Goal: Task Accomplishment & Management: Complete application form

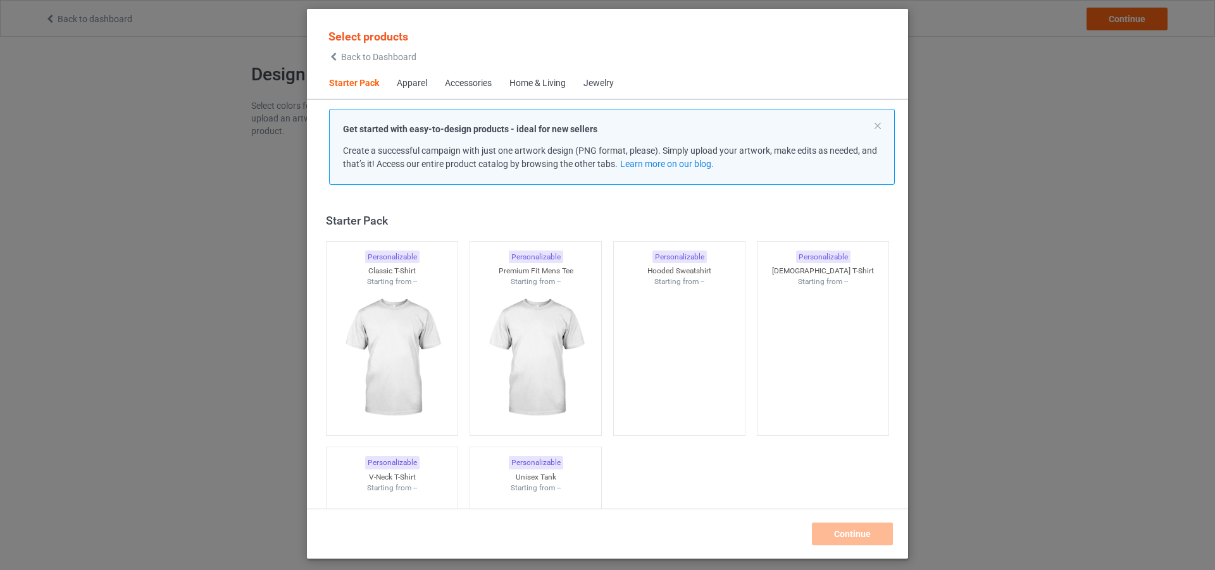
scroll to position [16, 0]
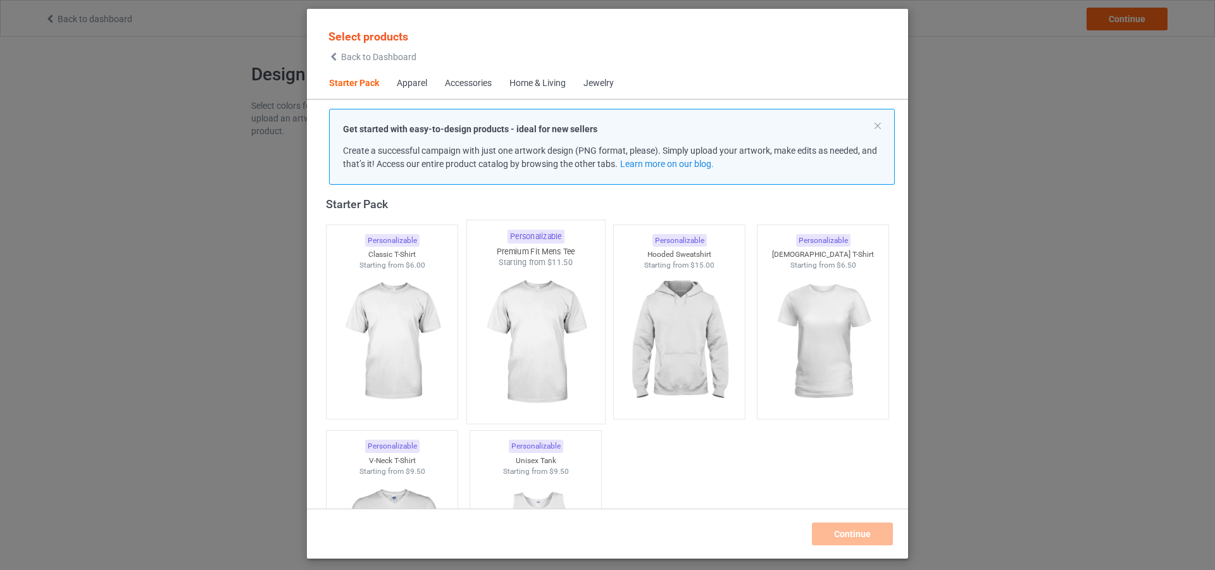
click at [386, 345] on img at bounding box center [391, 342] width 113 height 142
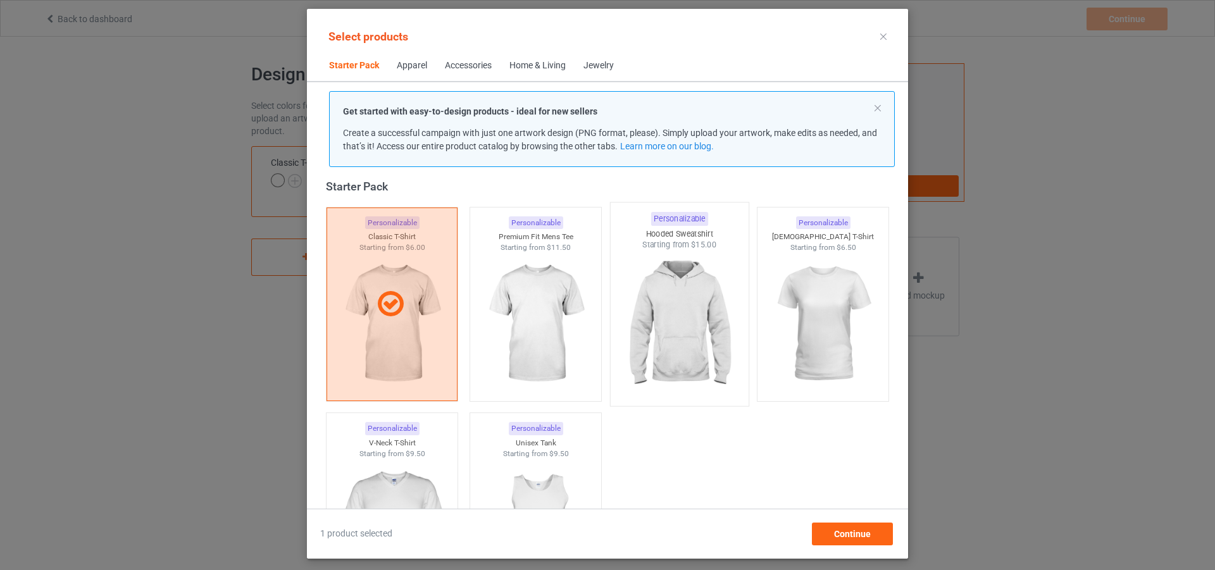
click at [649, 297] on img at bounding box center [678, 325] width 119 height 149
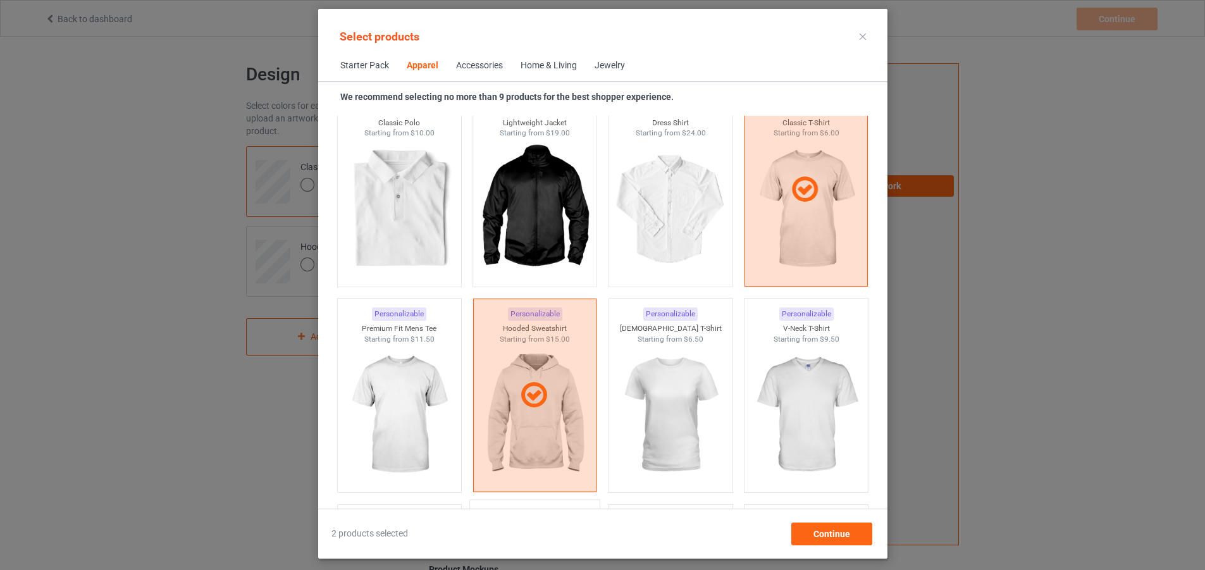
scroll to position [776, 0]
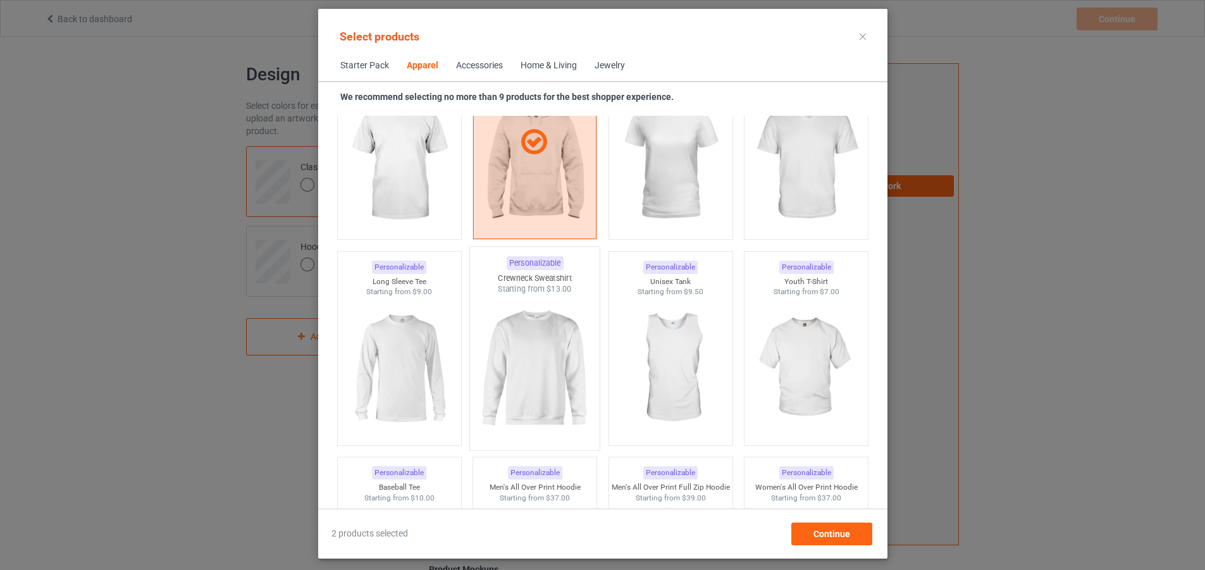
click at [518, 345] on img at bounding box center [534, 369] width 119 height 149
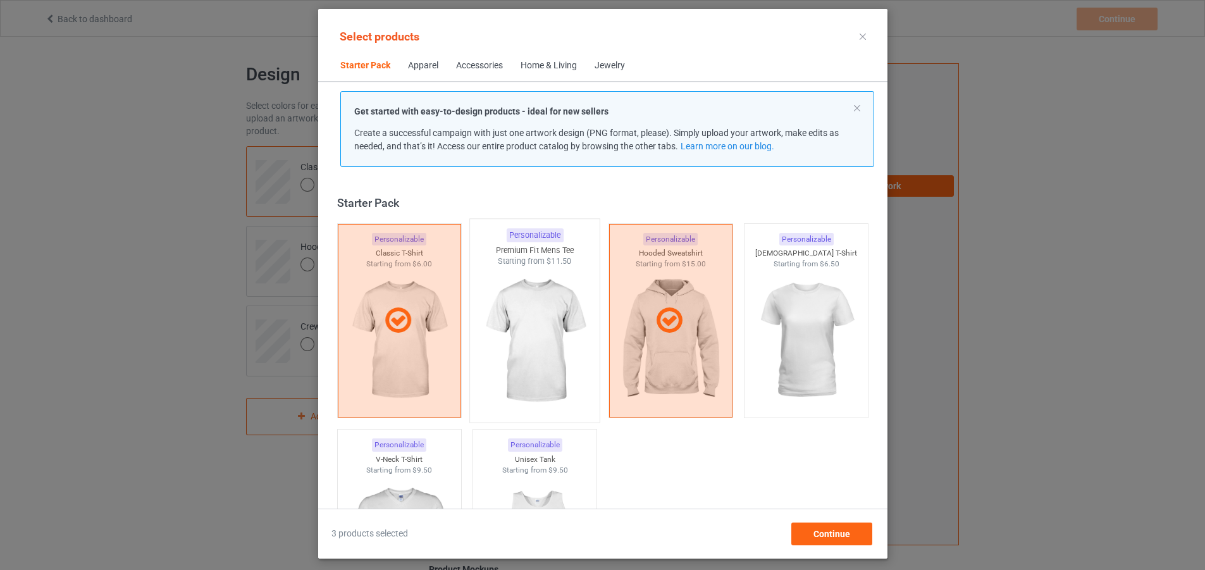
click at [521, 345] on img at bounding box center [534, 341] width 119 height 149
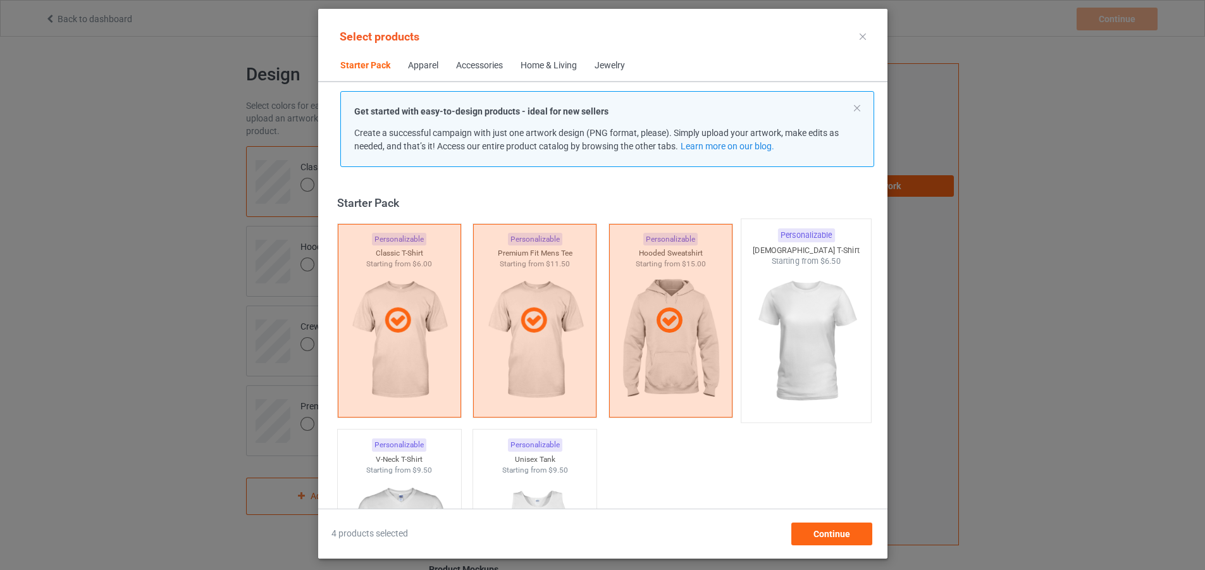
click at [845, 342] on img at bounding box center [806, 341] width 119 height 149
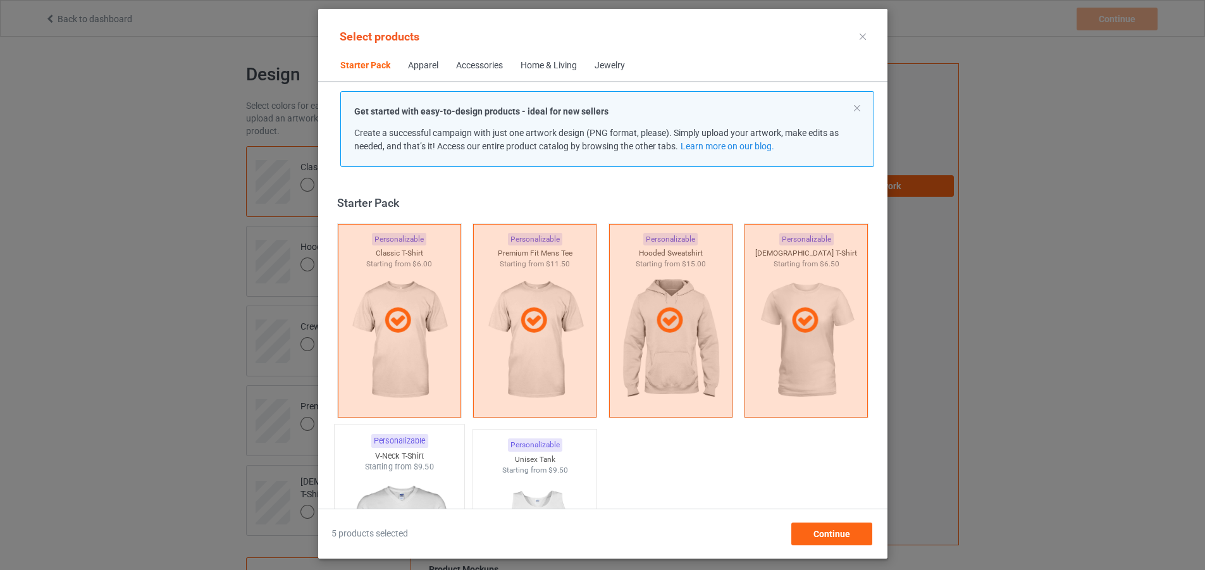
click at [426, 447] on div "Personalizable V-Neck T-Shirt Starting from $9.50" at bounding box center [398, 527] width 131 height 204
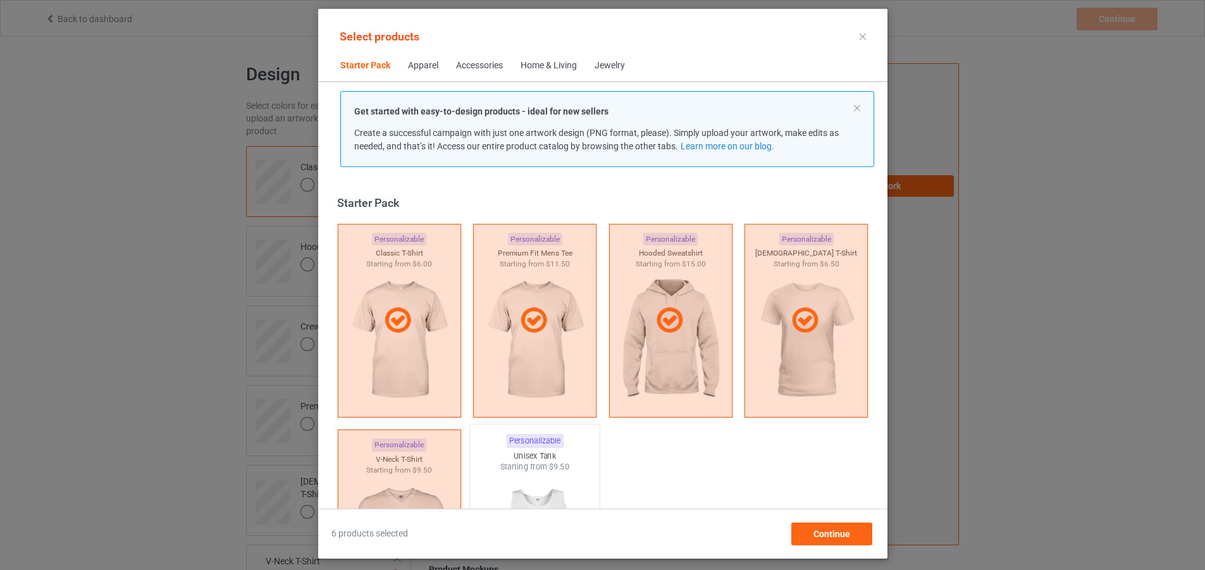
click at [511, 454] on div "Unisex Tank" at bounding box center [535, 456] width 130 height 11
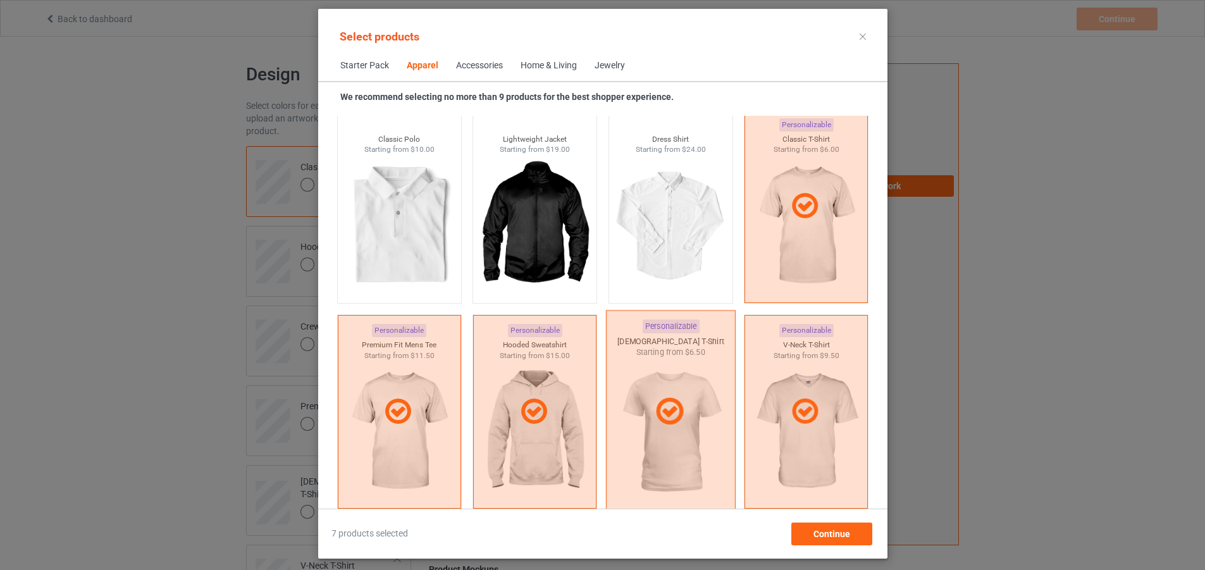
scroll to position [759, 0]
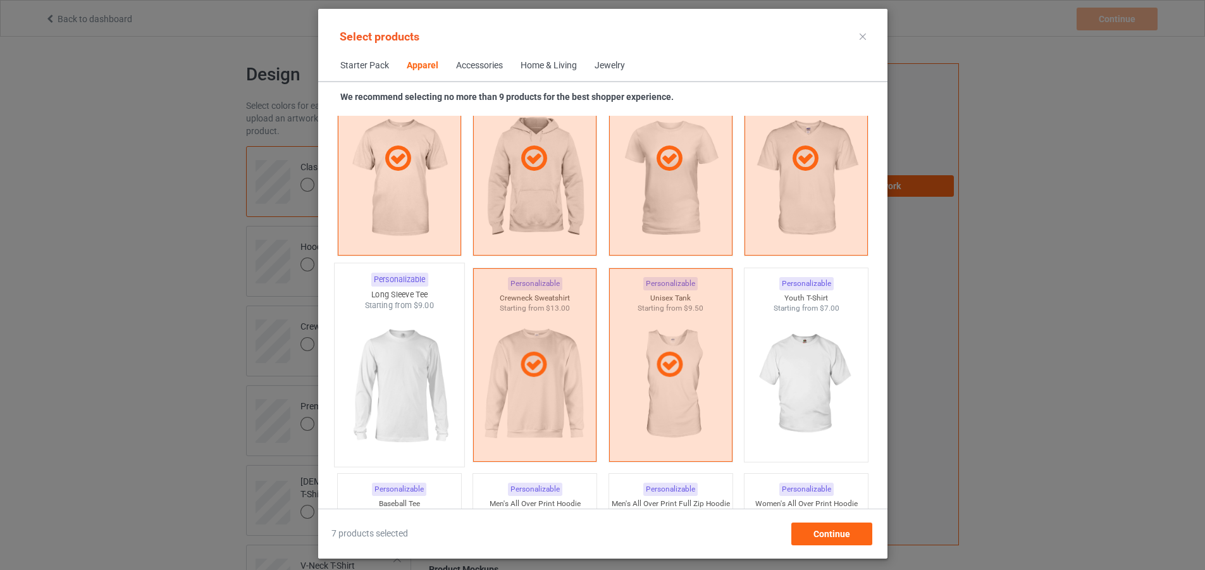
click at [406, 381] on img at bounding box center [399, 385] width 119 height 149
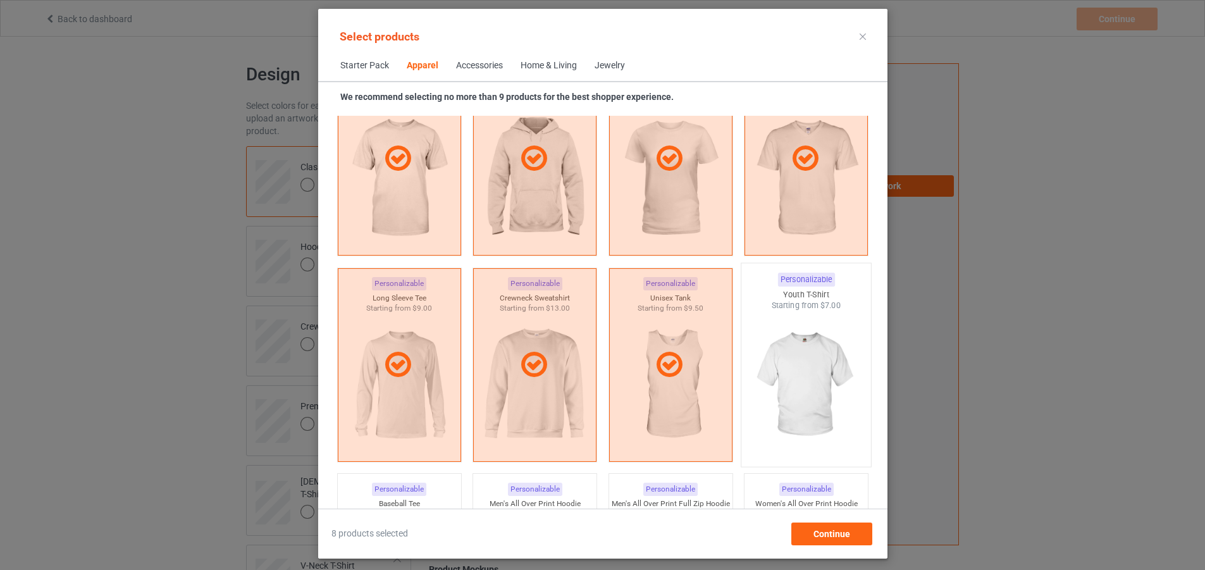
click at [818, 371] on img at bounding box center [806, 385] width 119 height 149
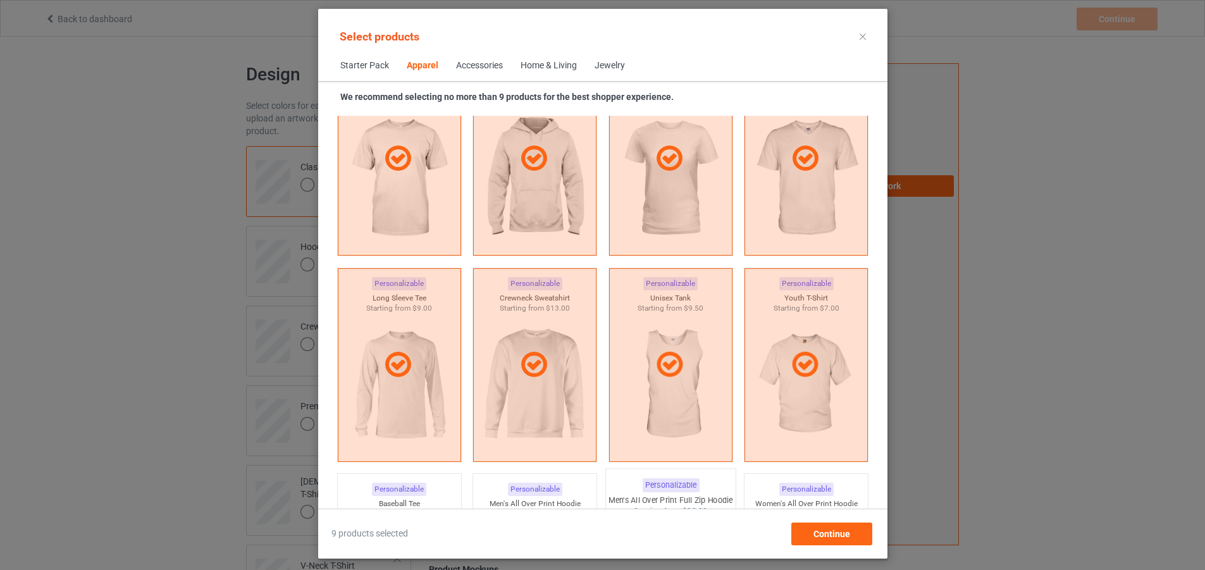
scroll to position [949, 0]
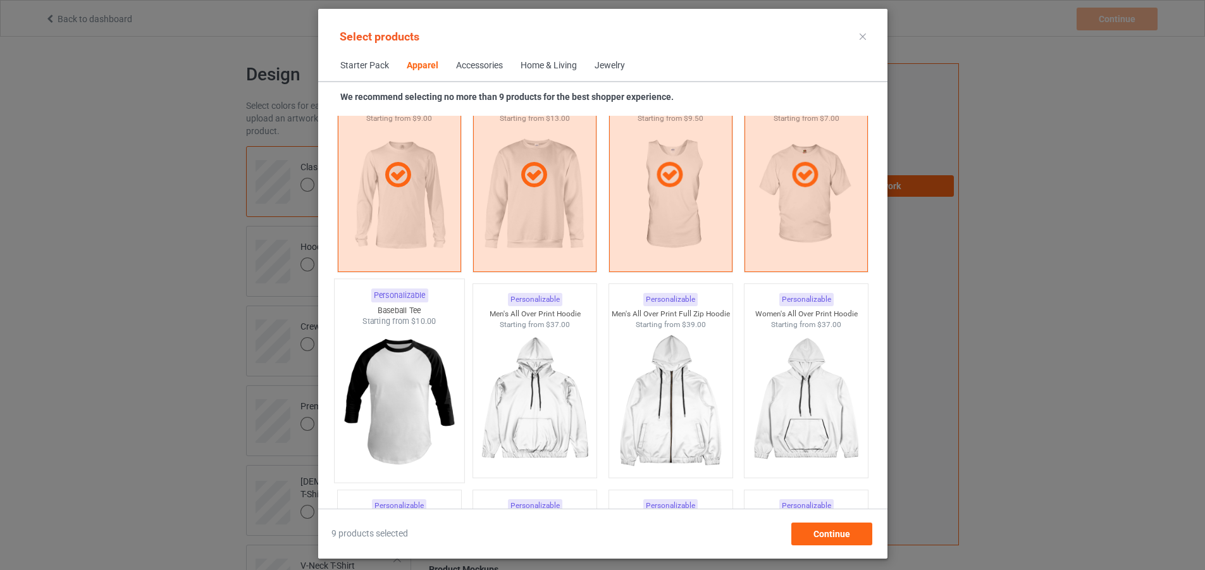
click at [426, 382] on img at bounding box center [399, 401] width 119 height 149
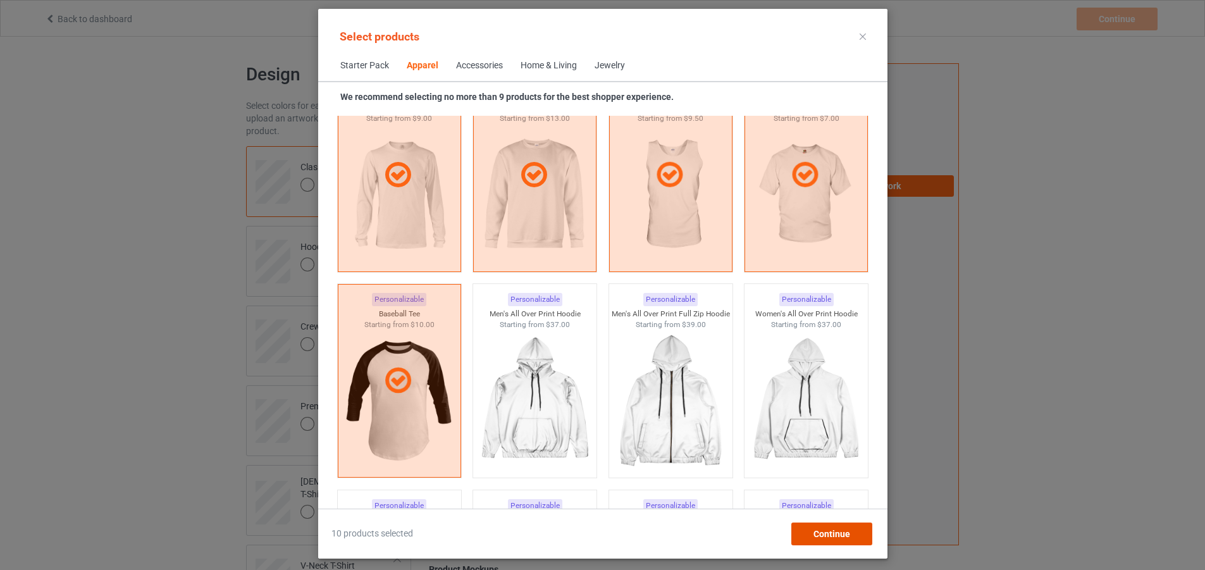
click at [850, 535] on span "Continue" at bounding box center [831, 534] width 37 height 10
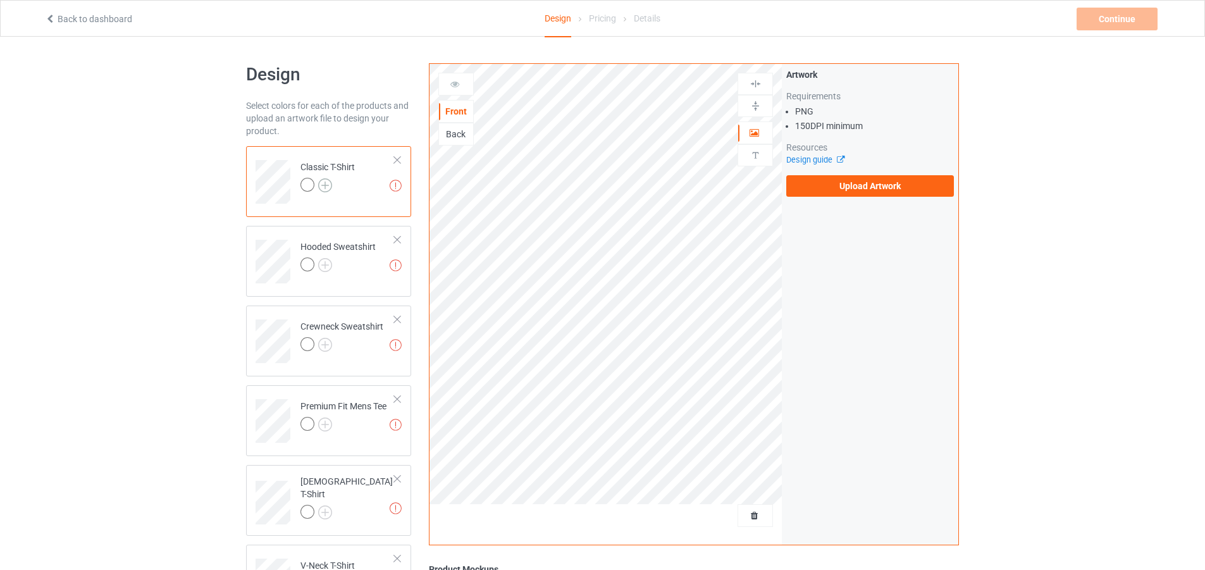
click at [326, 189] on img at bounding box center [325, 185] width 14 height 14
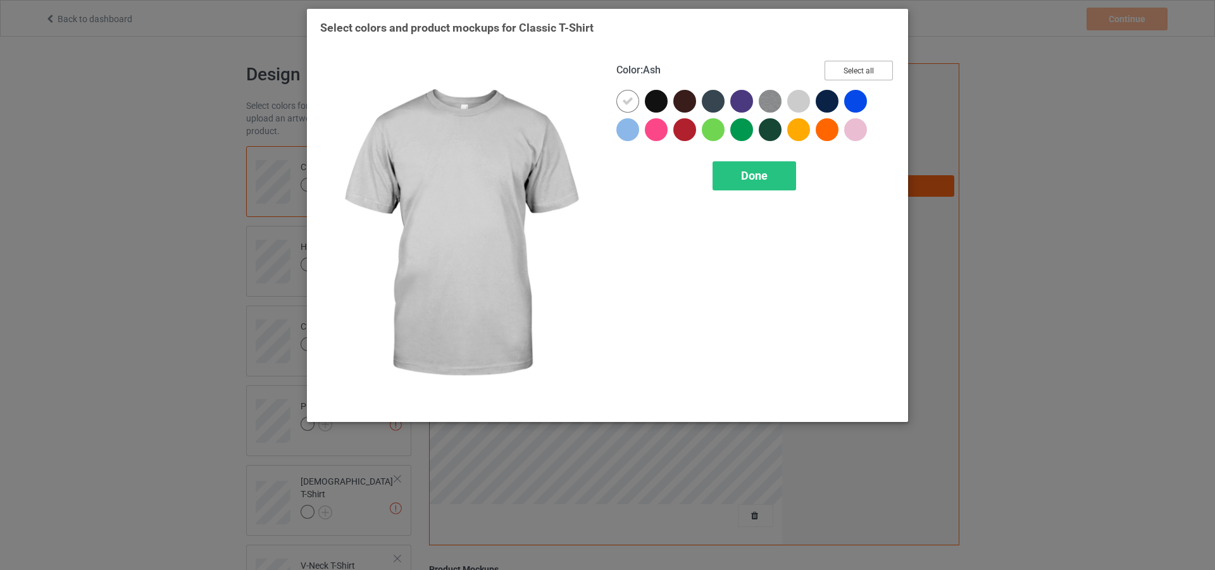
click at [831, 71] on button "Select all" at bounding box center [858, 71] width 68 height 20
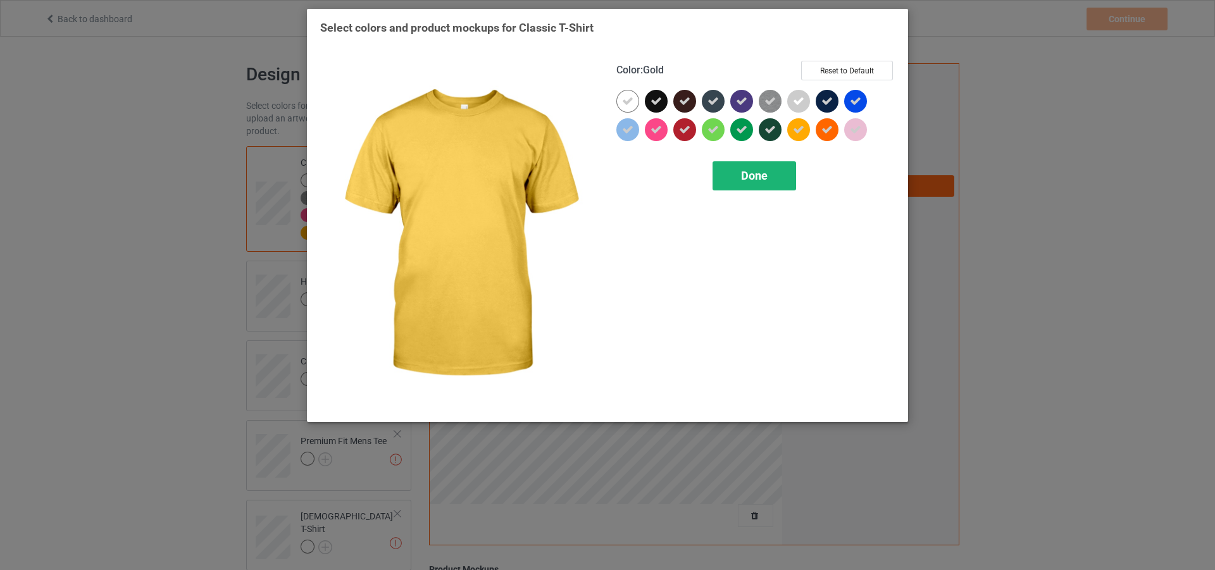
click at [780, 163] on div "Done" at bounding box center [754, 175] width 84 height 29
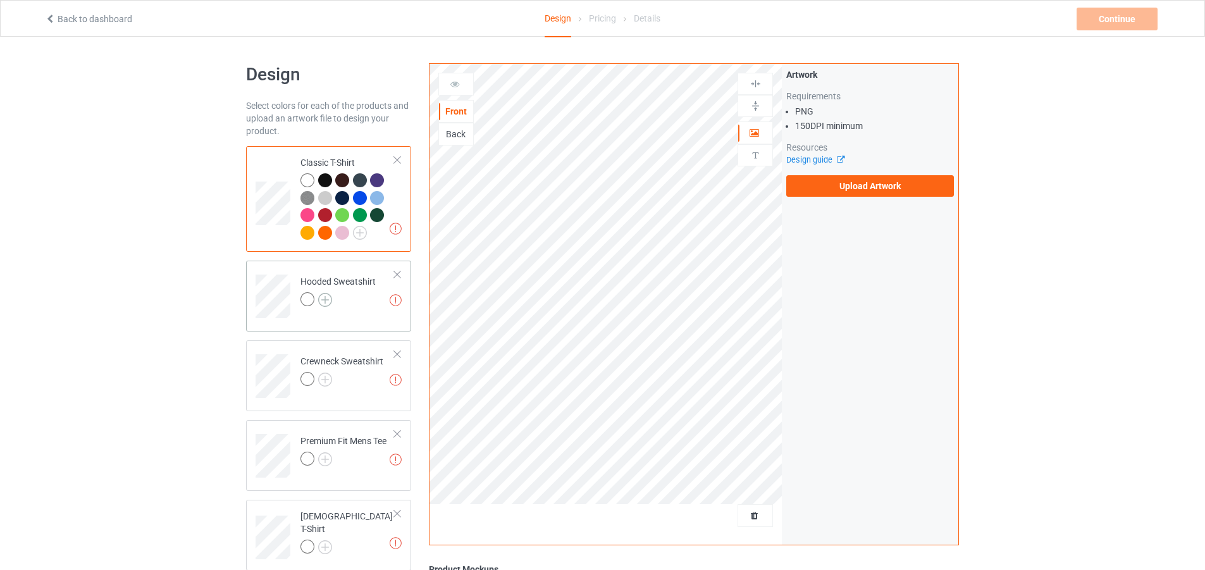
click at [325, 300] on img at bounding box center [325, 300] width 14 height 14
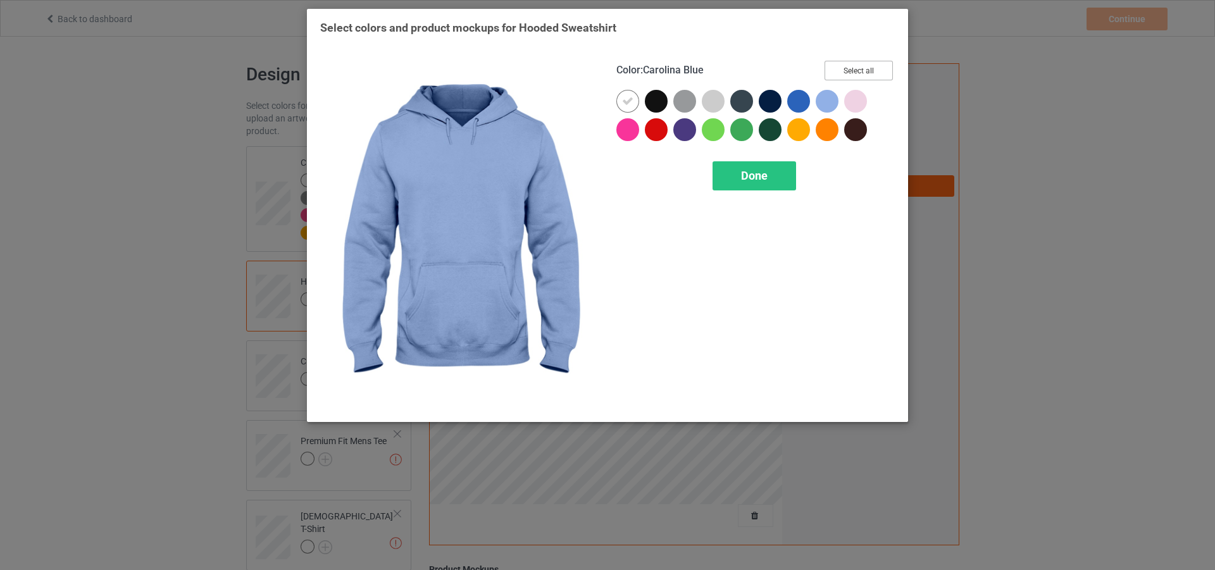
drag, startPoint x: 839, startPoint y: 72, endPoint x: 809, endPoint y: 121, distance: 57.4
click at [840, 72] on button "Select all" at bounding box center [858, 71] width 68 height 20
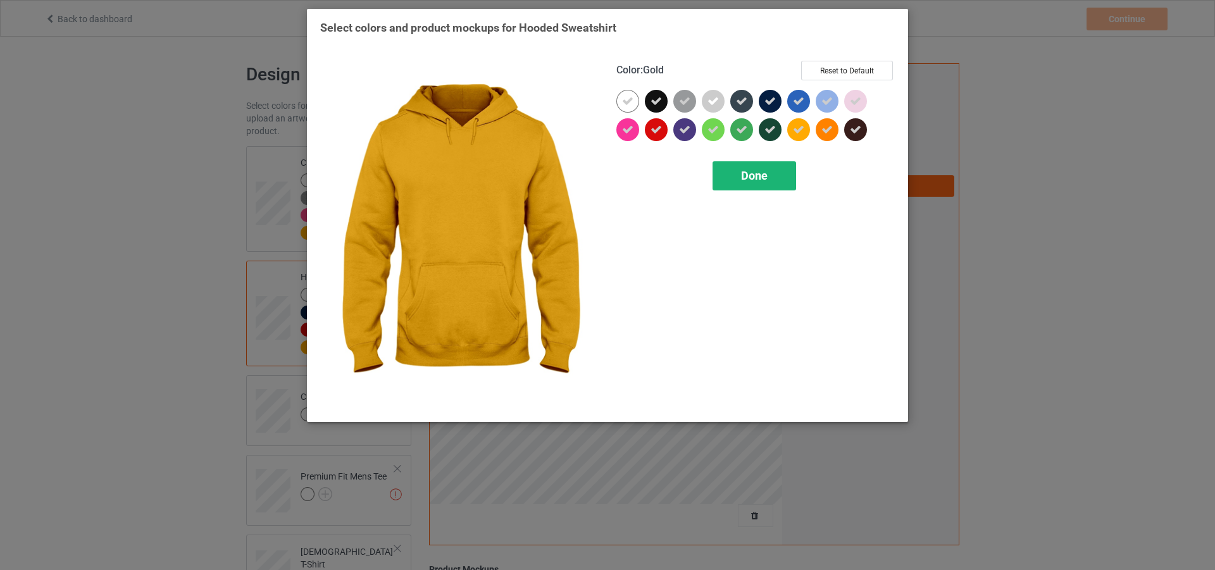
click at [753, 185] on div "Done" at bounding box center [754, 175] width 84 height 29
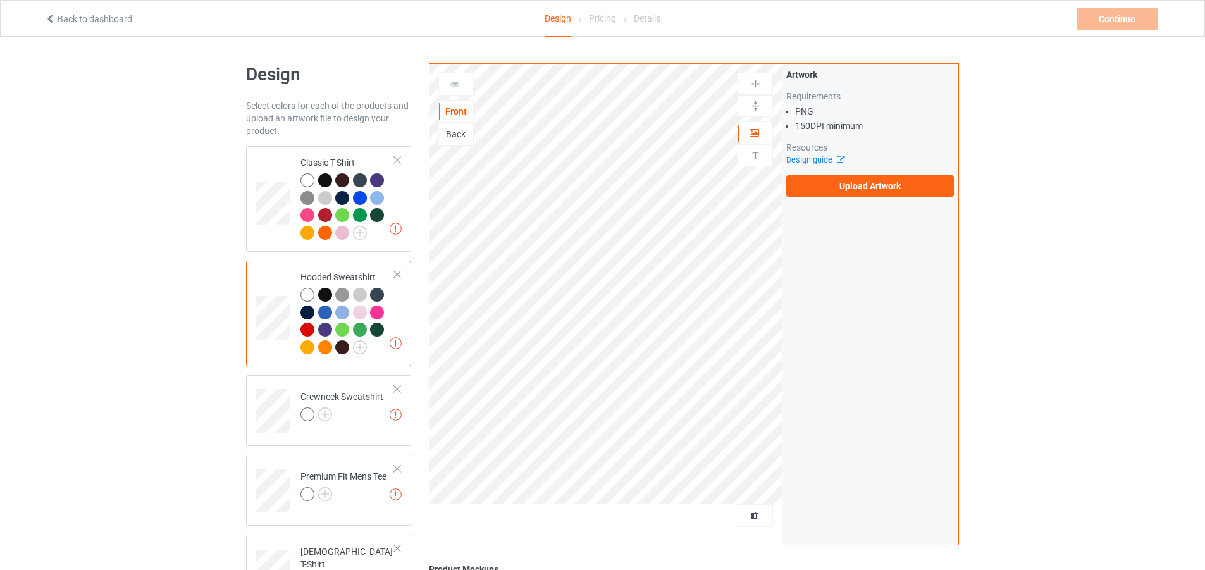
scroll to position [127, 0]
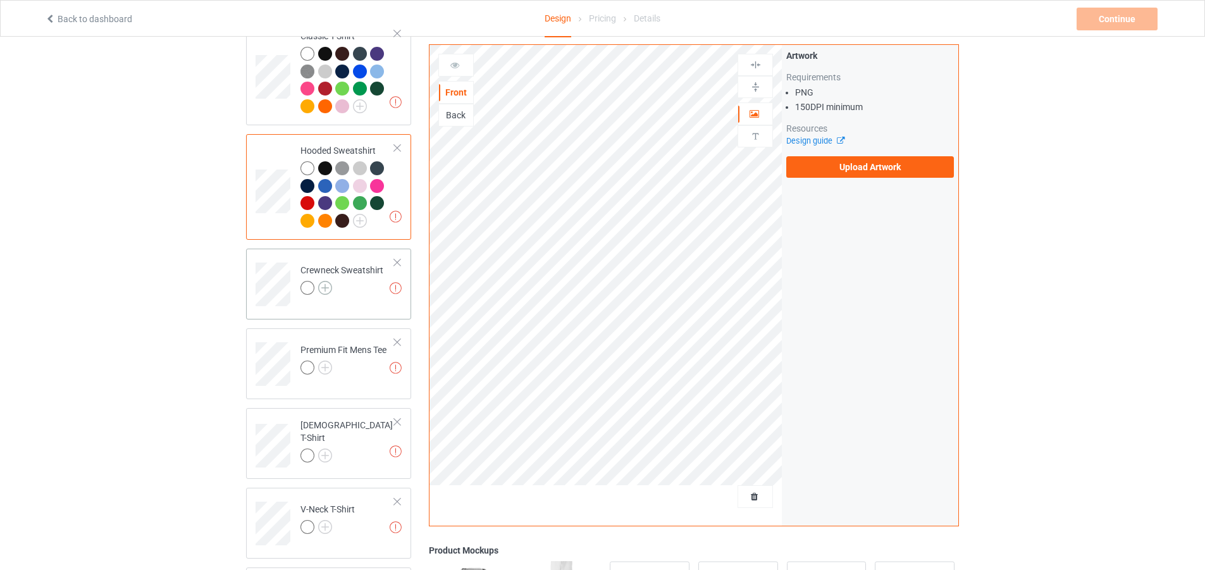
click at [325, 295] on img at bounding box center [325, 288] width 14 height 14
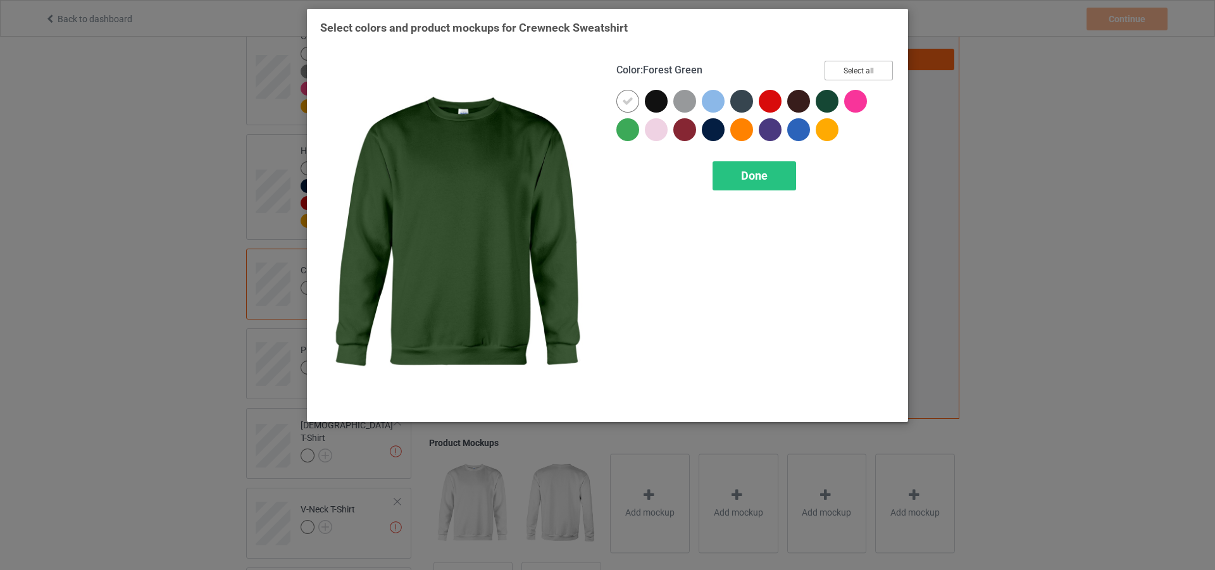
click at [838, 71] on button "Select all" at bounding box center [858, 71] width 68 height 20
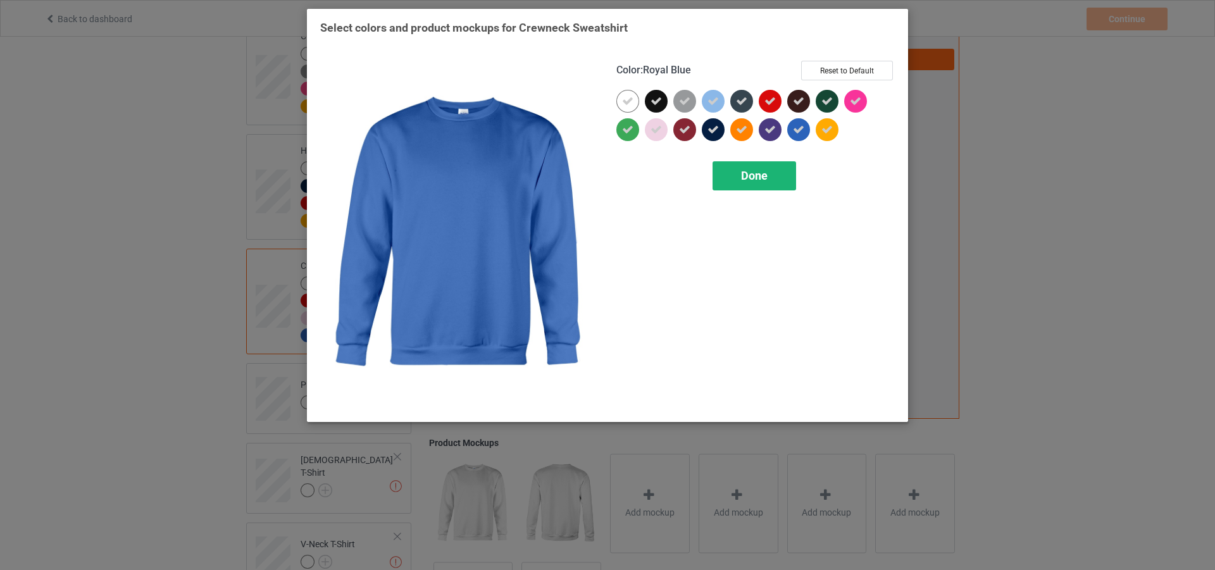
click at [765, 189] on div "Done" at bounding box center [754, 175] width 84 height 29
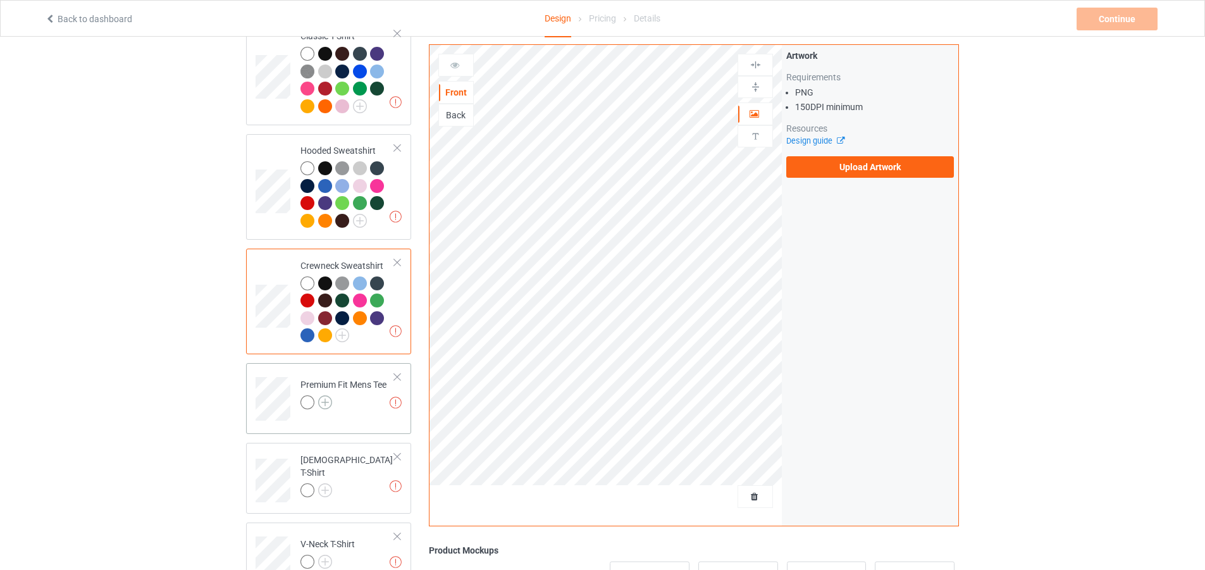
click at [326, 409] on img at bounding box center [325, 402] width 14 height 14
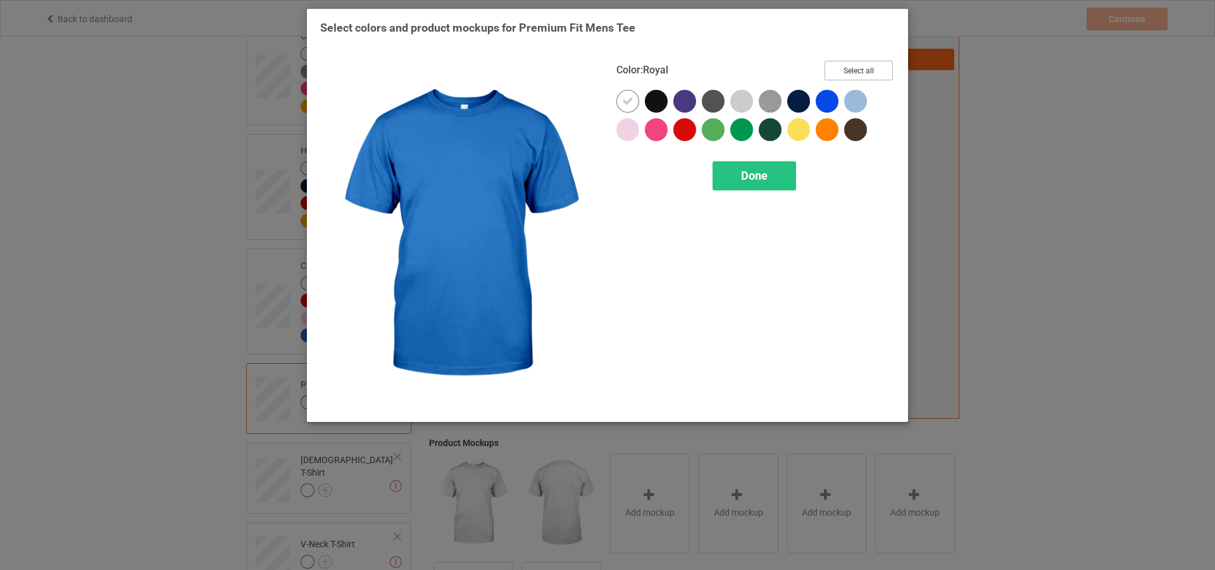
click at [836, 74] on button "Select all" at bounding box center [858, 71] width 68 height 20
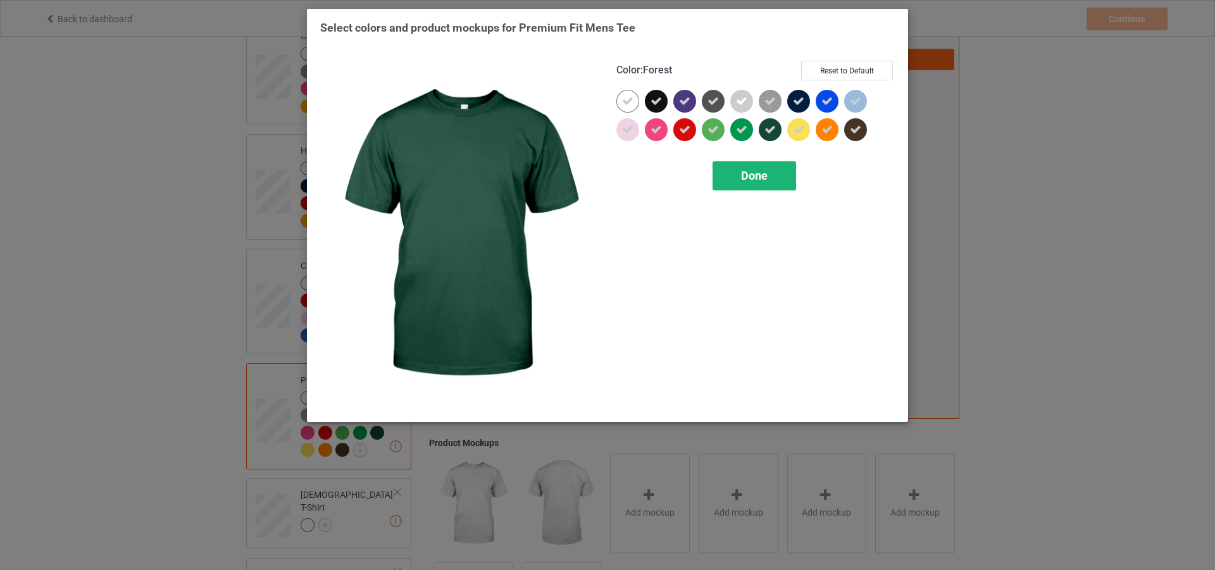
click at [752, 184] on div "Done" at bounding box center [754, 175] width 84 height 29
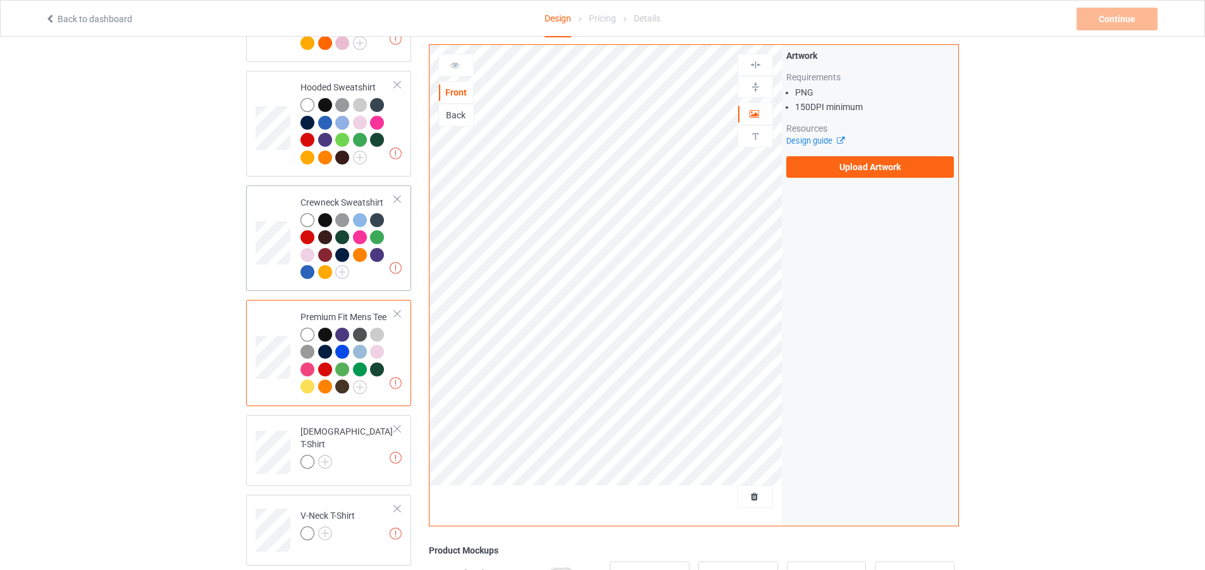
scroll to position [316, 0]
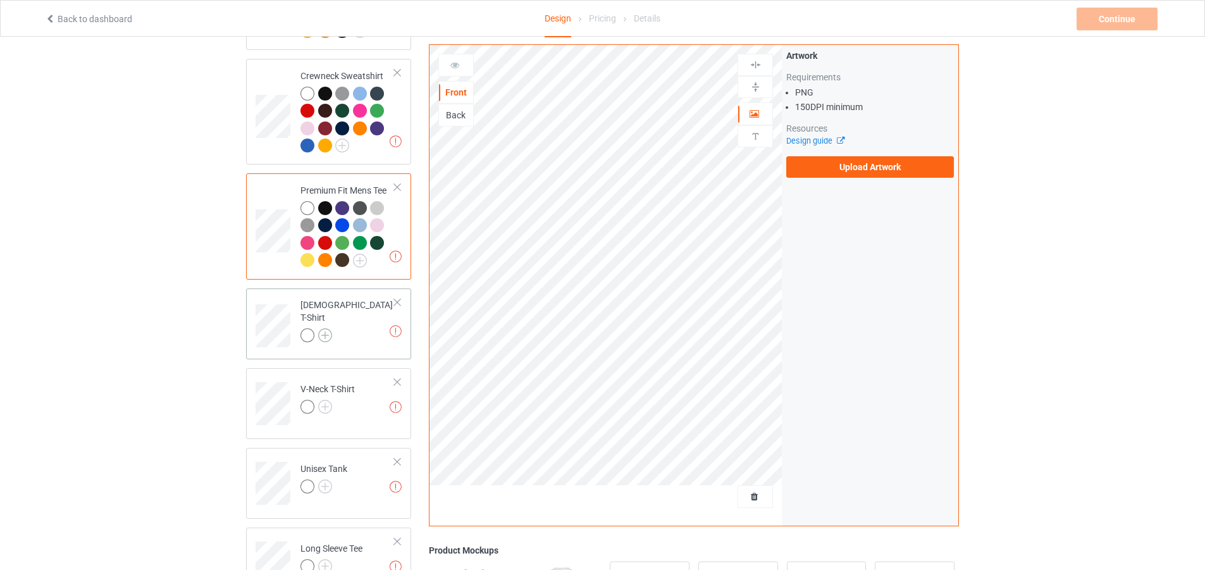
click at [321, 328] on img at bounding box center [325, 335] width 14 height 14
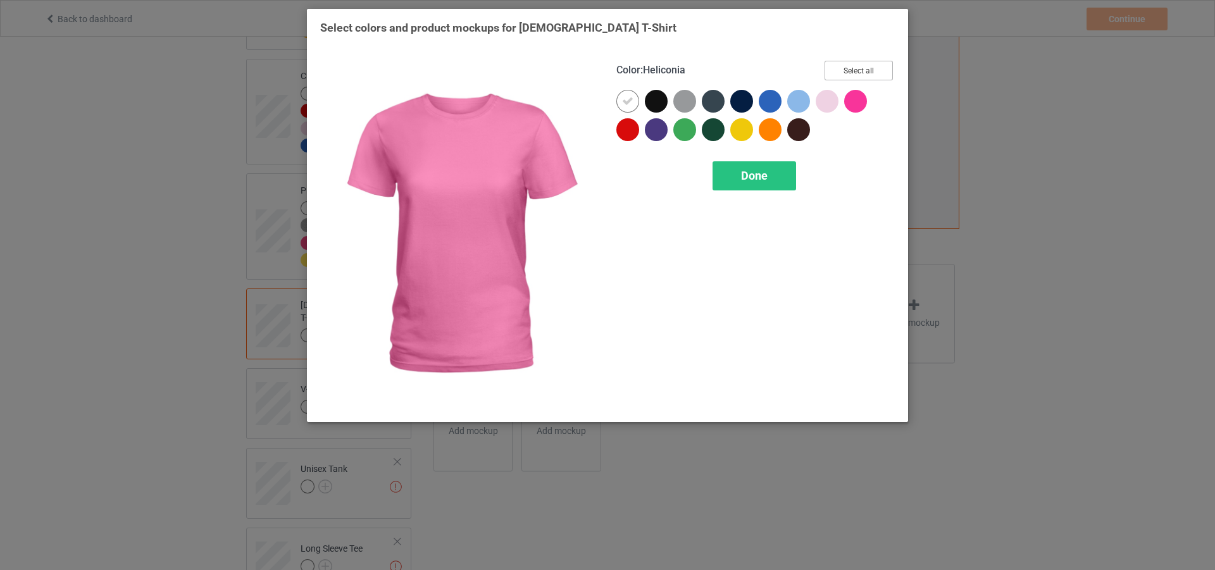
click at [866, 70] on button "Select all" at bounding box center [858, 71] width 68 height 20
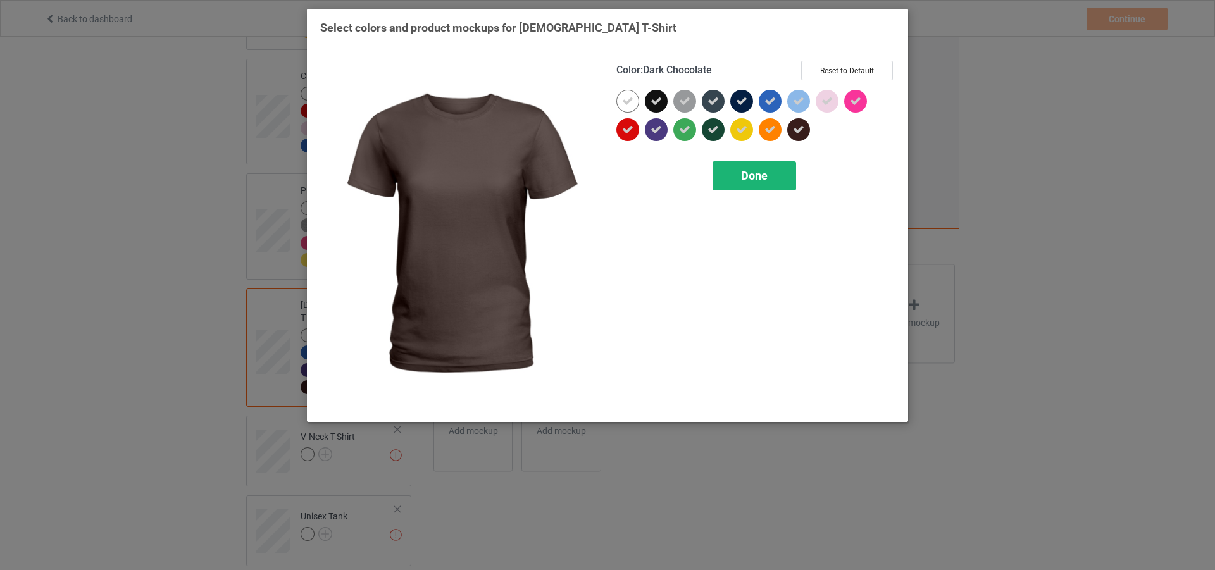
click at [741, 172] on span "Done" at bounding box center [754, 175] width 27 height 13
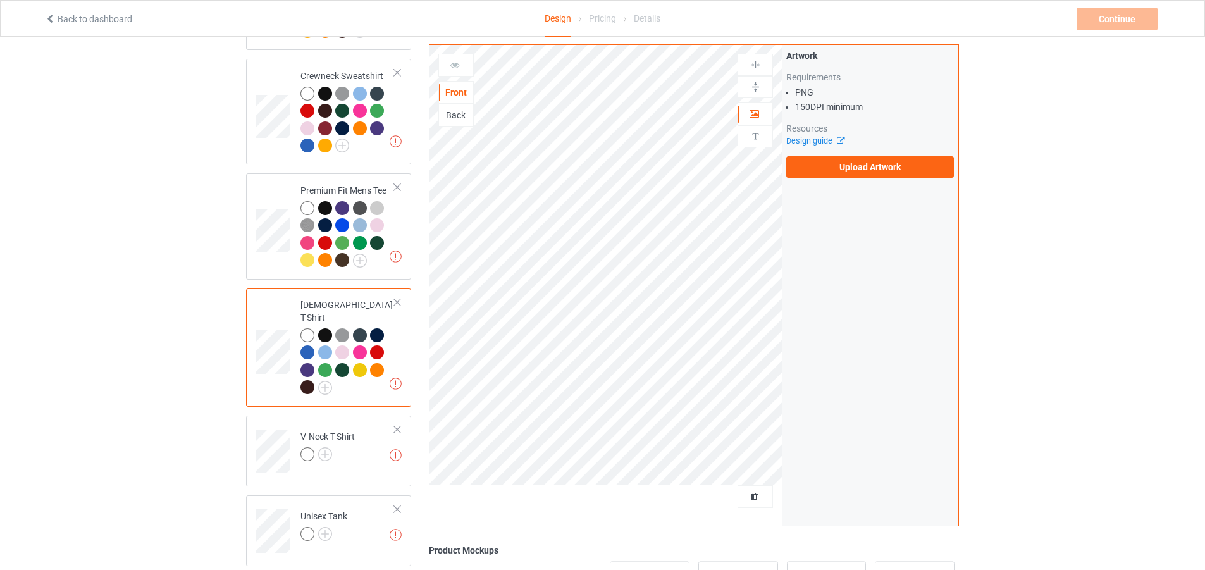
scroll to position [506, 0]
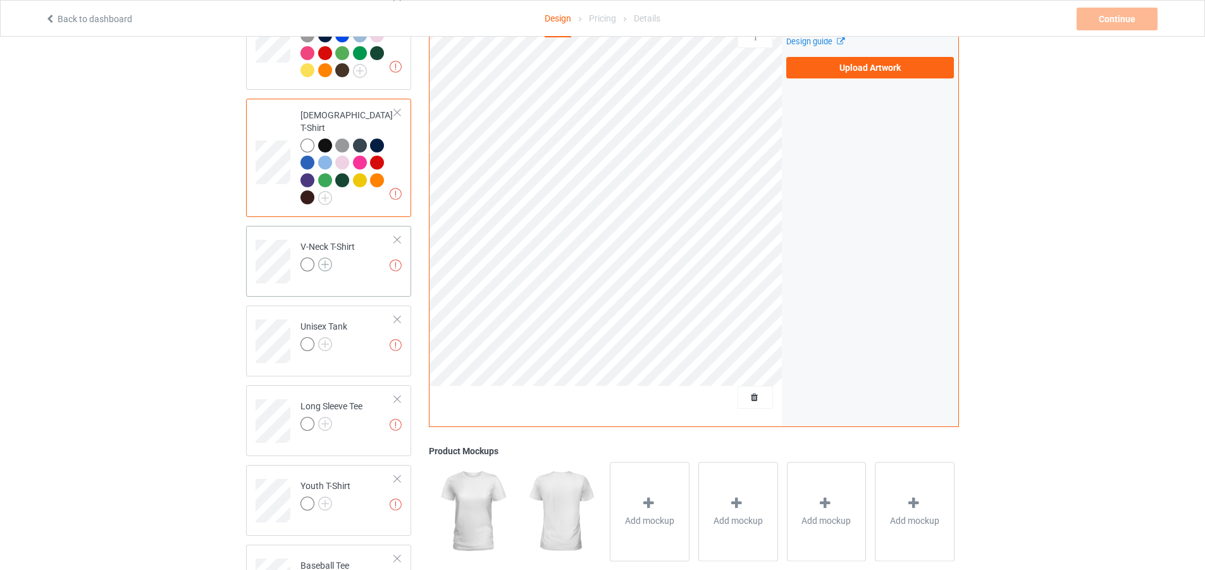
click at [322, 258] on img at bounding box center [325, 265] width 14 height 14
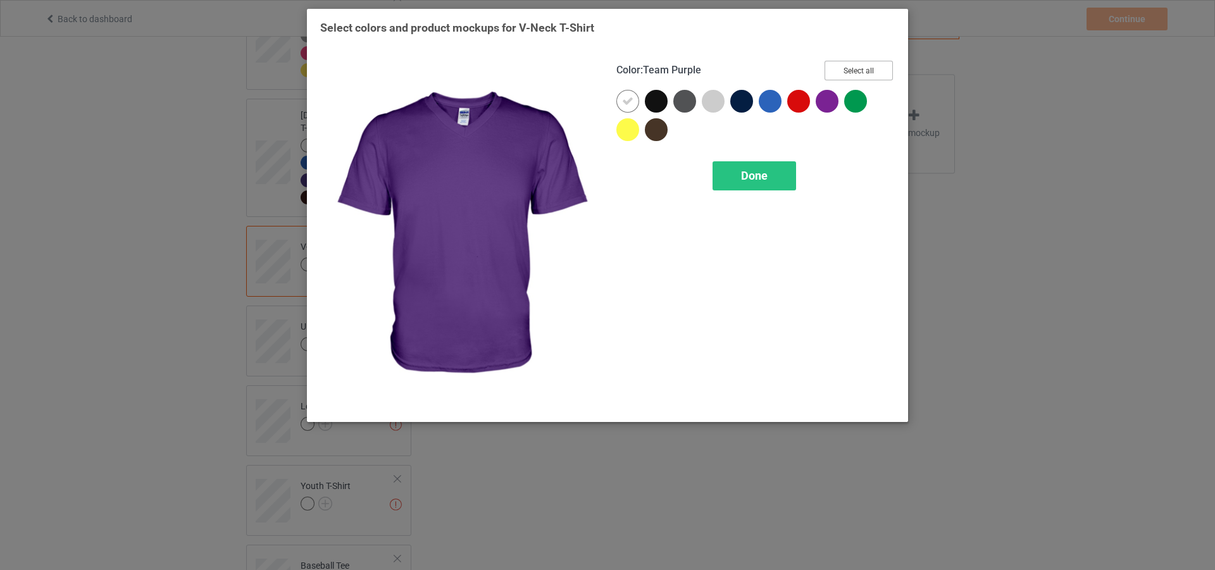
click at [841, 77] on button "Select all" at bounding box center [858, 71] width 68 height 20
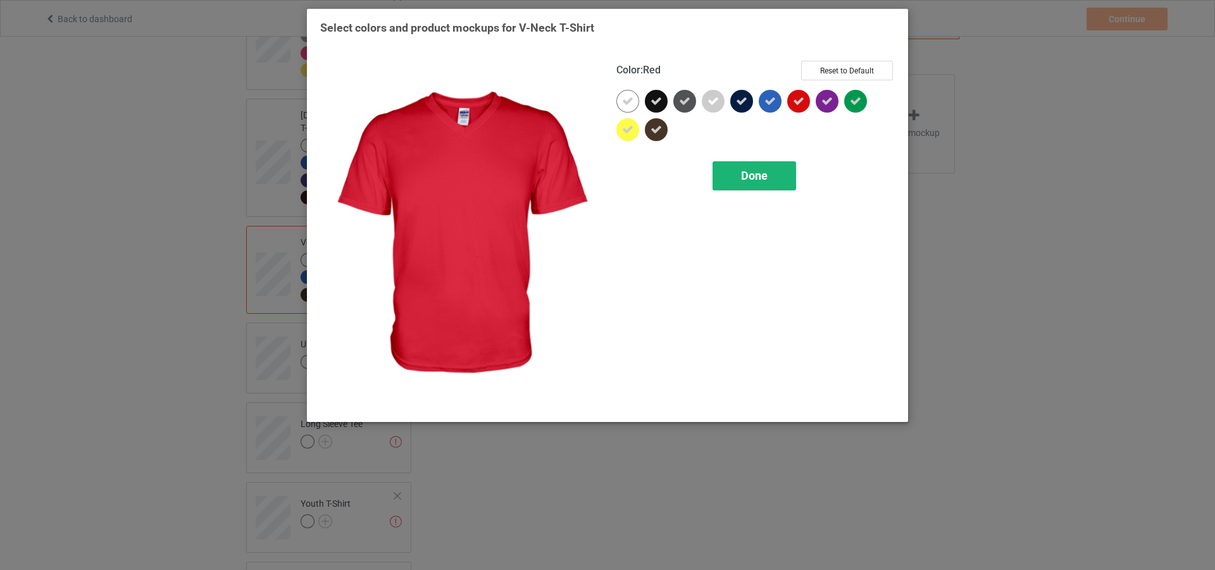
click at [750, 170] on span "Done" at bounding box center [754, 175] width 27 height 13
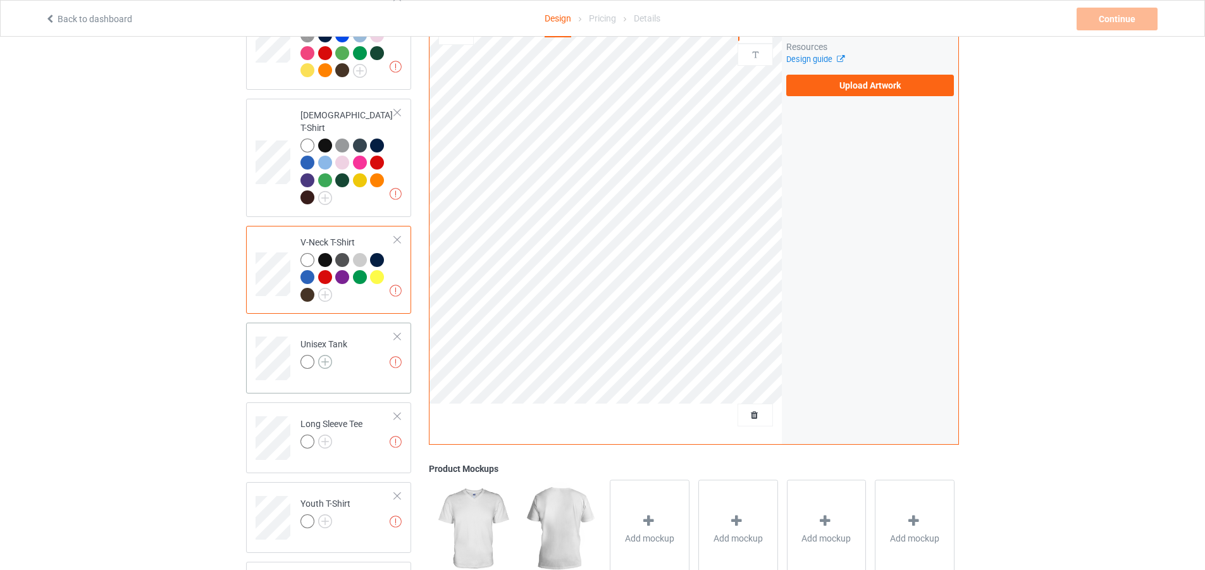
click at [324, 355] on img at bounding box center [325, 362] width 14 height 14
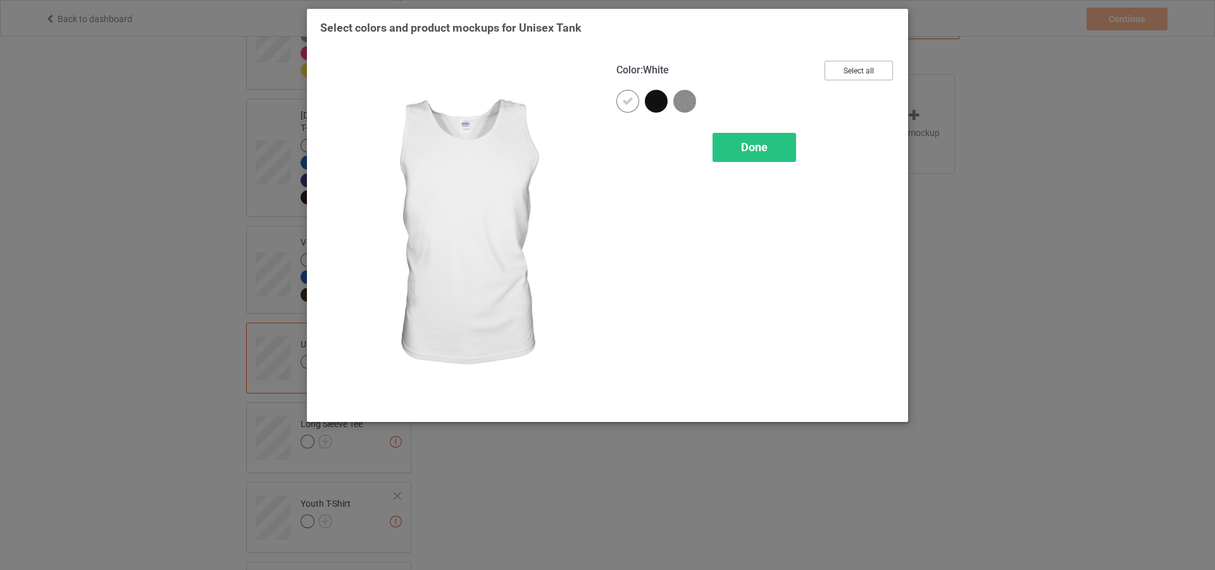
click at [866, 70] on button "Select all" at bounding box center [858, 71] width 68 height 20
click at [749, 156] on div "Done" at bounding box center [754, 147] width 84 height 29
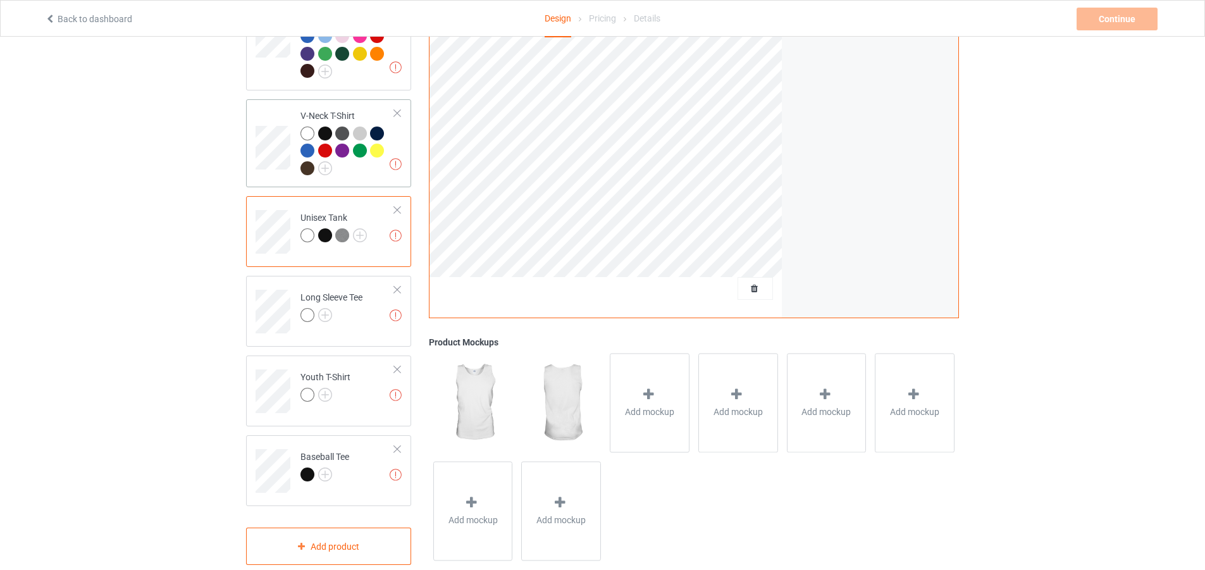
scroll to position [646, 0]
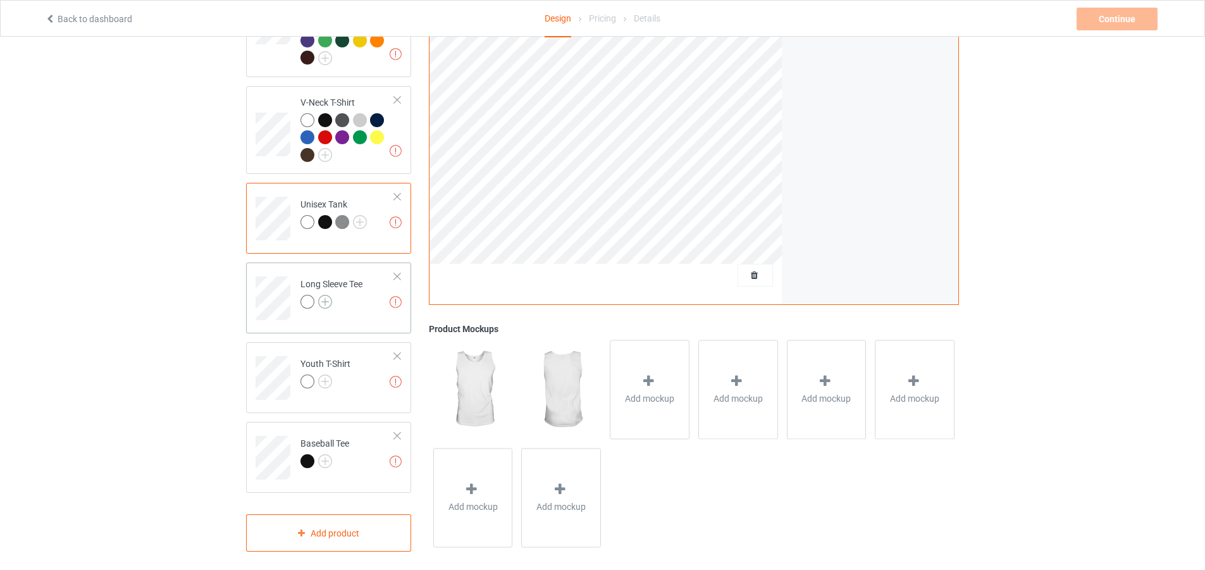
click at [327, 295] on img at bounding box center [325, 302] width 14 height 14
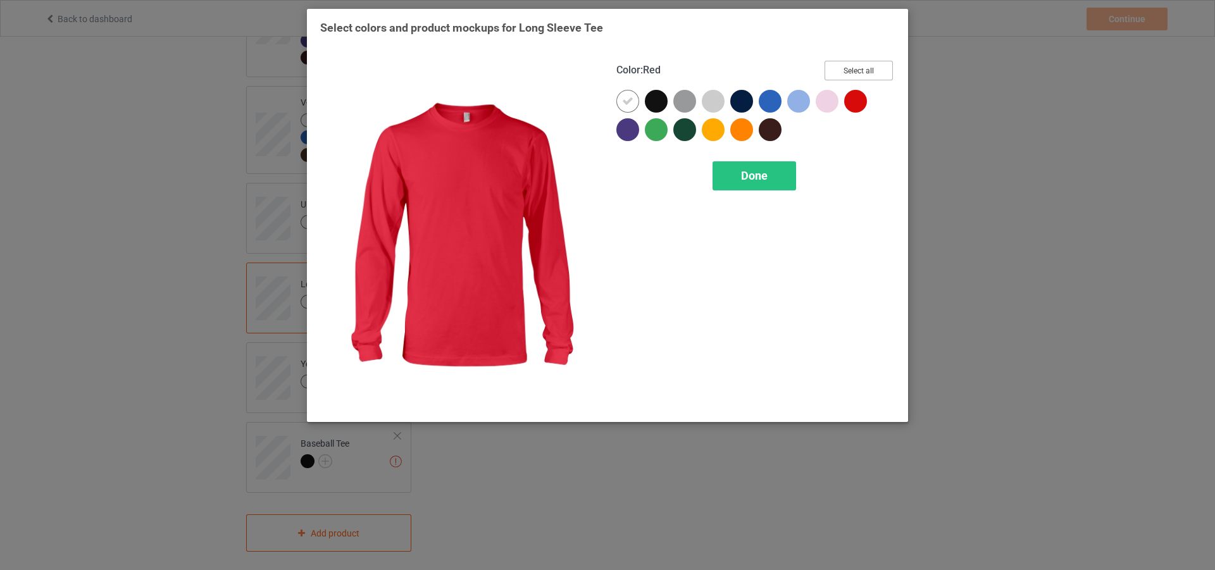
click at [866, 71] on button "Select all" at bounding box center [858, 71] width 68 height 20
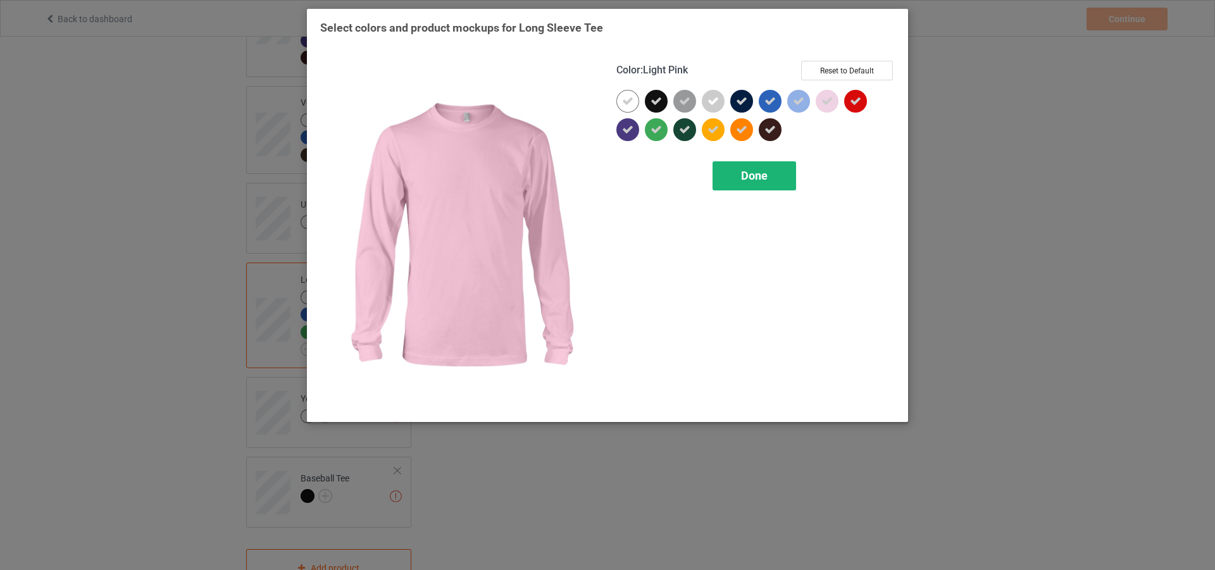
click at [761, 176] on span "Done" at bounding box center [754, 175] width 27 height 13
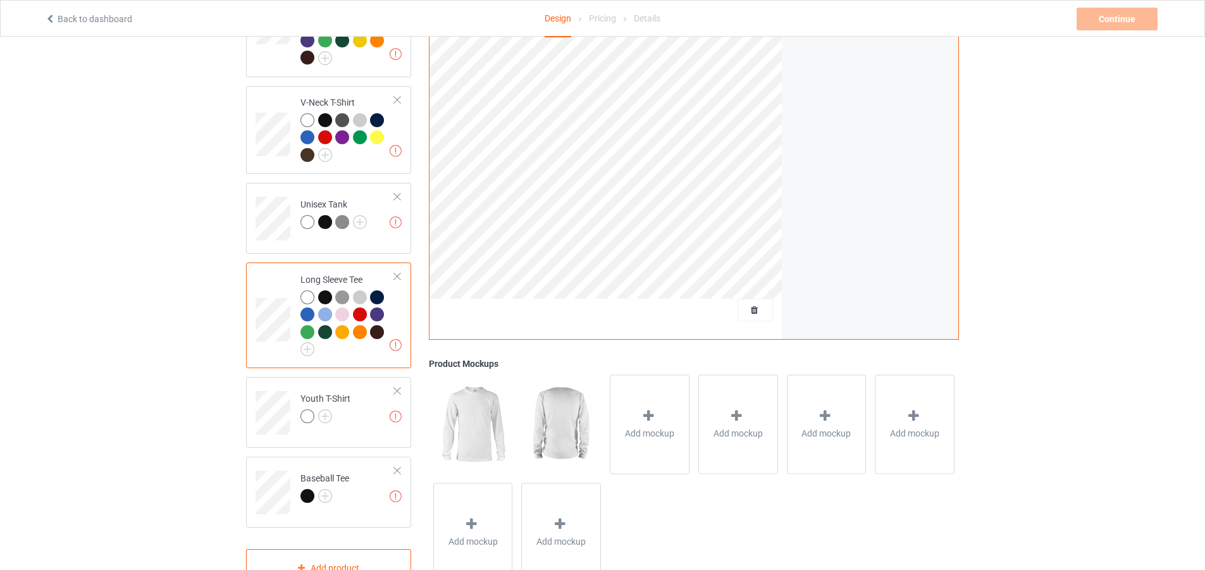
scroll to position [681, 0]
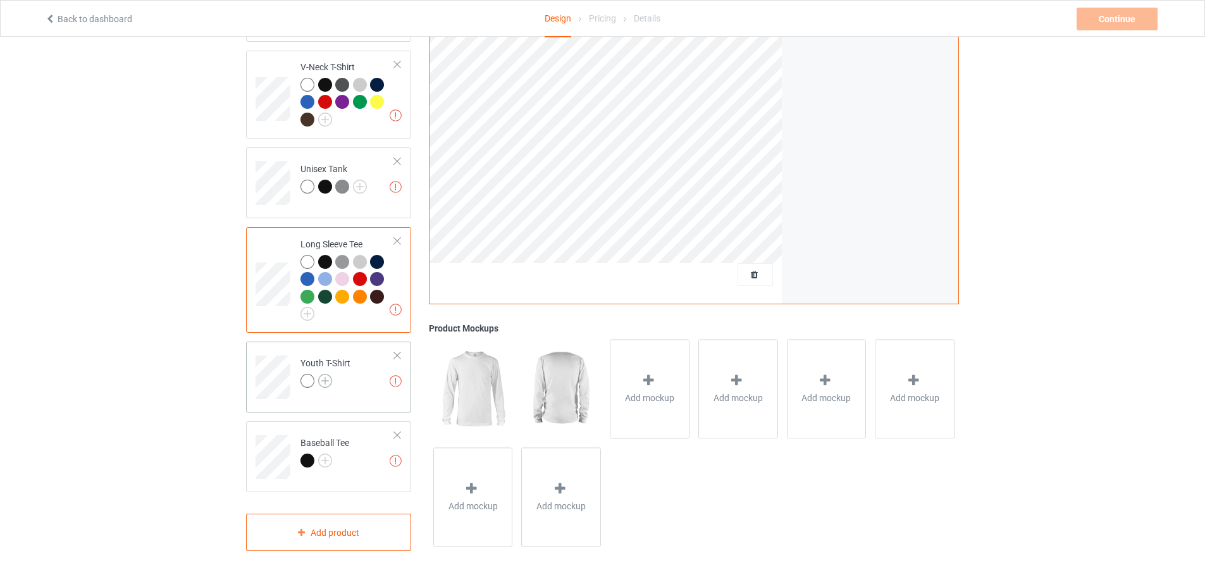
click at [324, 374] on img at bounding box center [325, 381] width 14 height 14
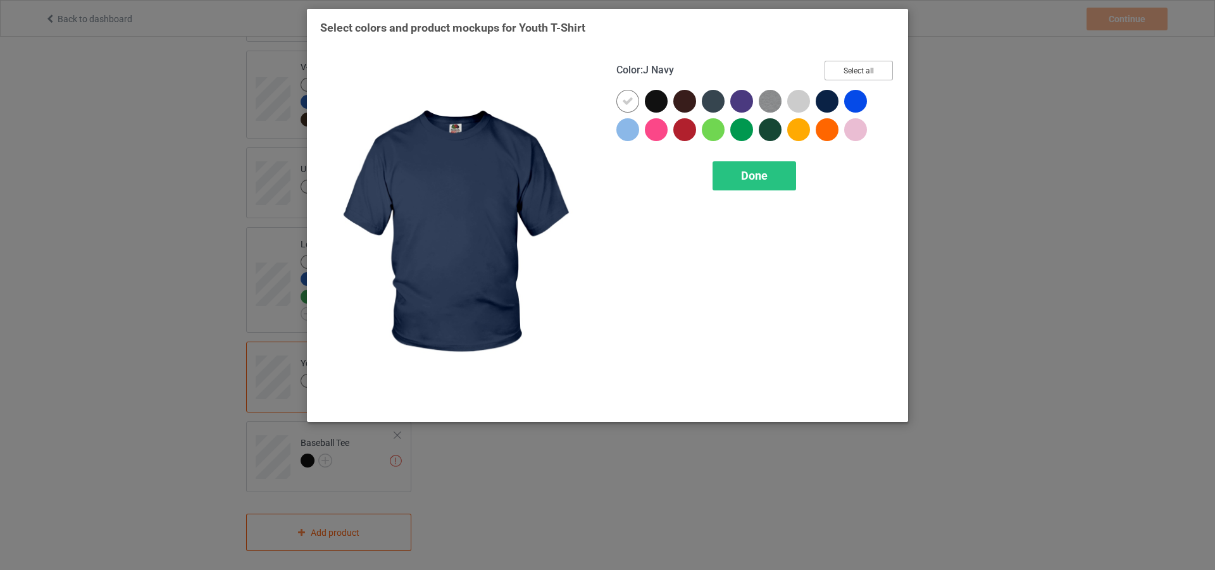
click at [856, 70] on button "Select all" at bounding box center [858, 71] width 68 height 20
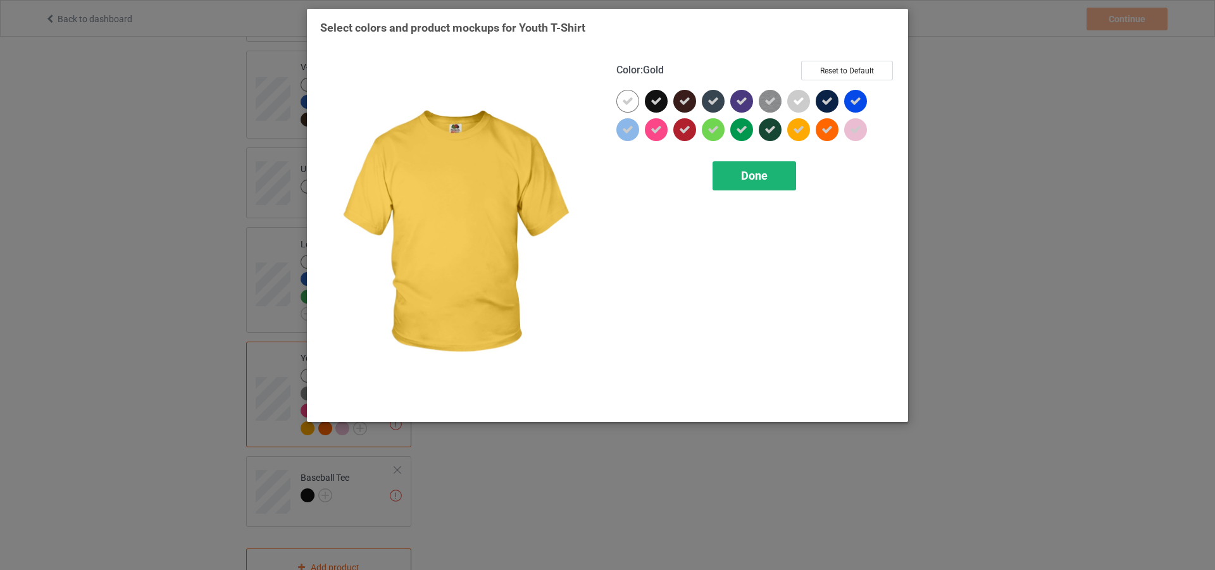
click at [763, 180] on span "Done" at bounding box center [754, 175] width 27 height 13
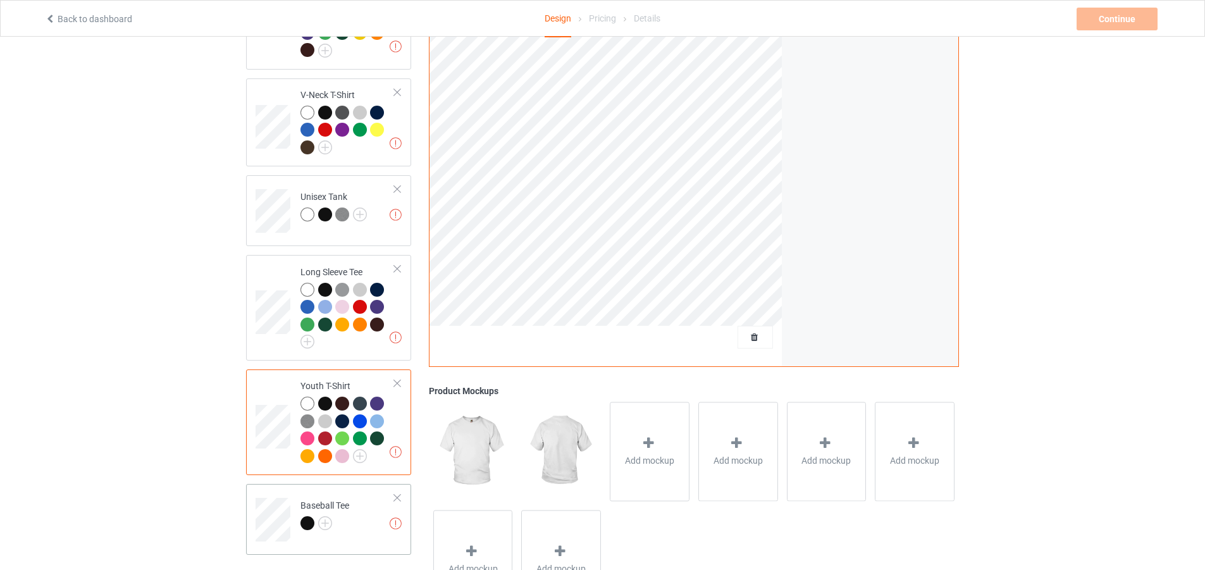
scroll to position [717, 0]
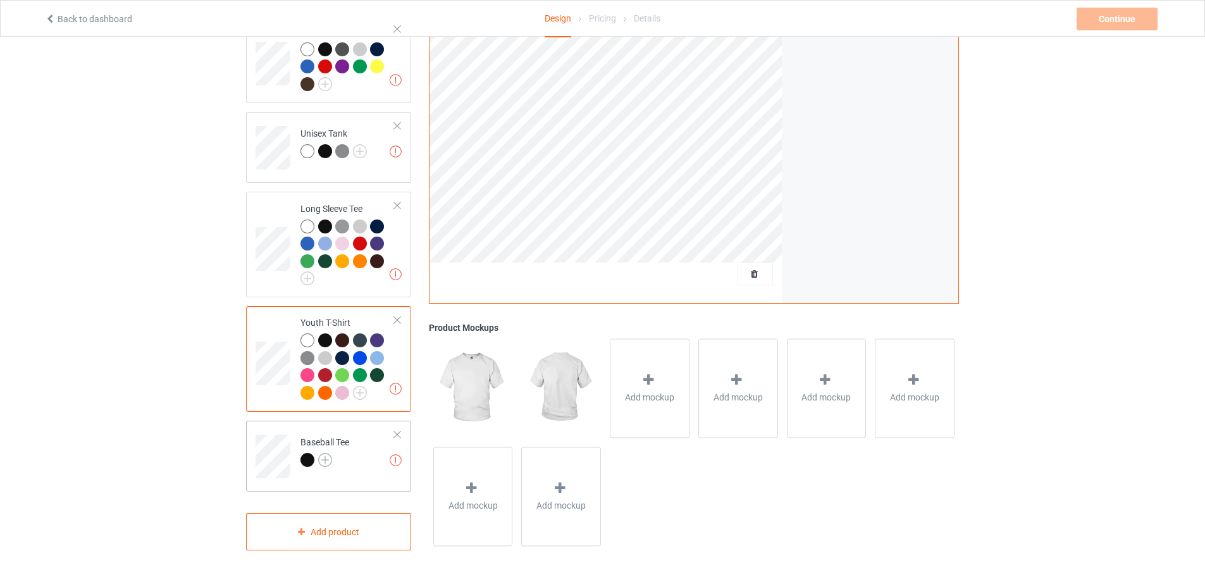
click at [330, 453] on img at bounding box center [325, 460] width 14 height 14
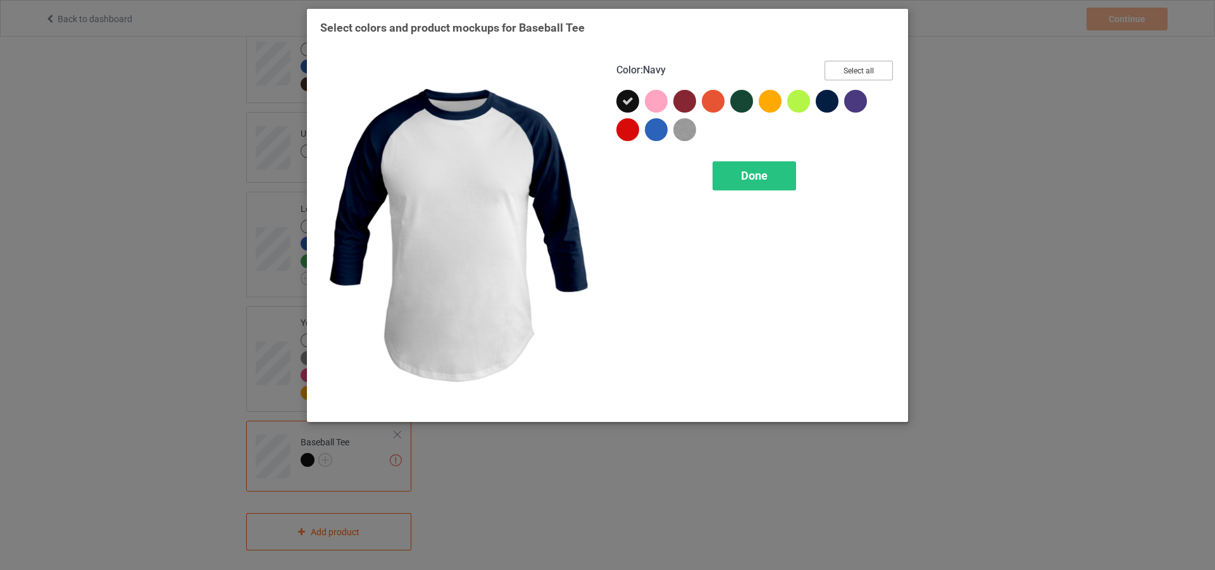
click at [857, 66] on button "Select all" at bounding box center [858, 71] width 68 height 20
click at [756, 180] on div "Done" at bounding box center [754, 175] width 84 height 29
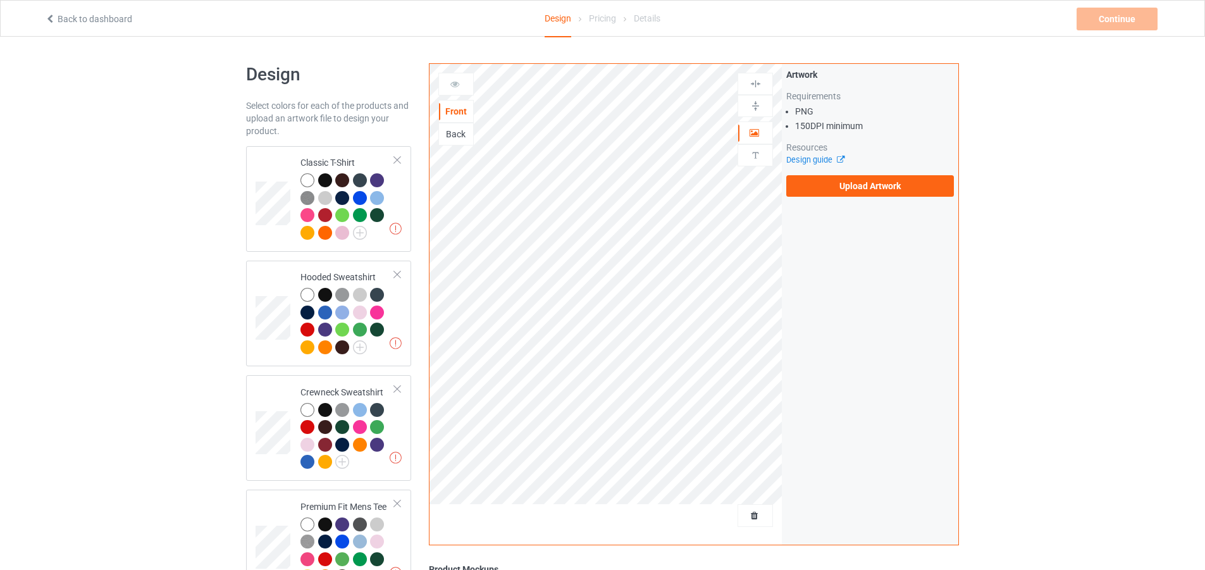
drag, startPoint x: 401, startPoint y: 176, endPoint x: 418, endPoint y: 197, distance: 27.1
click at [401, 182] on td "Missing artworks Classic T-Shirt" at bounding box center [348, 199] width 108 height 96
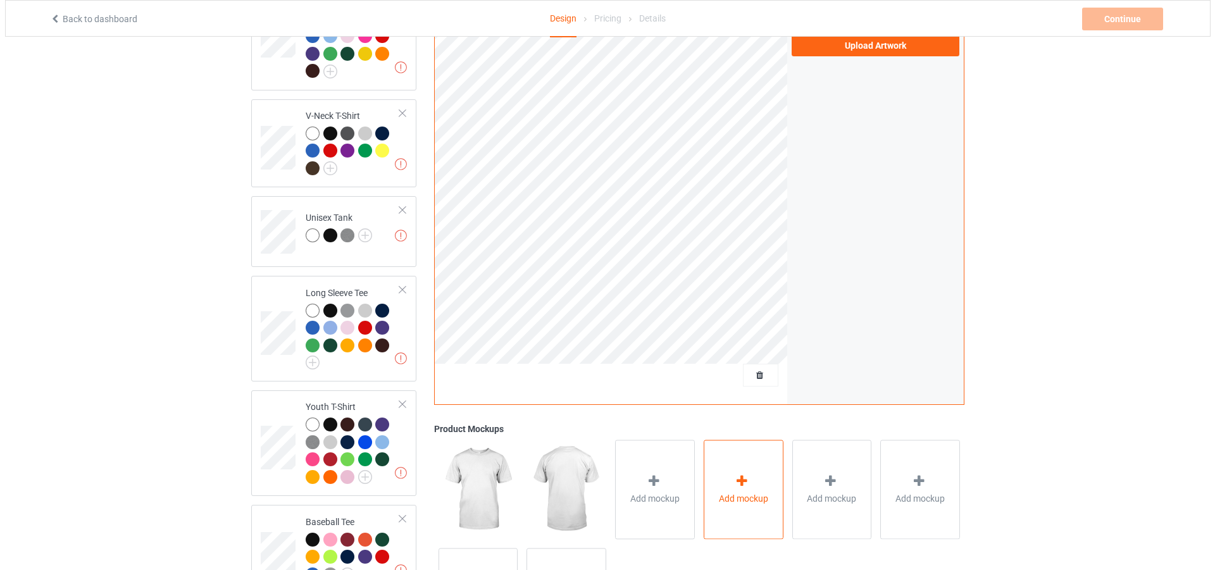
scroll to position [735, 0]
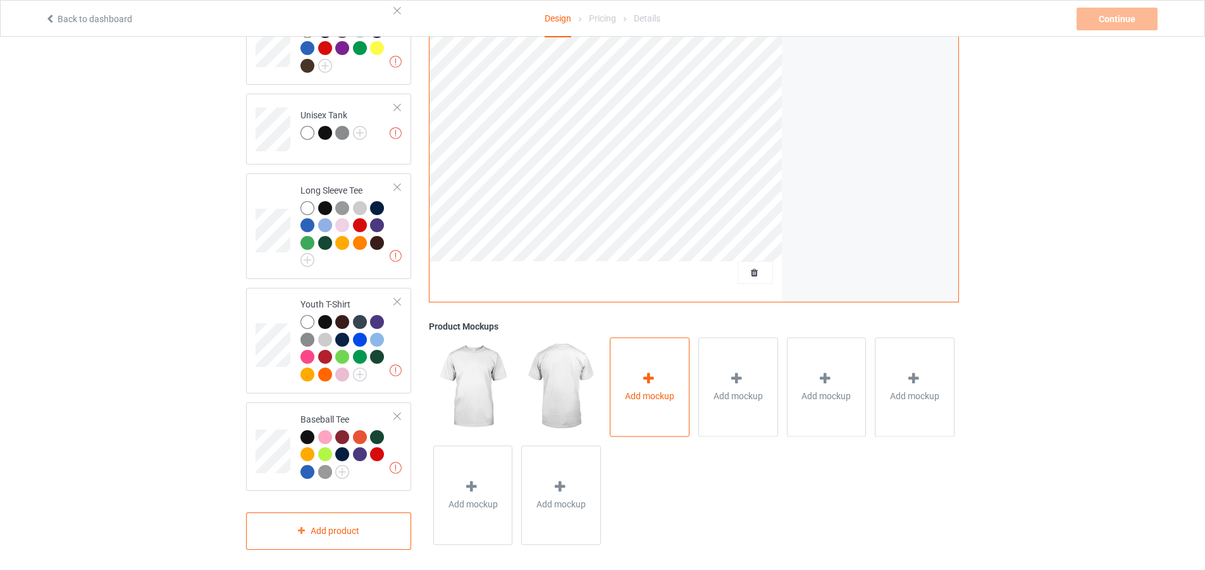
click at [662, 338] on div "Add mockup" at bounding box center [650, 387] width 80 height 99
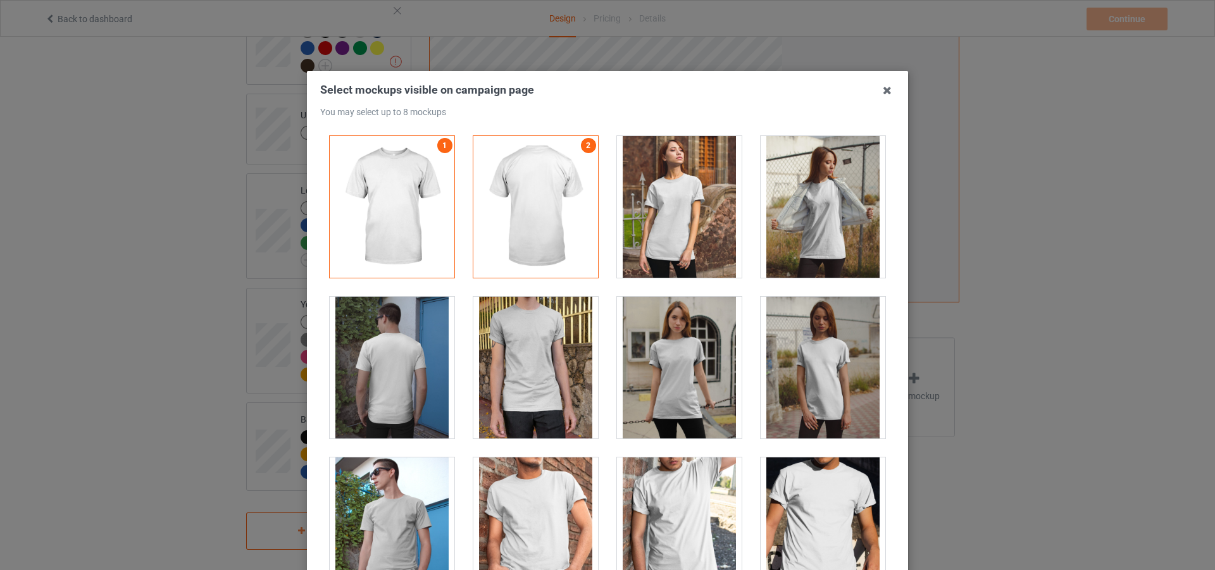
click at [669, 201] on div at bounding box center [679, 207] width 125 height 142
click at [675, 204] on div at bounding box center [679, 207] width 125 height 142
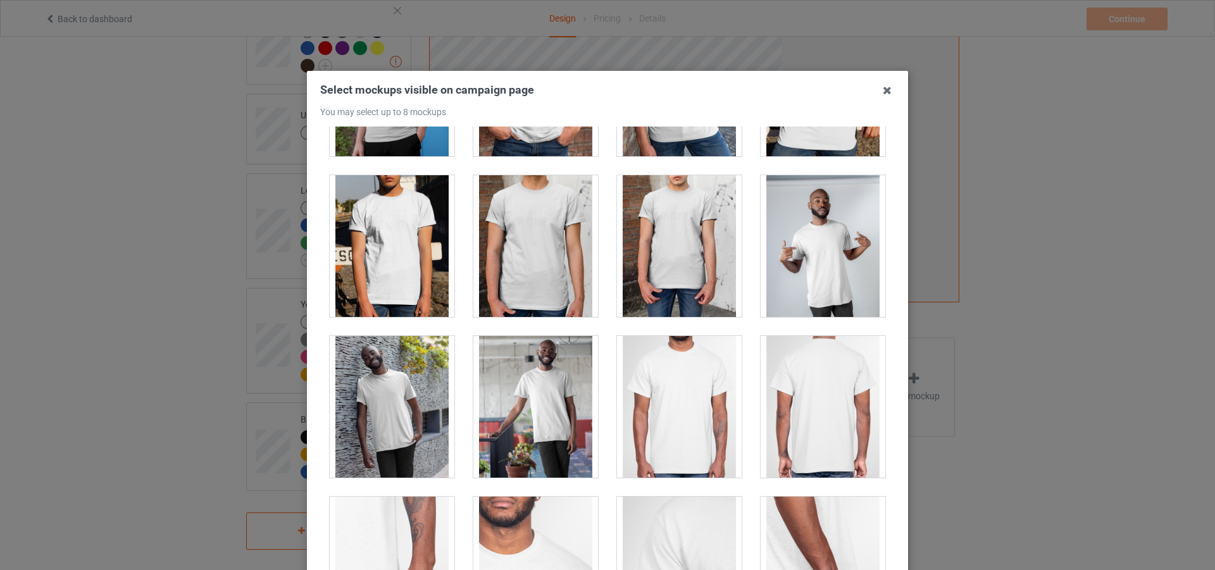
scroll to position [633, 0]
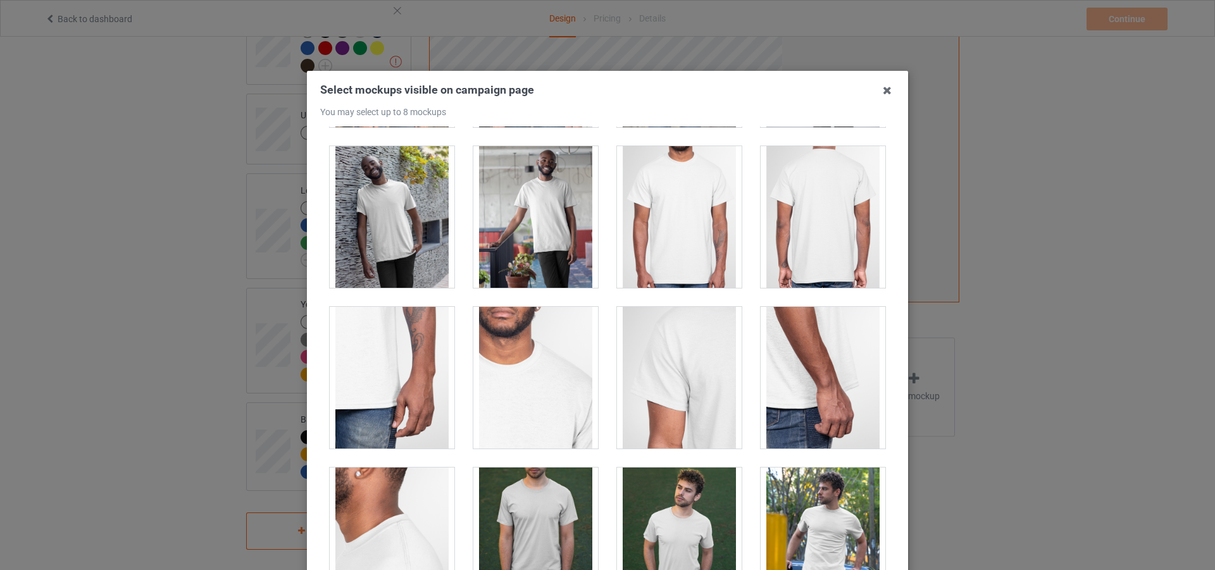
click at [643, 250] on div at bounding box center [679, 217] width 125 height 142
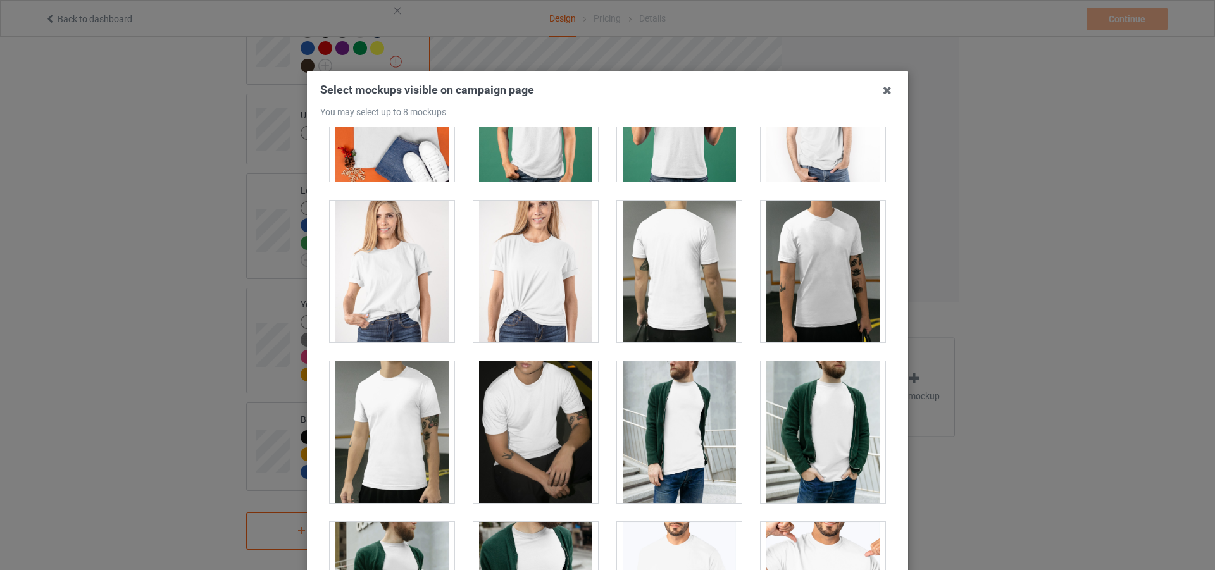
click at [426, 283] on div at bounding box center [392, 272] width 125 height 142
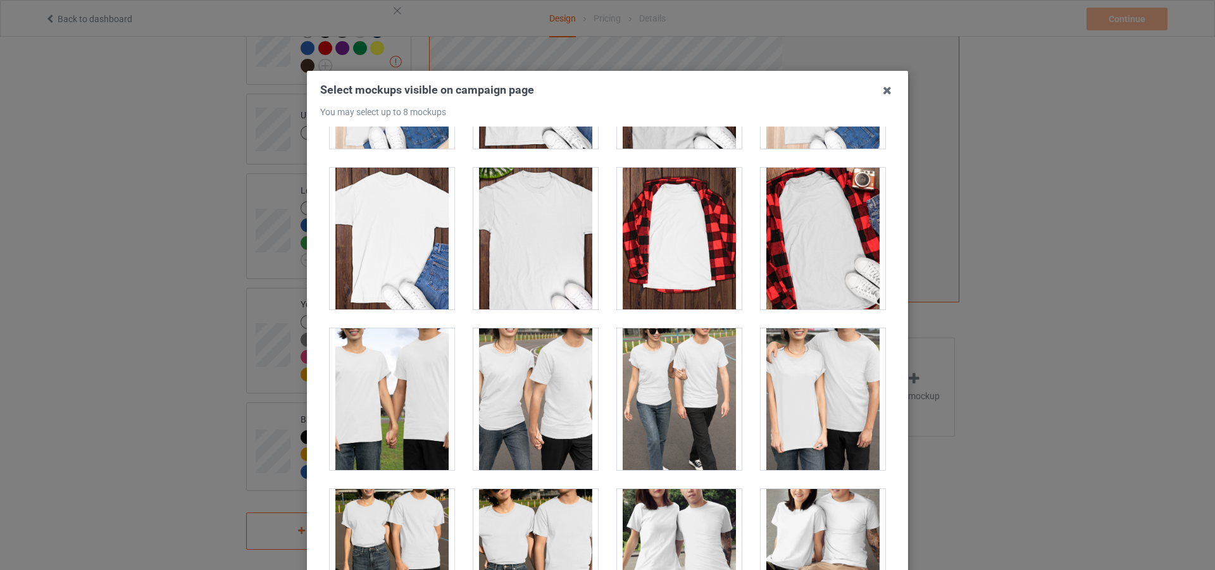
click at [686, 233] on div at bounding box center [679, 239] width 125 height 142
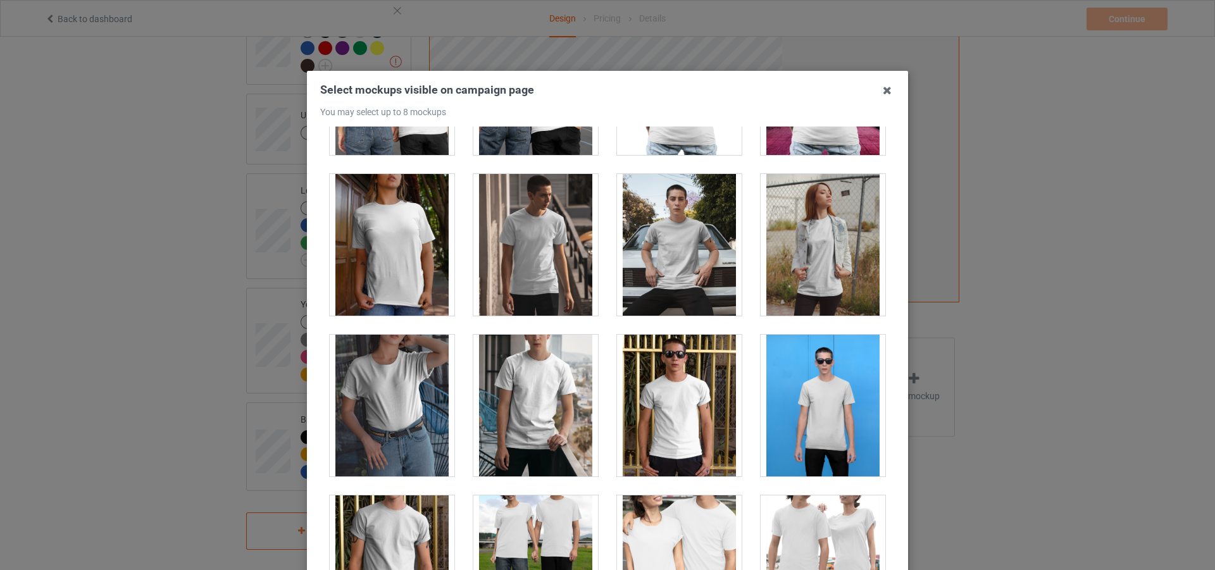
scroll to position [6517, 0]
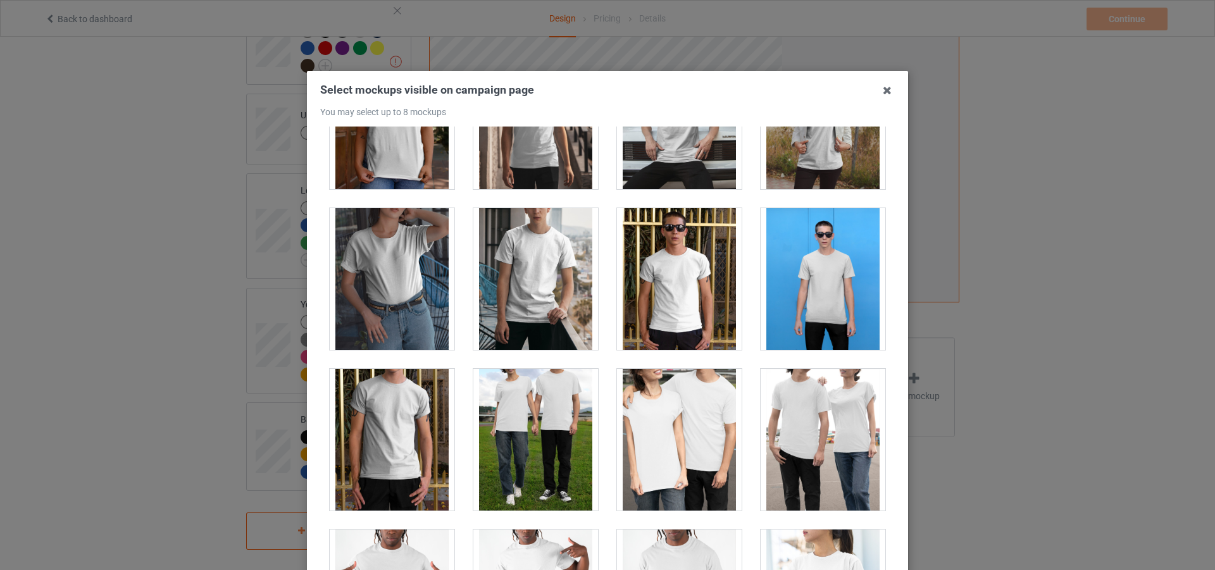
click at [814, 176] on div at bounding box center [823, 118] width 125 height 142
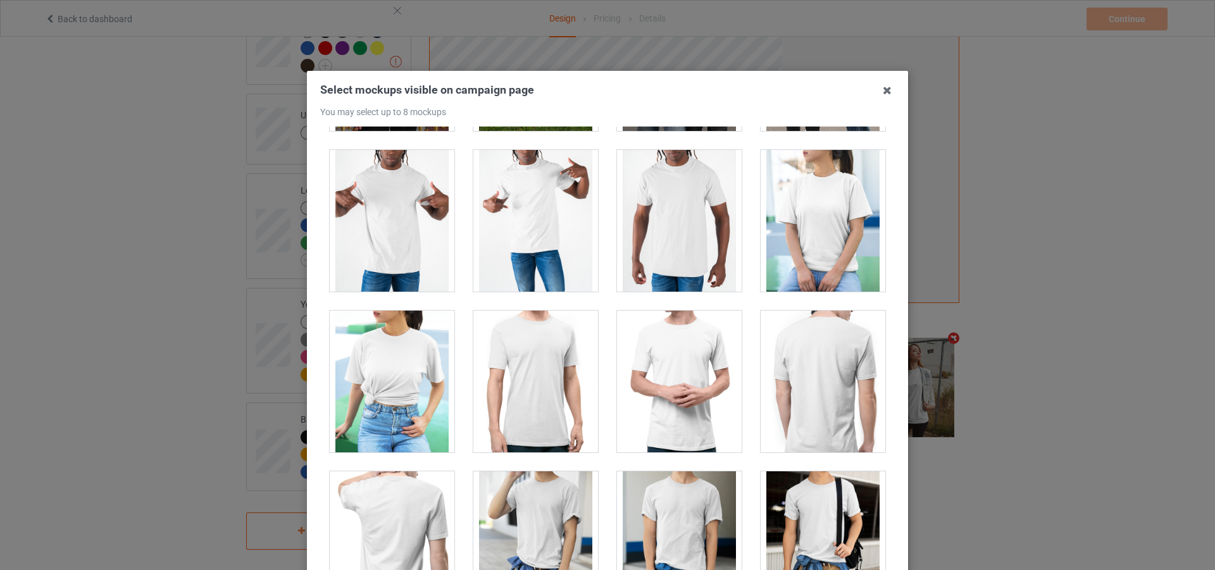
click at [823, 259] on div at bounding box center [823, 221] width 125 height 142
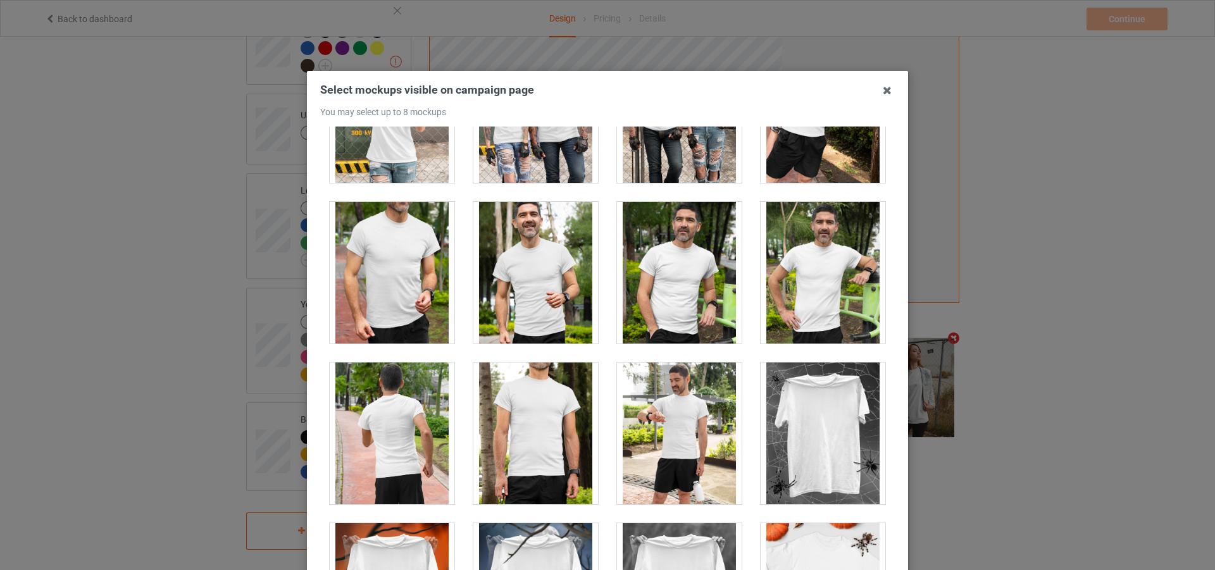
scroll to position [11896, 0]
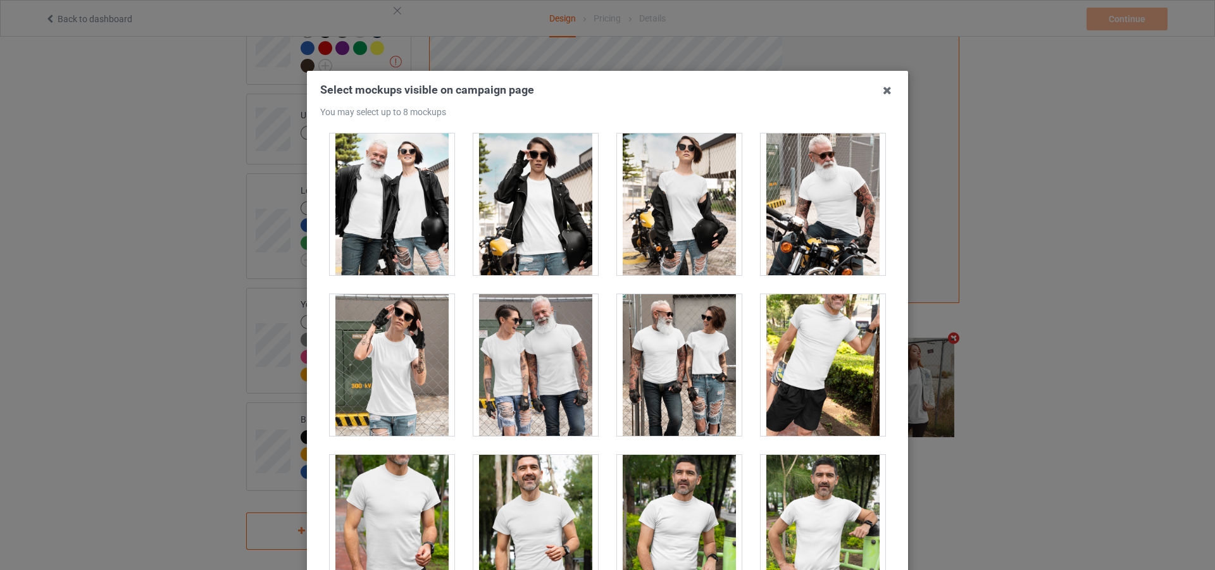
click at [416, 374] on div at bounding box center [392, 365] width 125 height 142
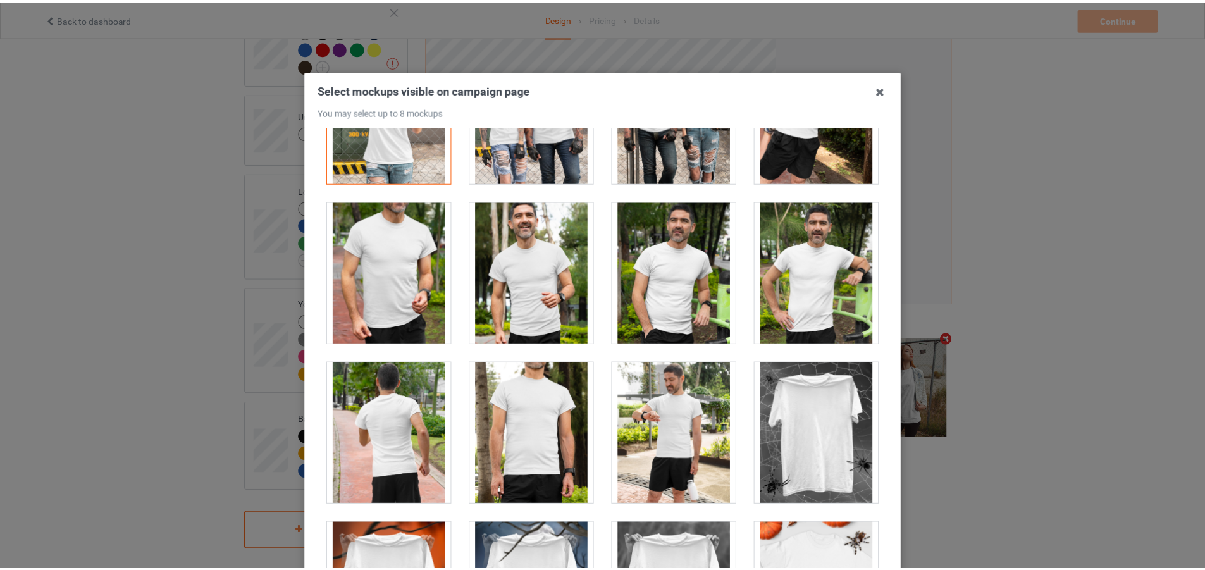
scroll to position [141, 0]
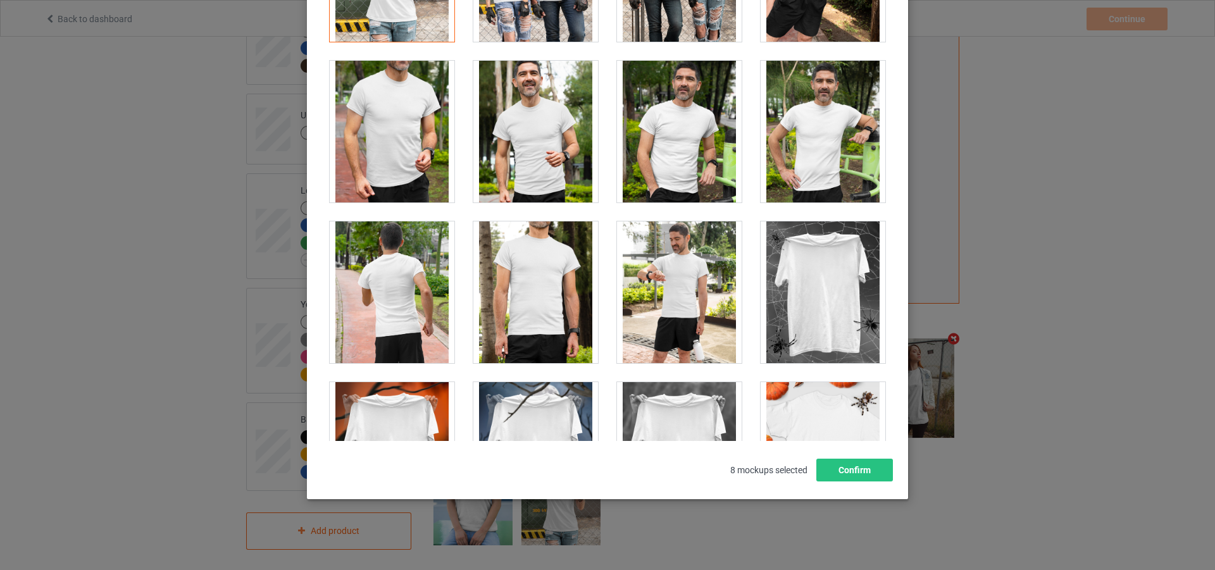
click at [870, 483] on div "Select mockups visible on campaign page You may select up to 8 mockups 1 2 3 4 …" at bounding box center [607, 214] width 601 height 569
click at [865, 468] on button "Confirm" at bounding box center [854, 470] width 77 height 23
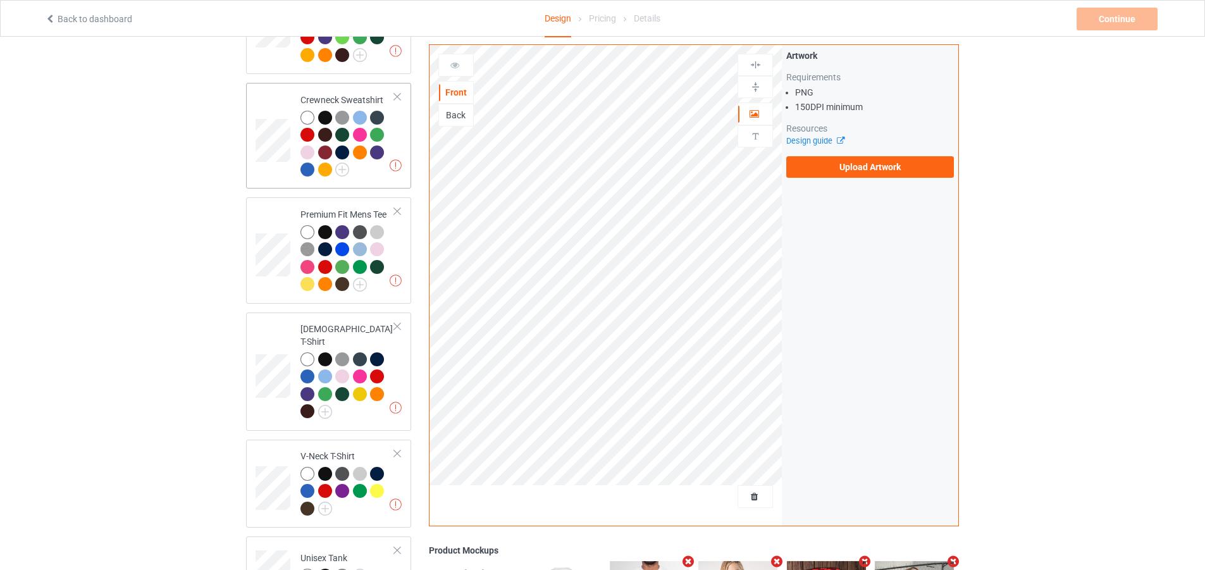
scroll to position [229, 0]
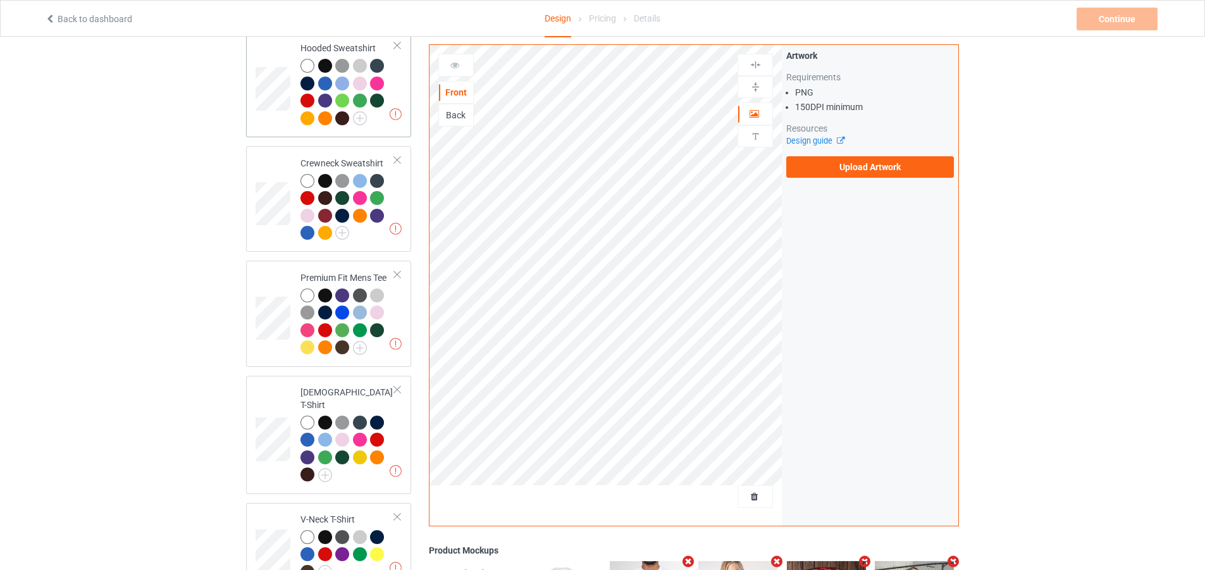
click at [393, 132] on td "Missing artworks Hooded Sweatshirt" at bounding box center [348, 85] width 108 height 96
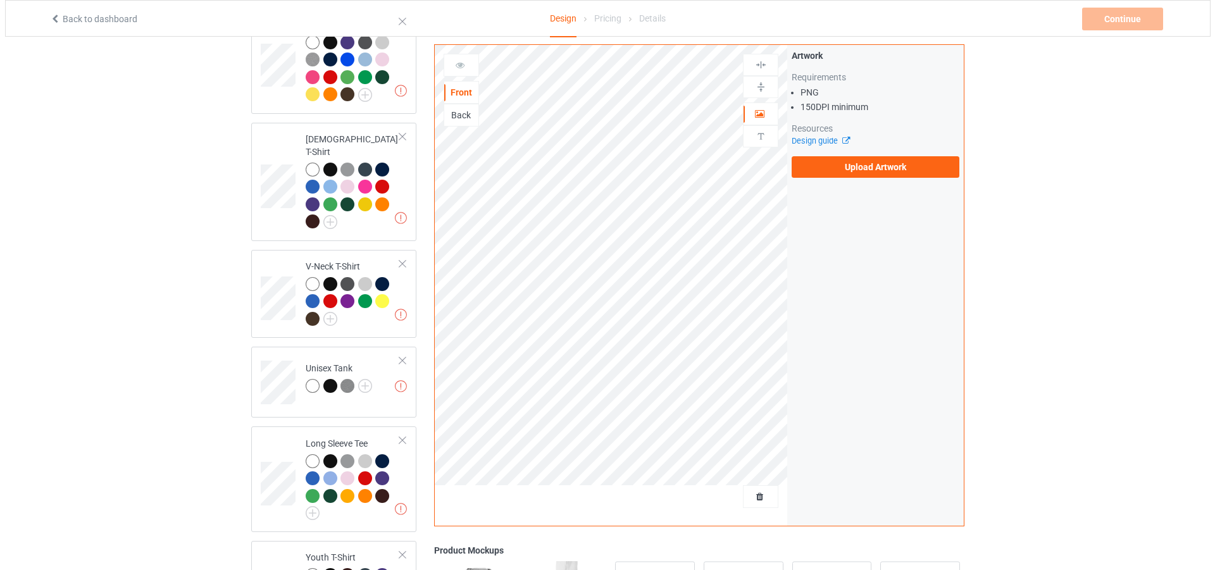
scroll to position [735, 0]
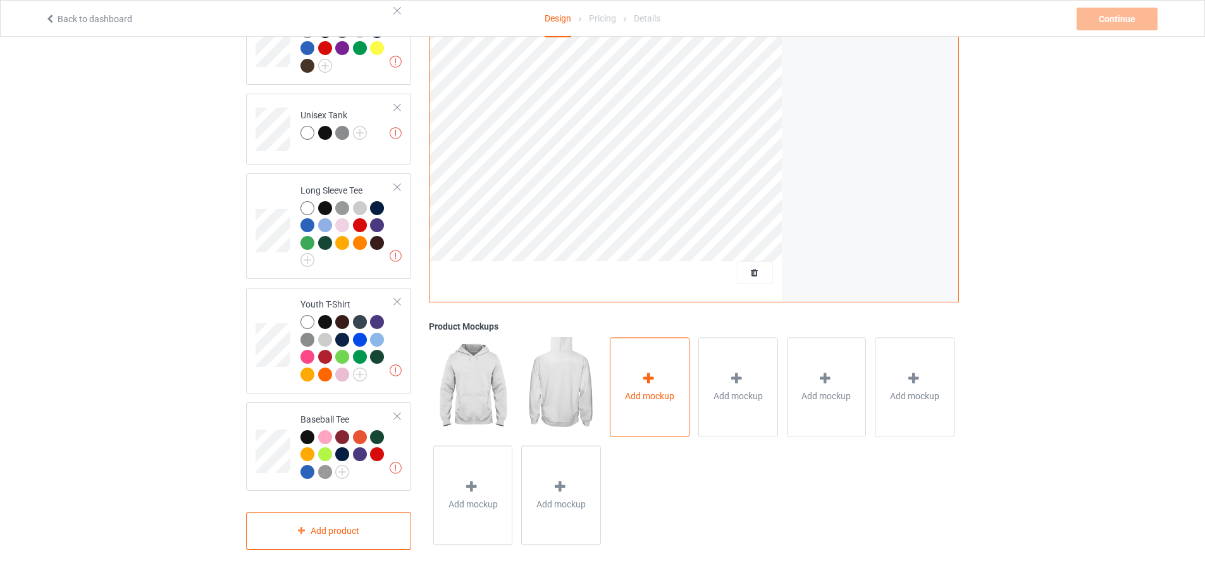
click at [675, 413] on div "Add mockup" at bounding box center [650, 387] width 80 height 99
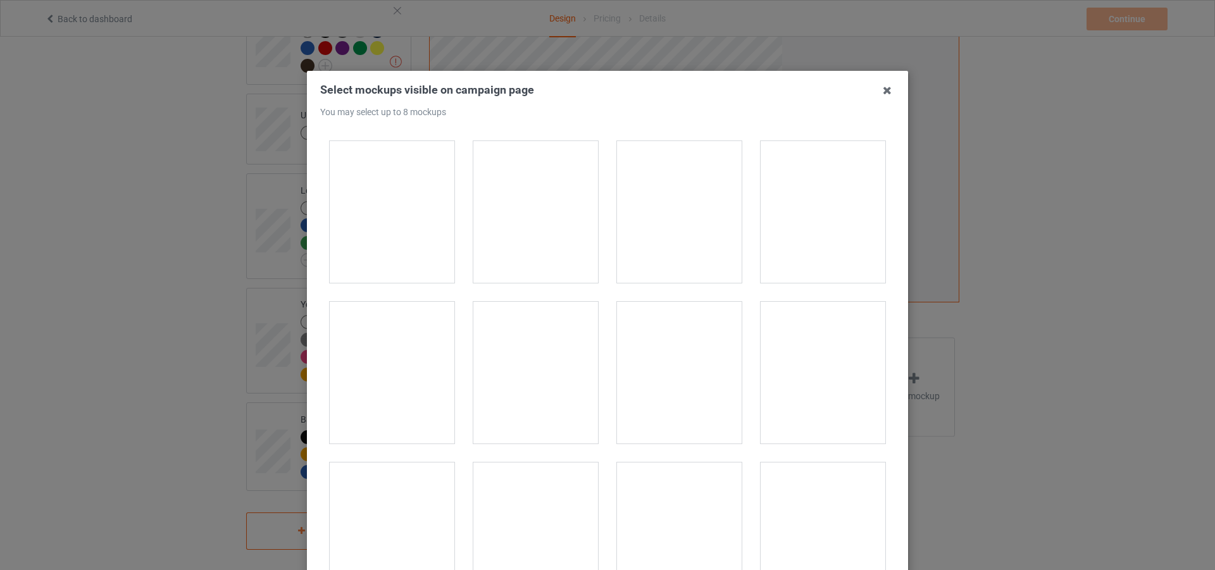
scroll to position [253, 0]
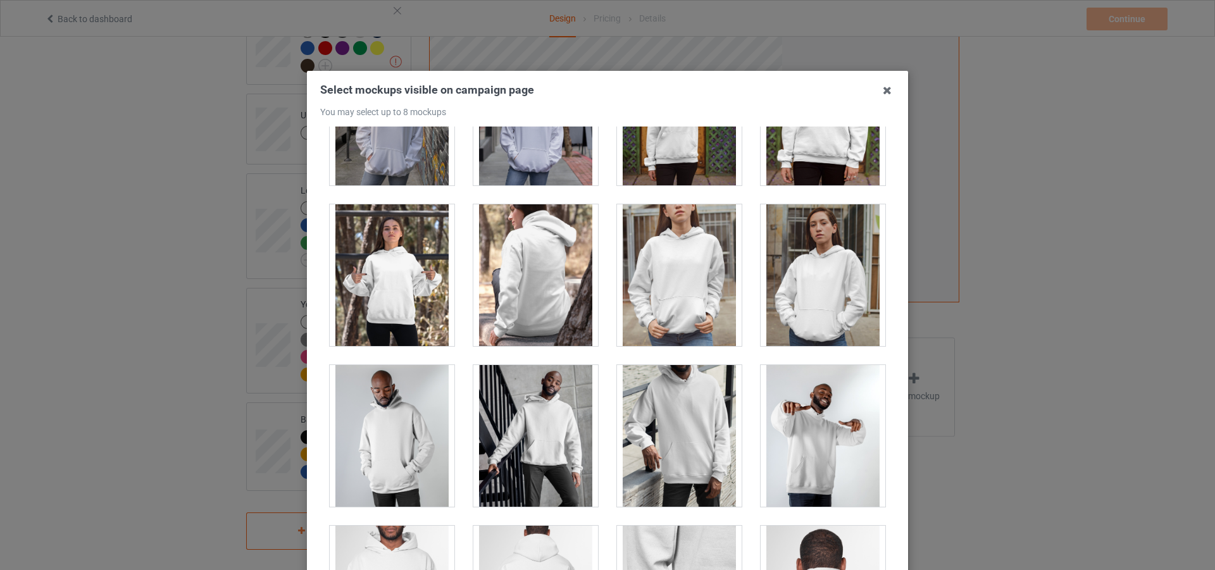
click at [418, 295] on div at bounding box center [392, 275] width 125 height 142
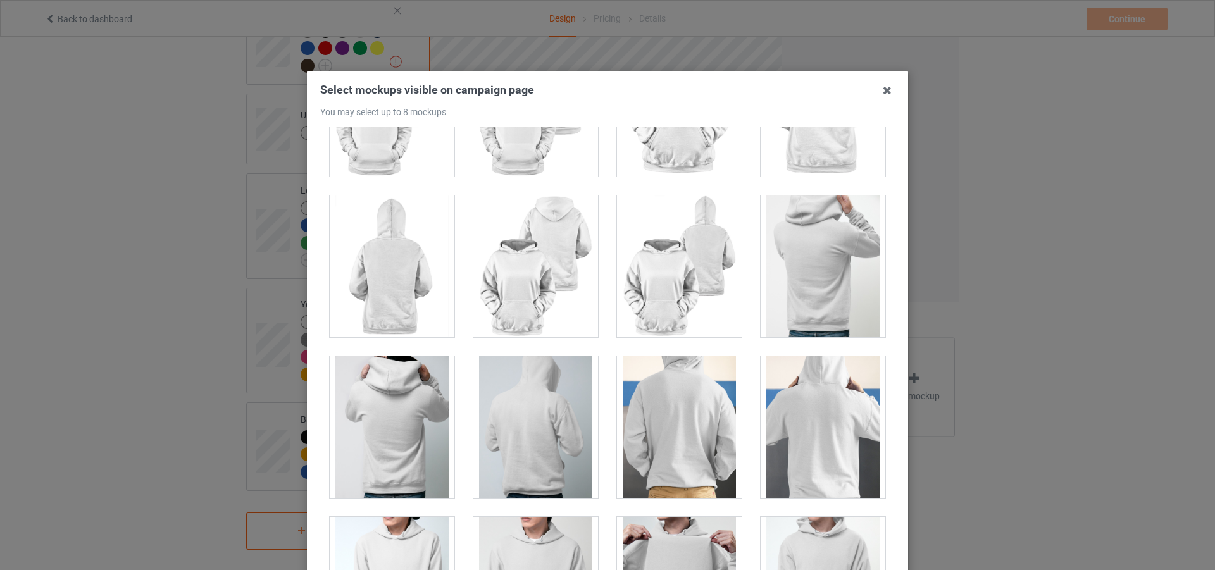
scroll to position [2025, 0]
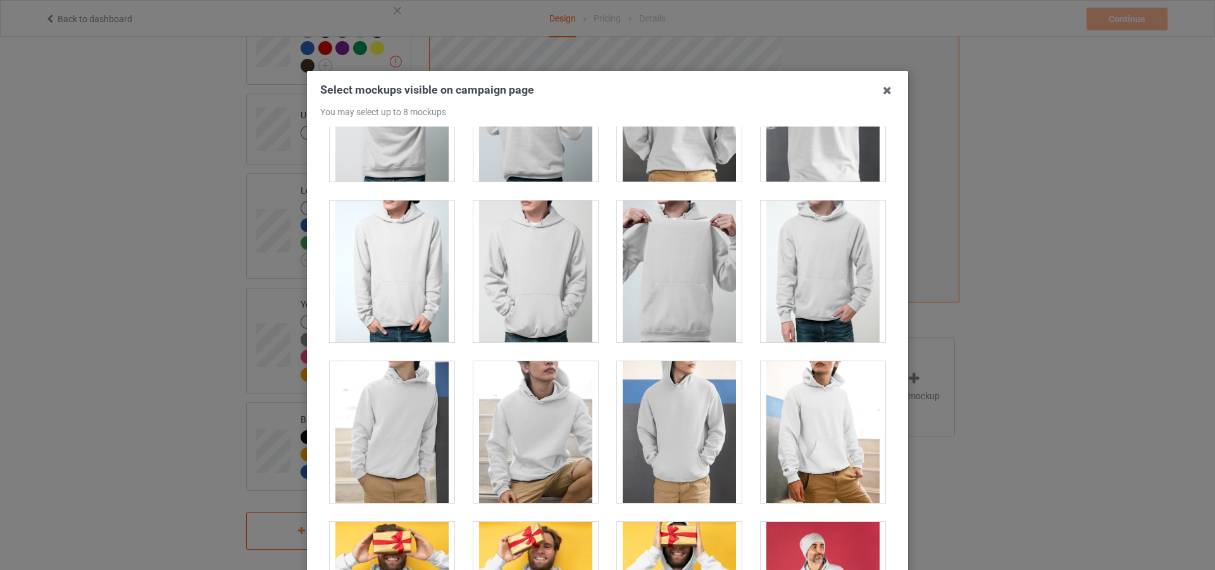
click at [677, 423] on div at bounding box center [679, 432] width 125 height 142
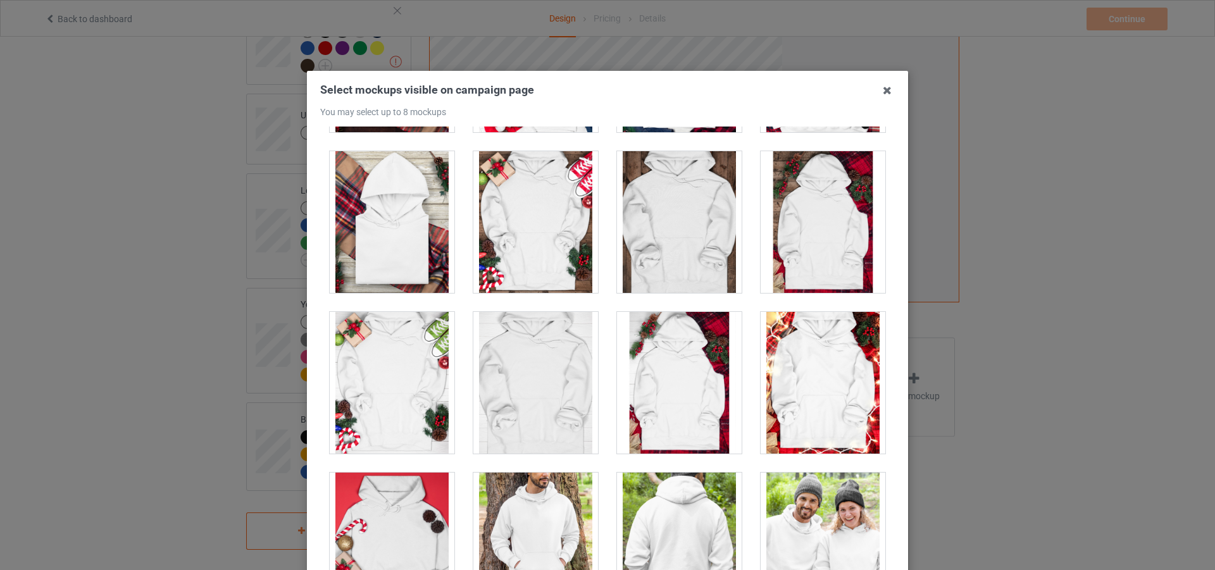
scroll to position [9175, 0]
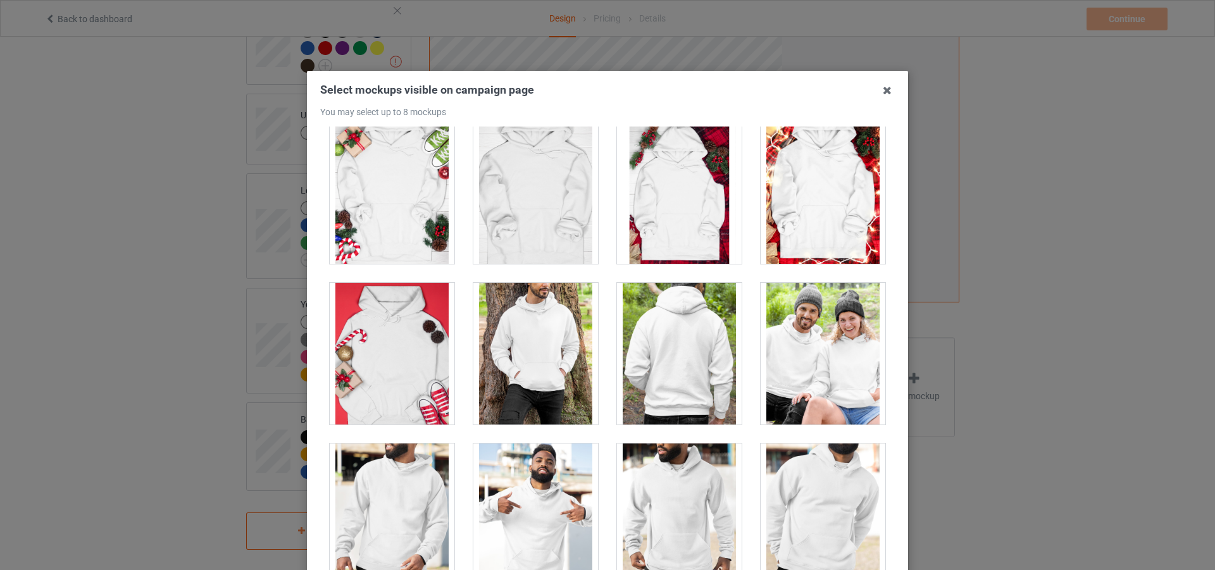
click at [808, 408] on div at bounding box center [823, 354] width 125 height 142
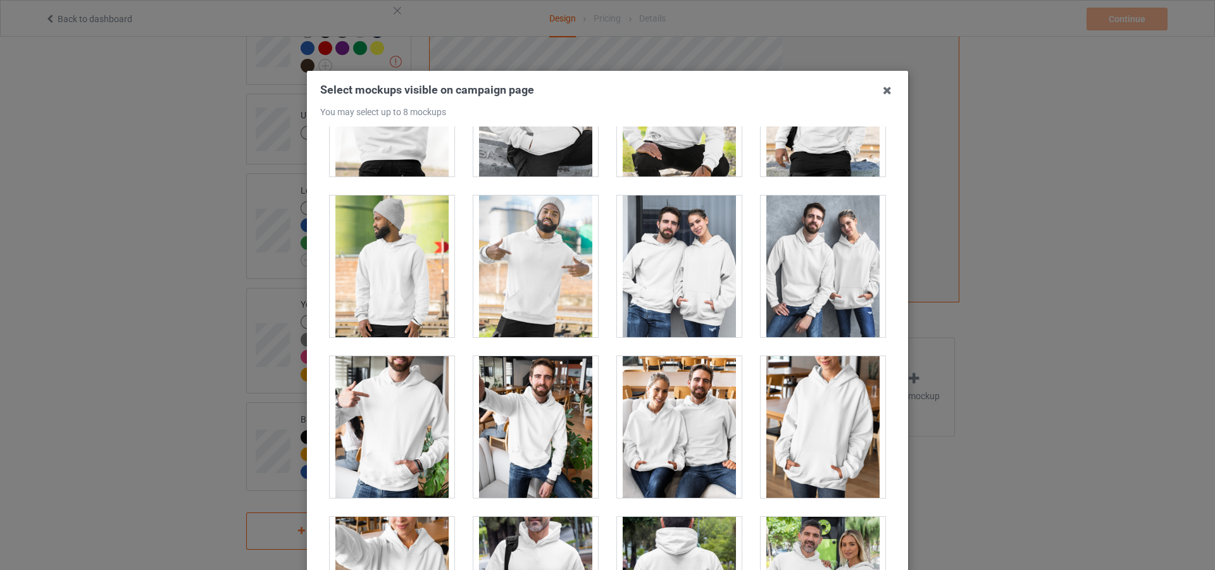
scroll to position [9871, 0]
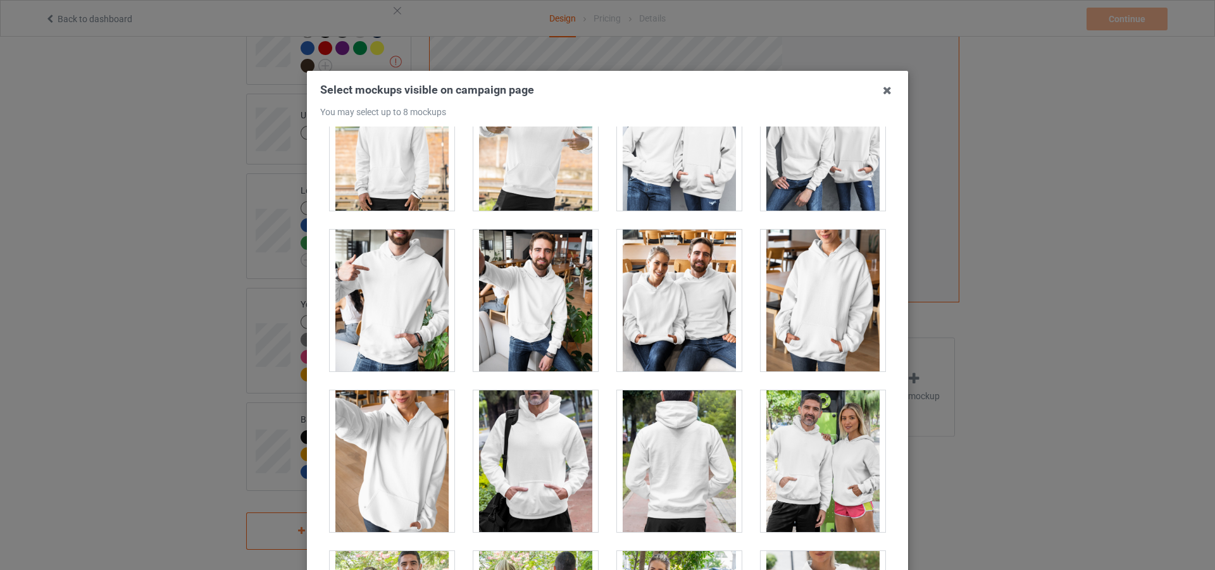
click at [778, 340] on div at bounding box center [823, 301] width 125 height 142
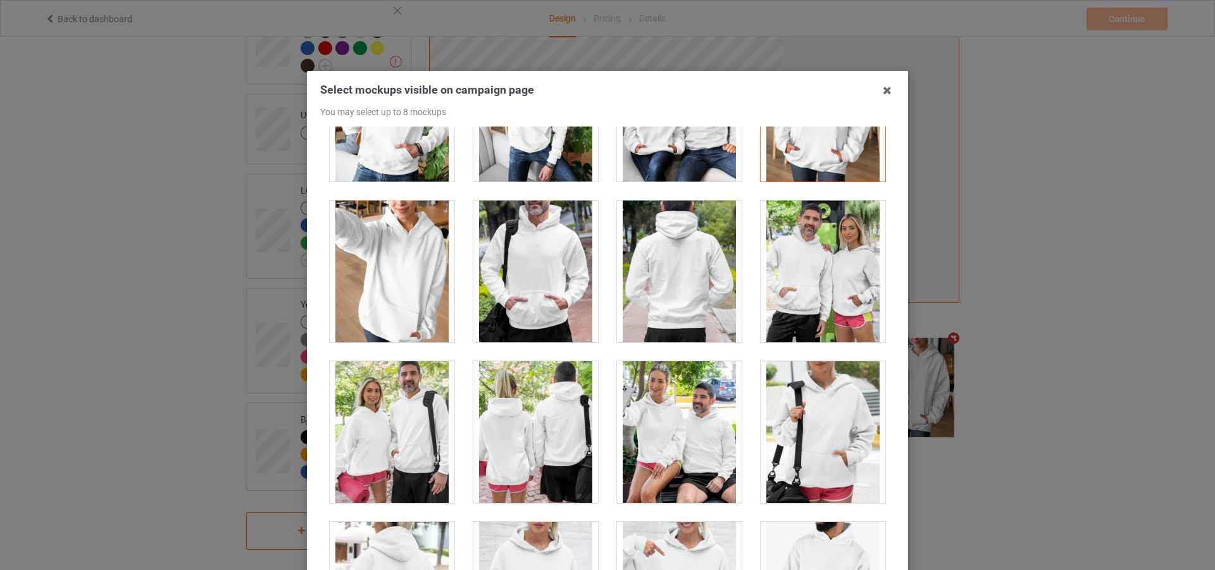
scroll to position [10314, 0]
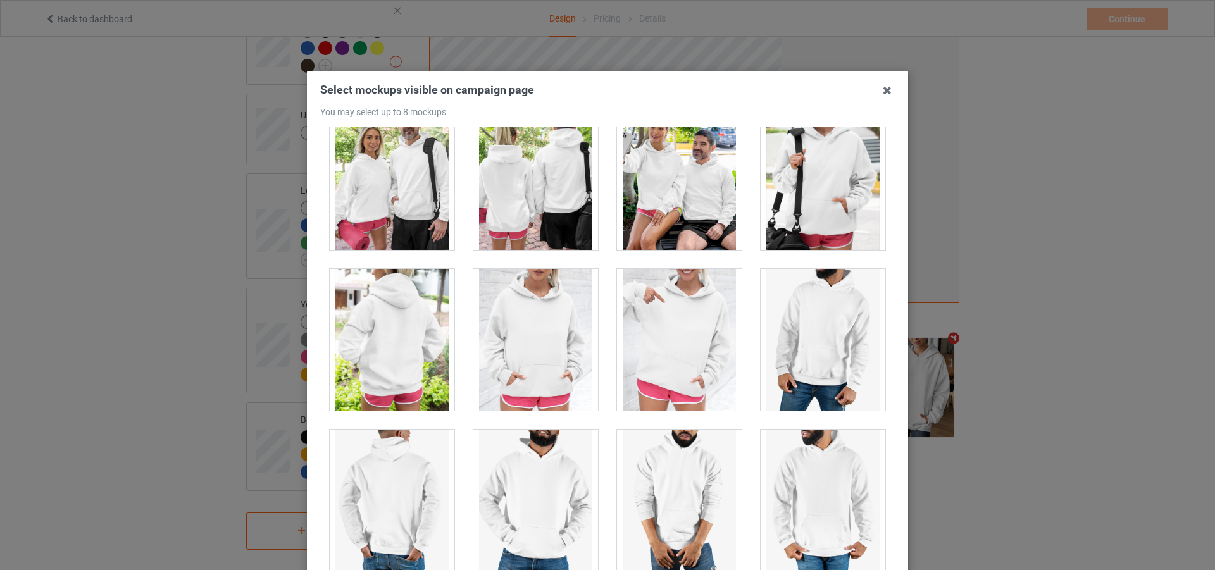
click at [557, 388] on div at bounding box center [535, 340] width 125 height 142
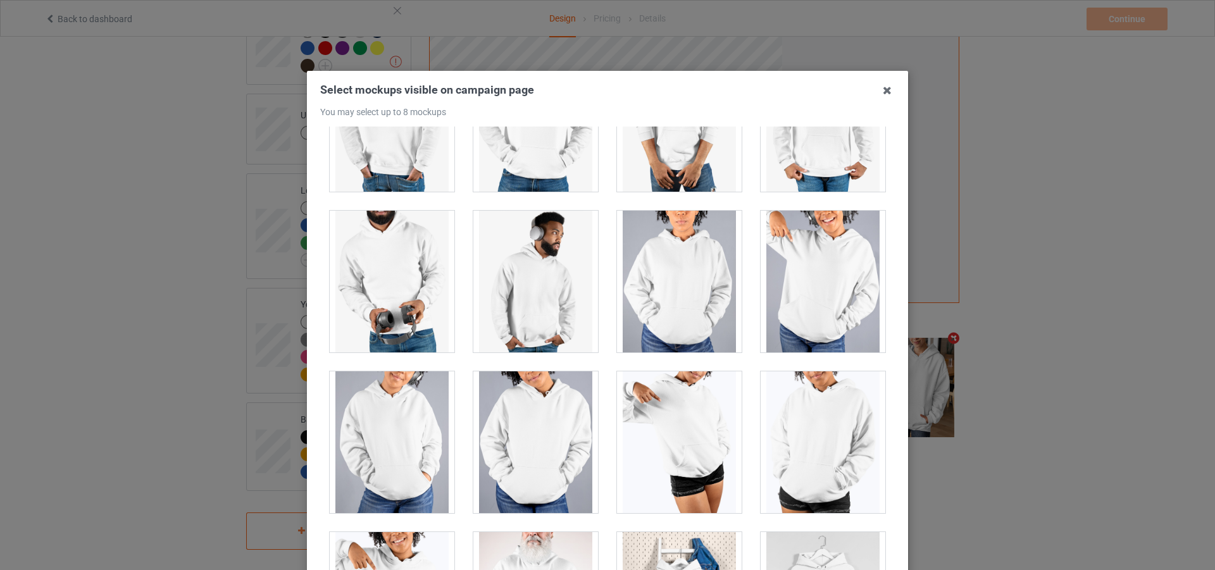
scroll to position [10794, 0]
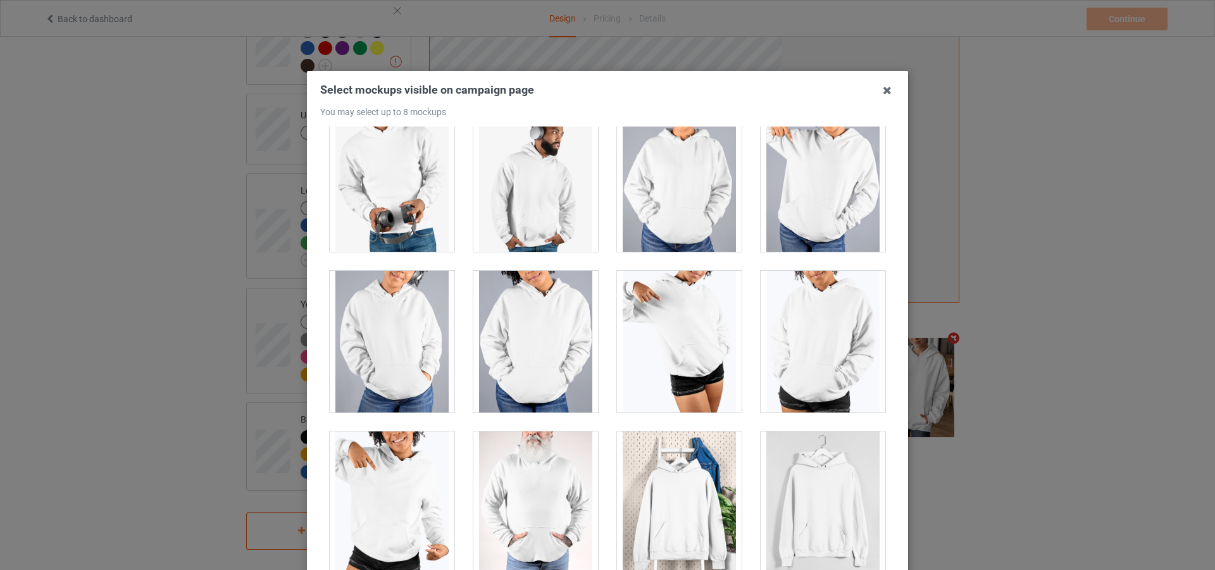
click at [683, 473] on div at bounding box center [679, 503] width 125 height 142
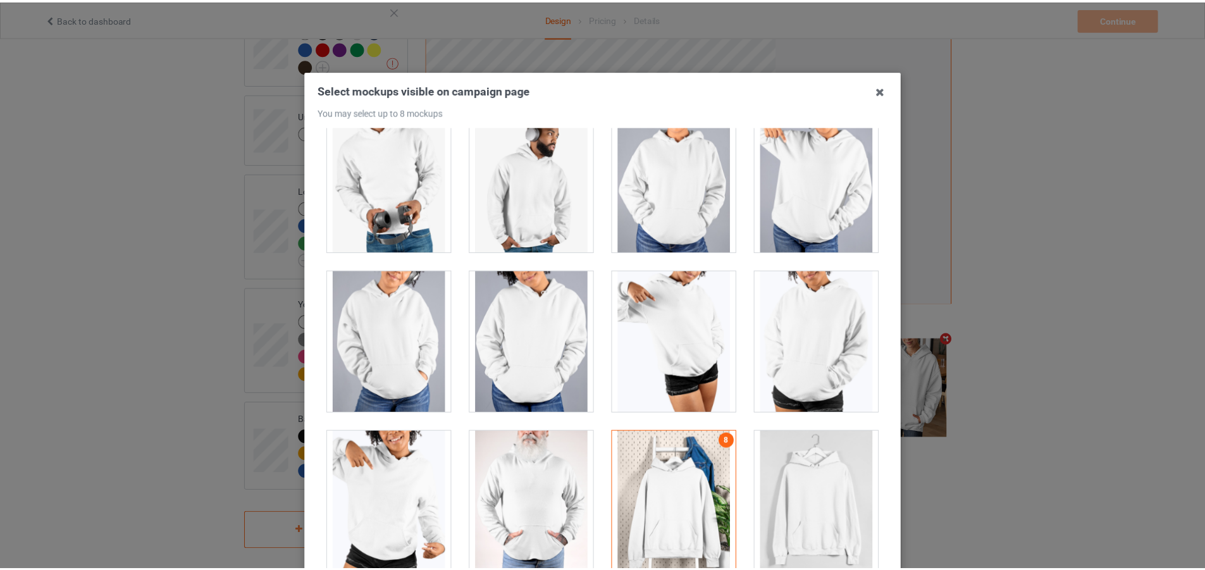
scroll to position [141, 0]
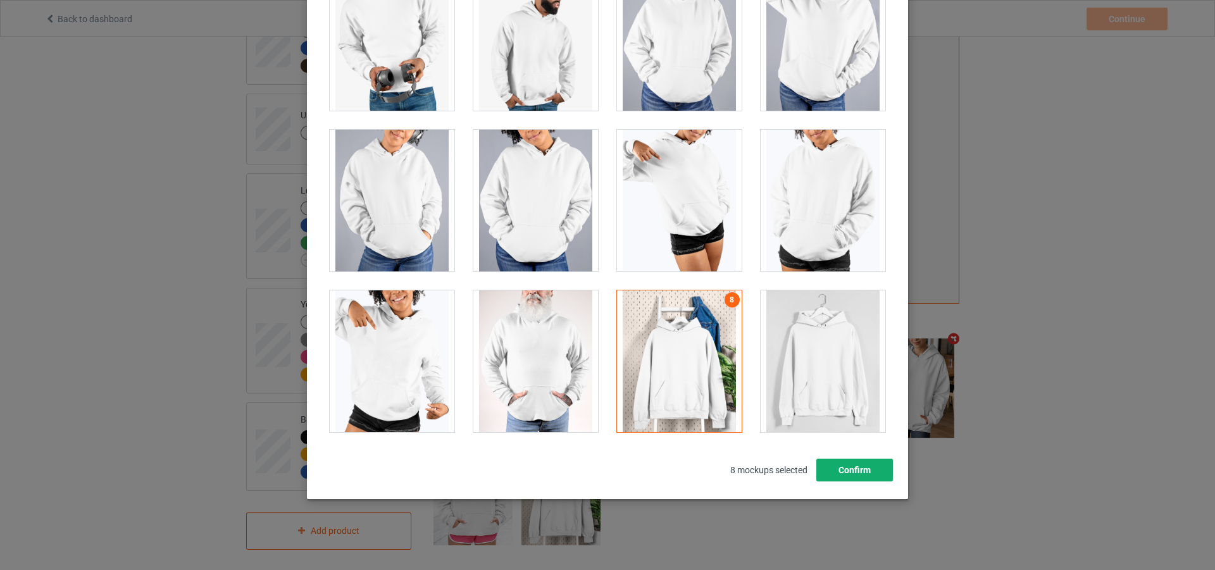
click at [854, 475] on button "Confirm" at bounding box center [854, 470] width 77 height 23
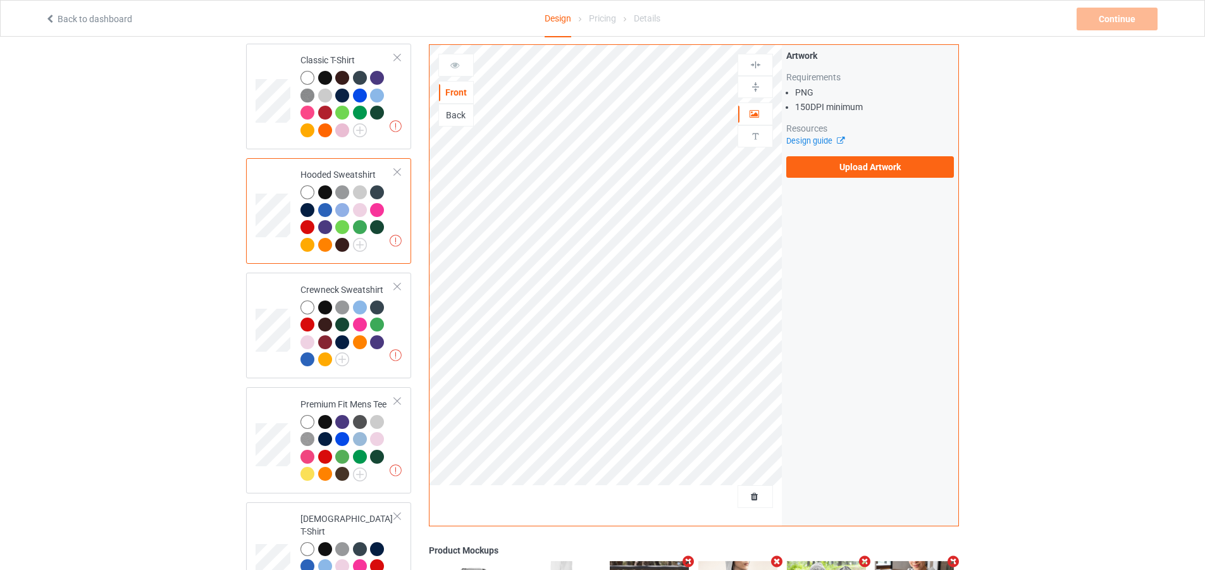
scroll to position [39, 0]
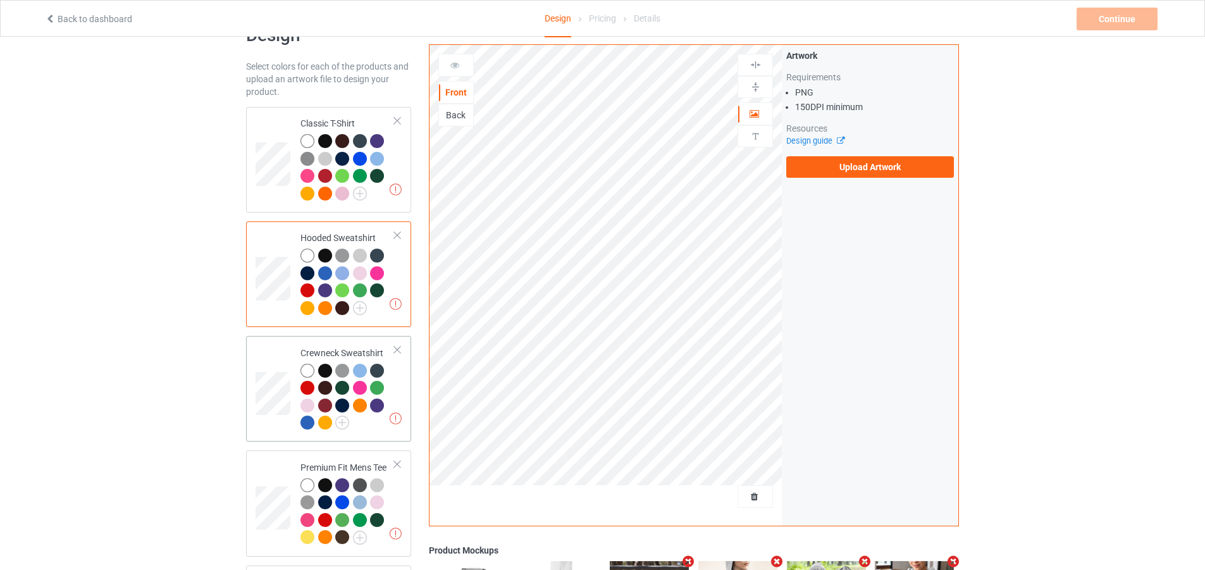
click at [402, 403] on div "Missing artworks Crewneck Sweatshirt" at bounding box center [328, 389] width 165 height 106
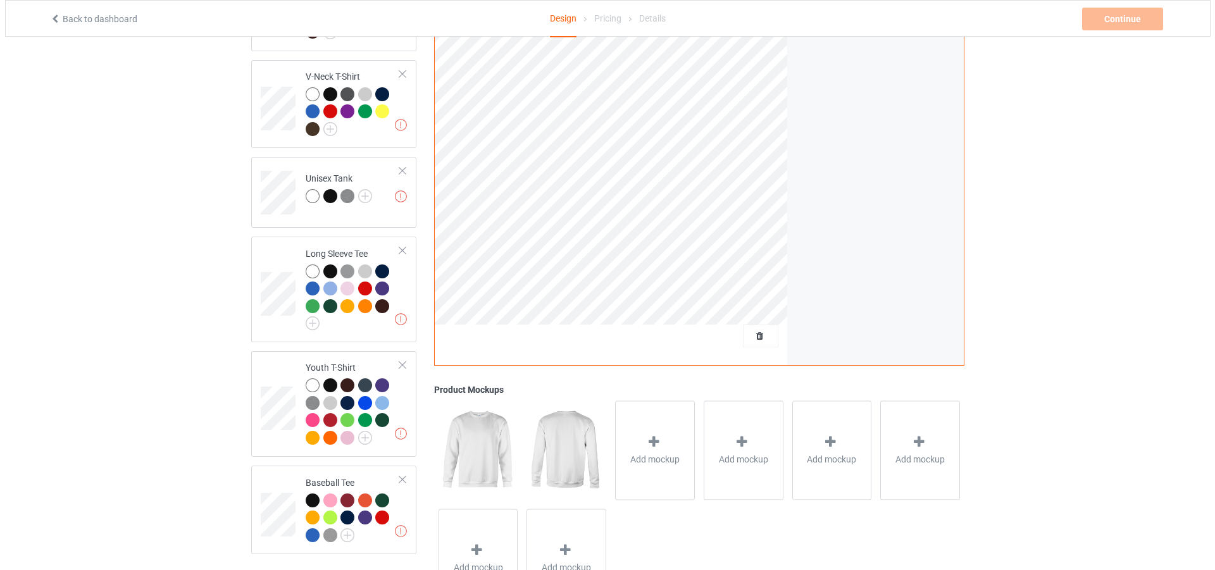
scroll to position [735, 0]
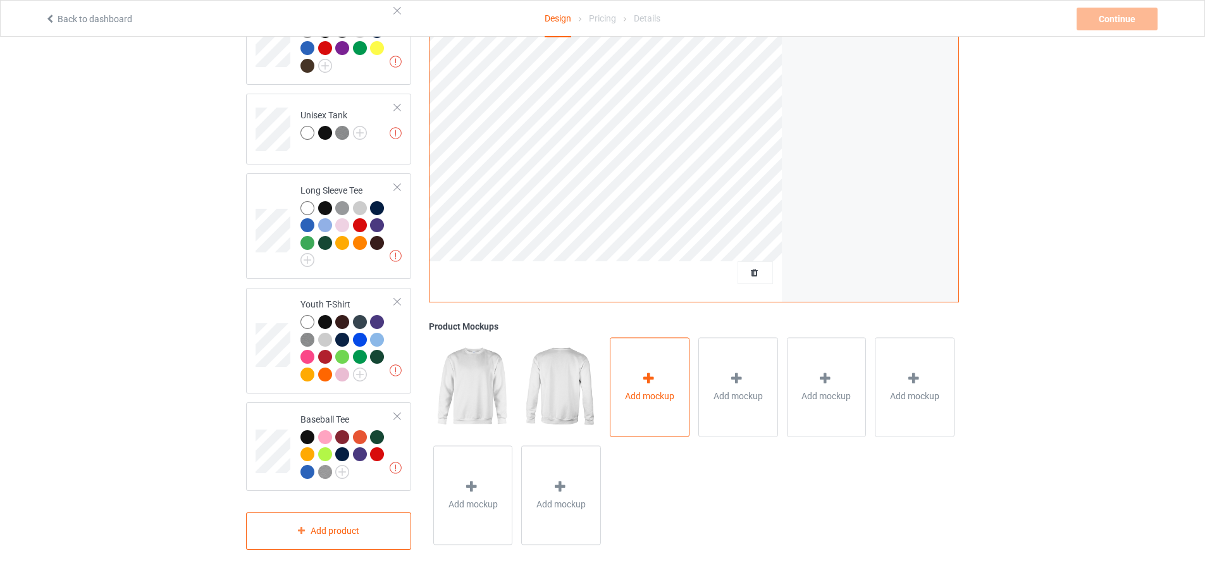
click at [687, 421] on div "Add mockup" at bounding box center [650, 387] width 80 height 99
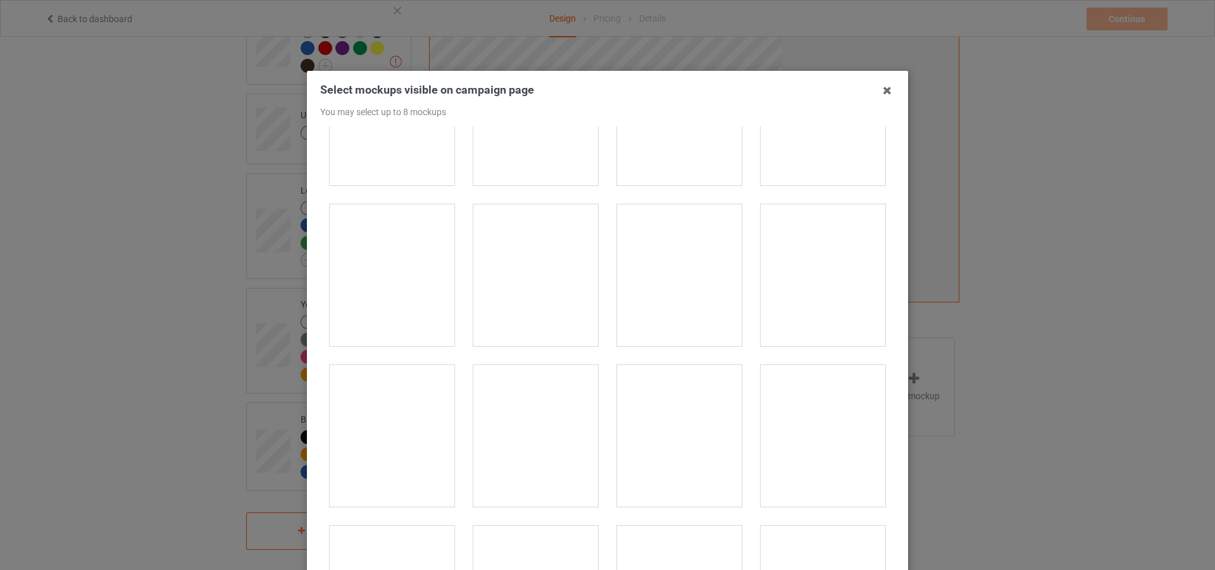
scroll to position [443, 0]
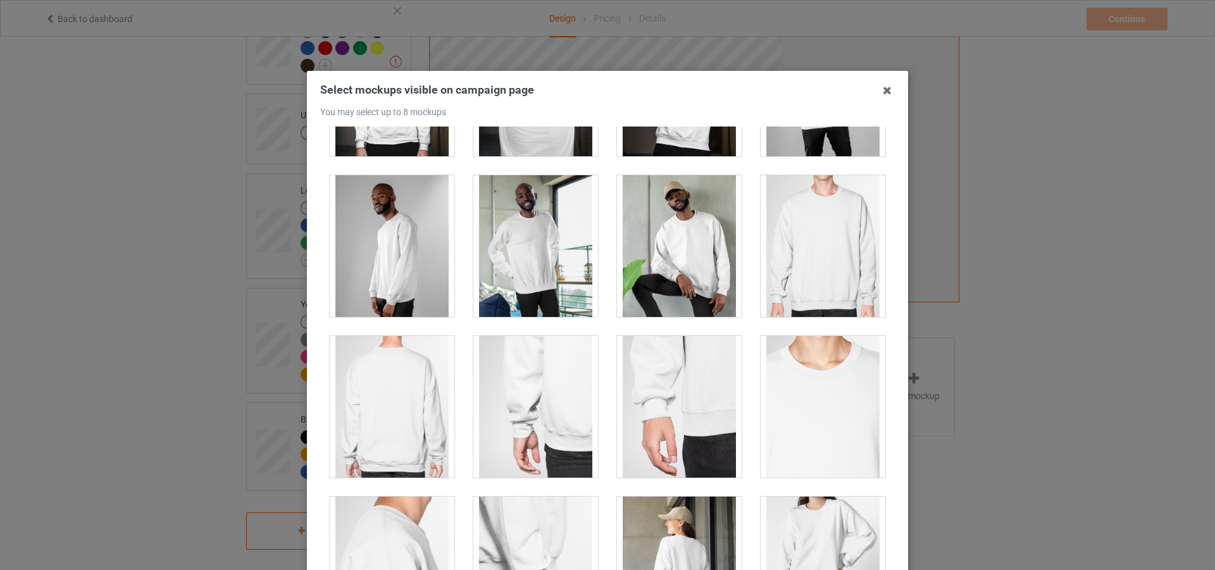
click at [801, 291] on div at bounding box center [823, 246] width 125 height 142
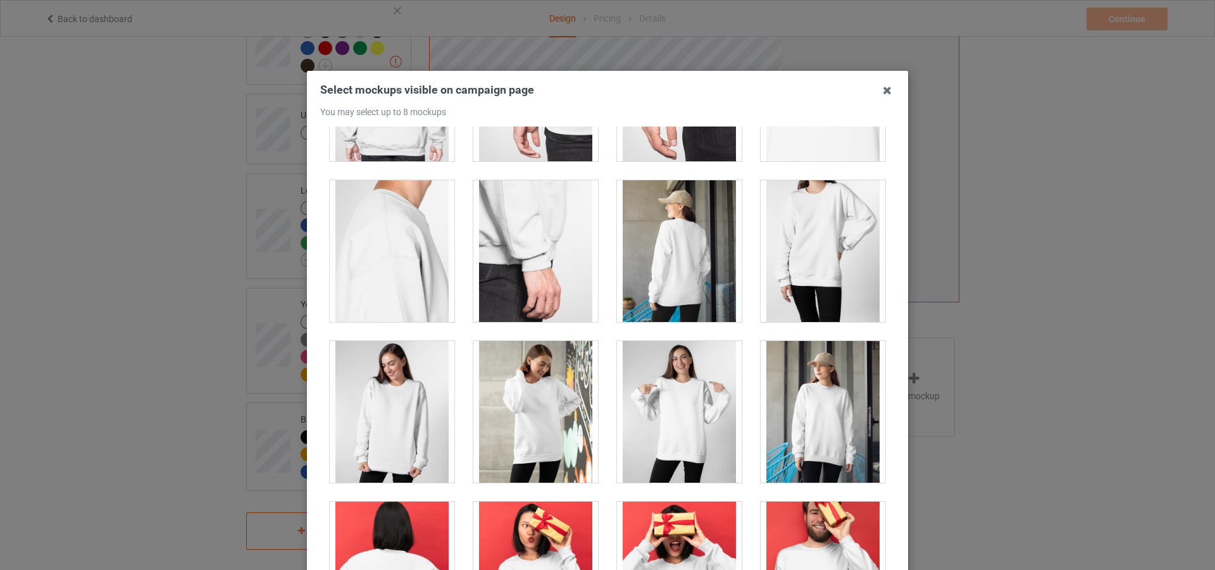
click at [680, 382] on div at bounding box center [679, 412] width 125 height 142
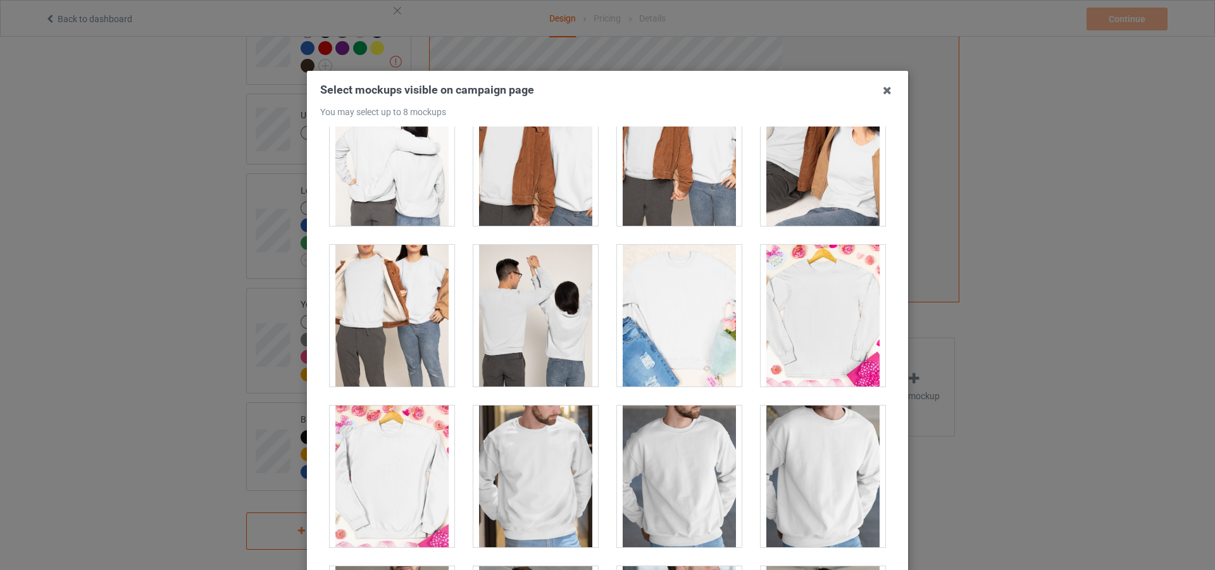
scroll to position [3037, 0]
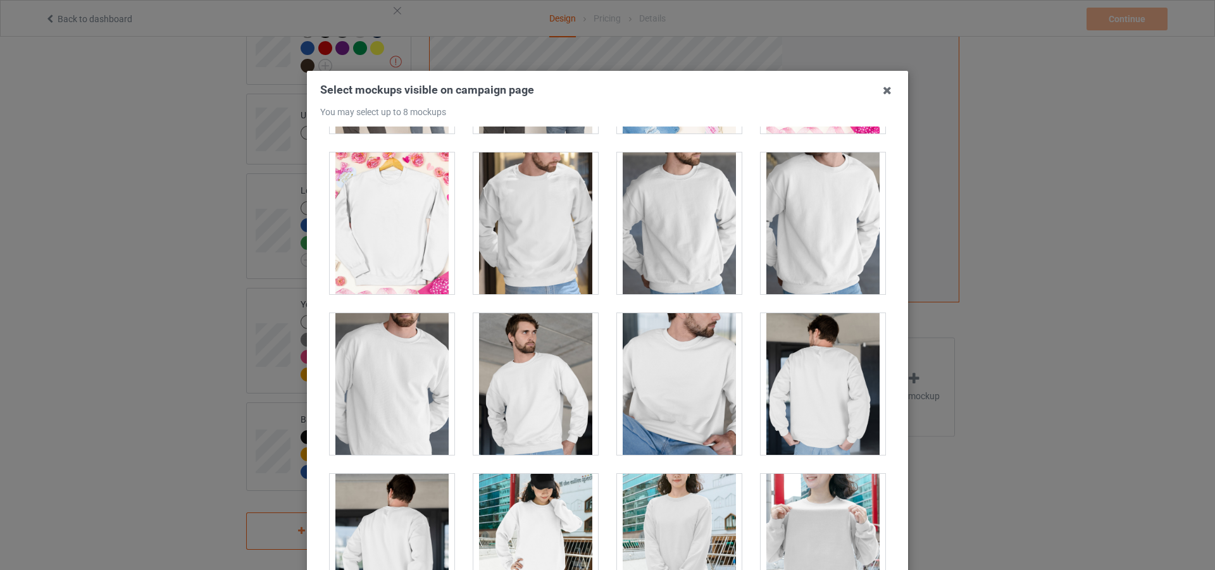
click at [554, 258] on div at bounding box center [535, 223] width 125 height 142
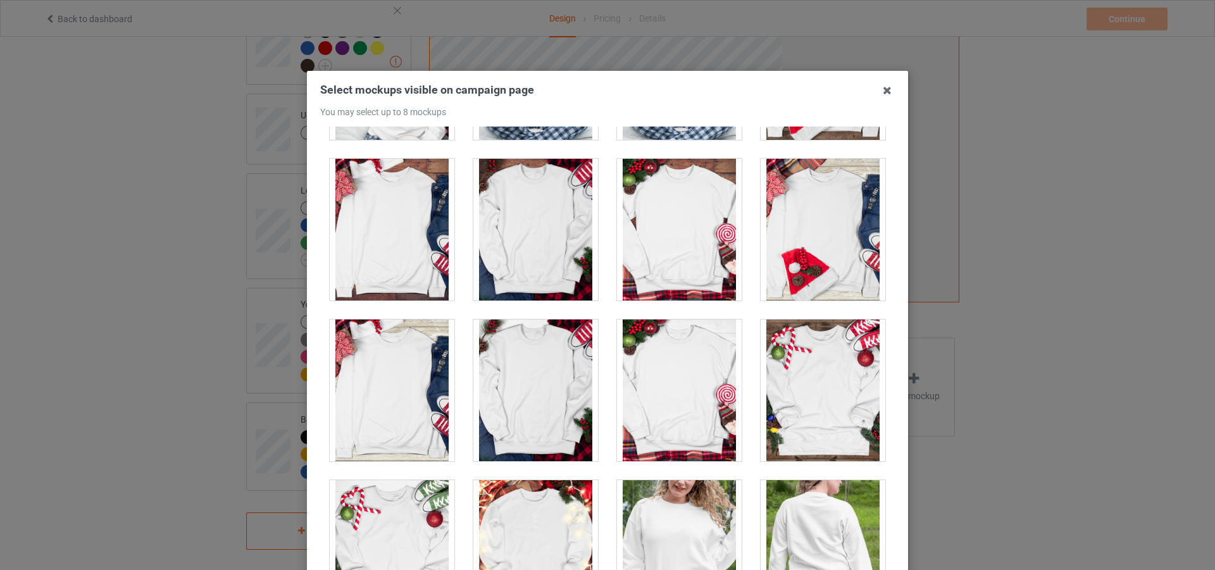
scroll to position [5695, 0]
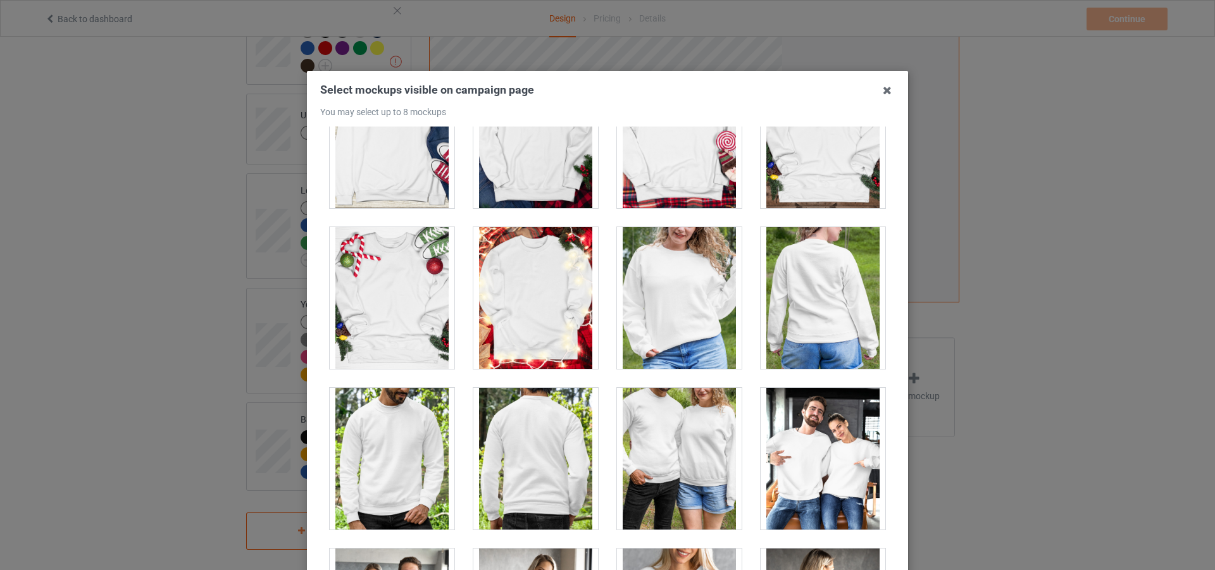
click at [654, 345] on div at bounding box center [679, 298] width 125 height 142
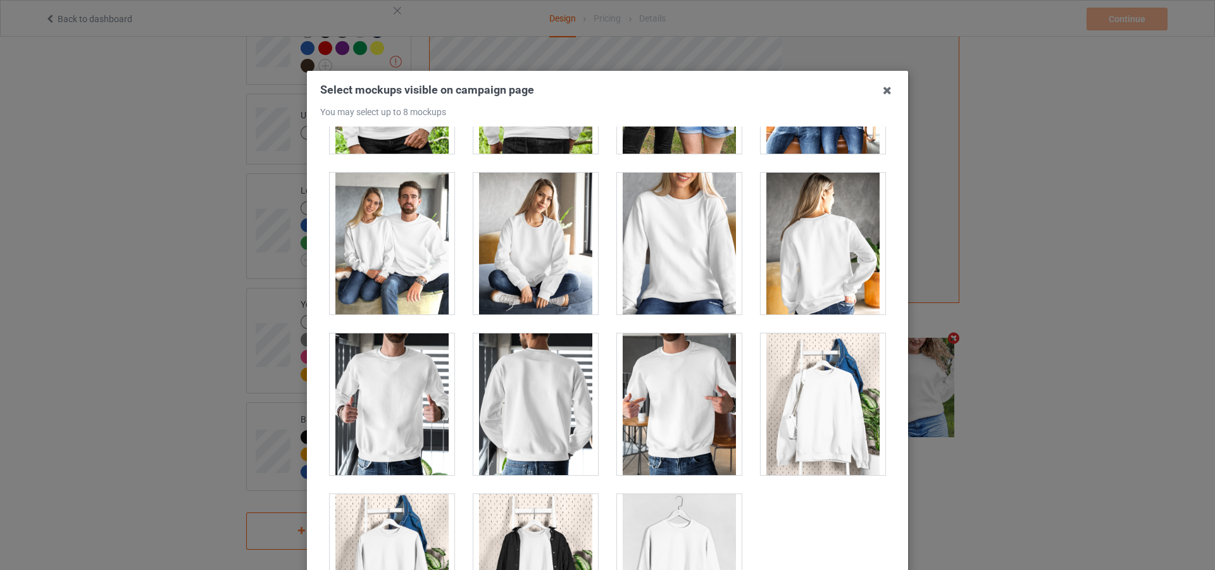
scroll to position [6007, 0]
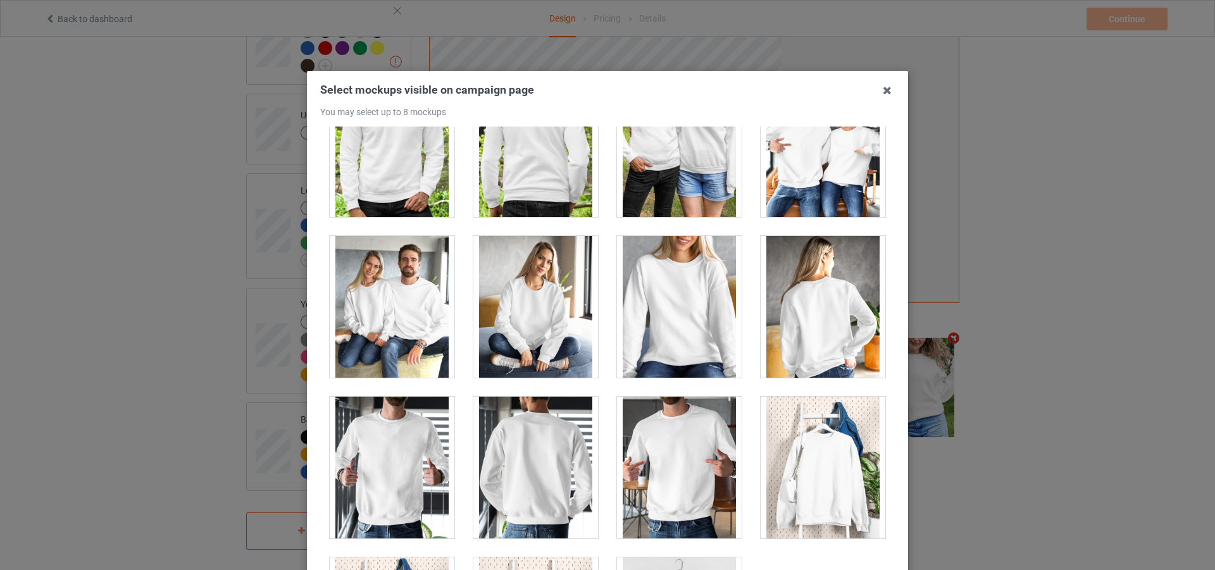
click at [659, 341] on div at bounding box center [679, 307] width 125 height 142
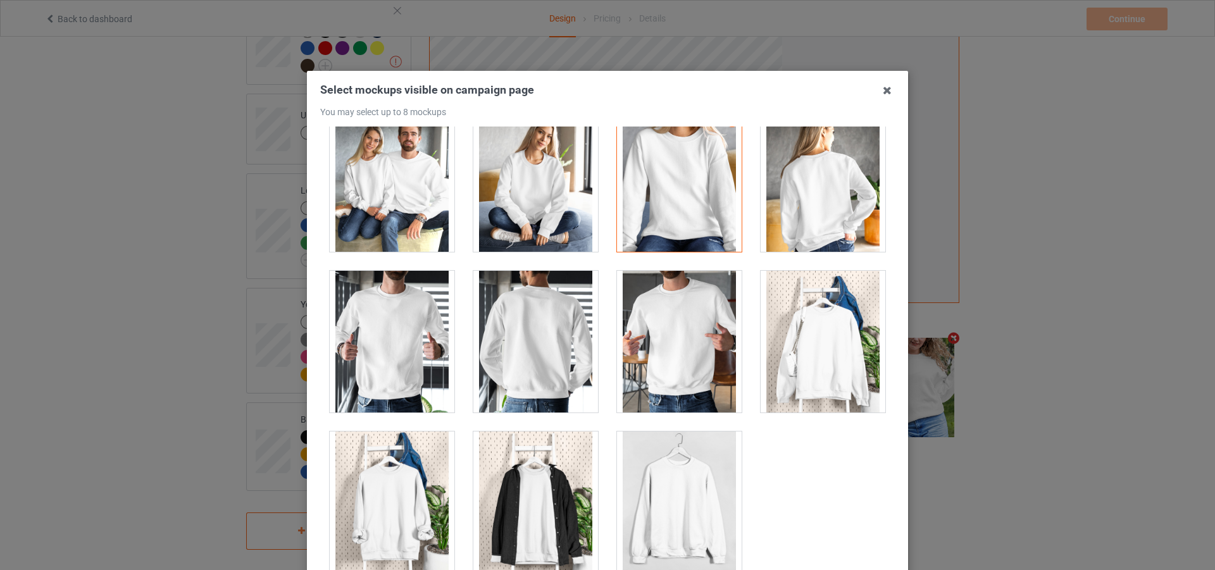
click at [657, 491] on div at bounding box center [679, 503] width 125 height 142
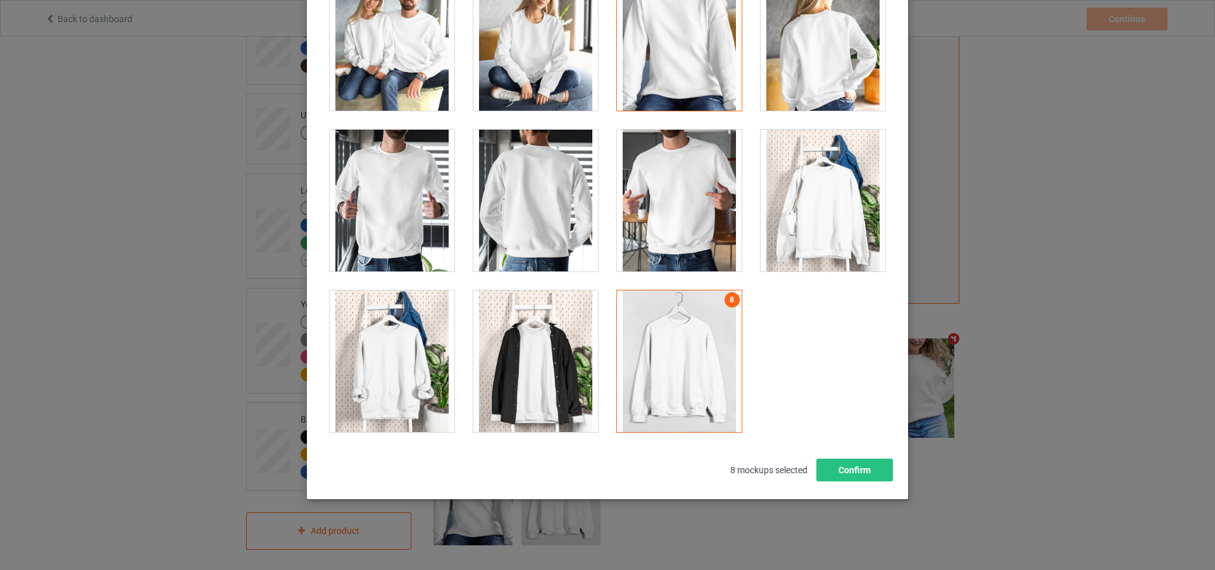
click at [414, 389] on div at bounding box center [392, 361] width 125 height 142
click at [659, 385] on div at bounding box center [679, 361] width 125 height 142
click at [414, 384] on div at bounding box center [392, 361] width 125 height 142
click at [842, 469] on button "Confirm" at bounding box center [854, 470] width 77 height 23
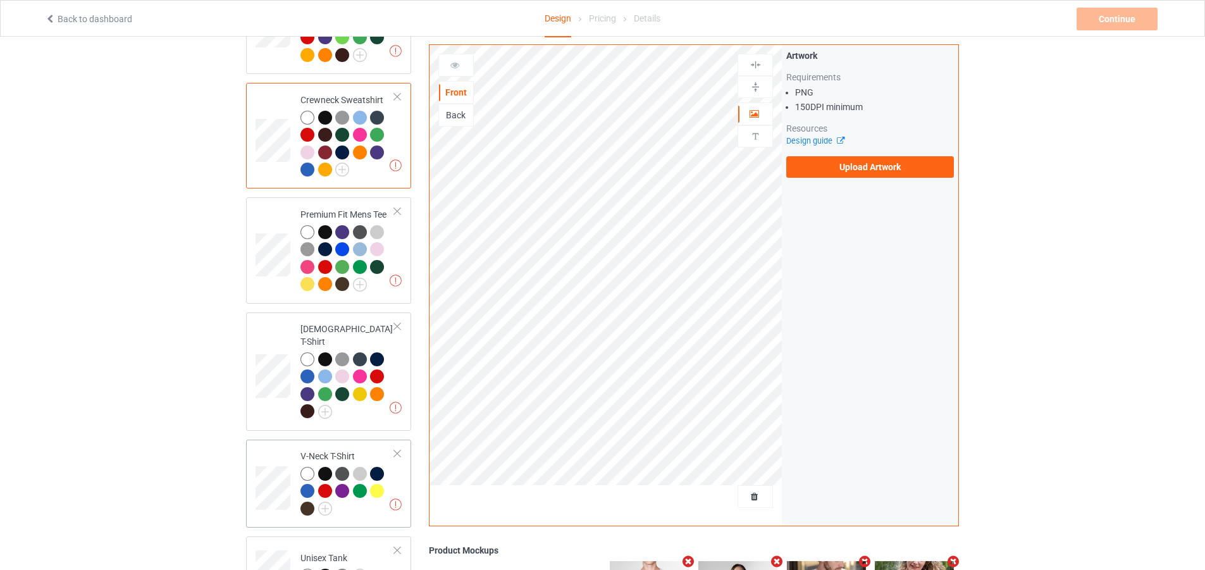
scroll to position [229, 0]
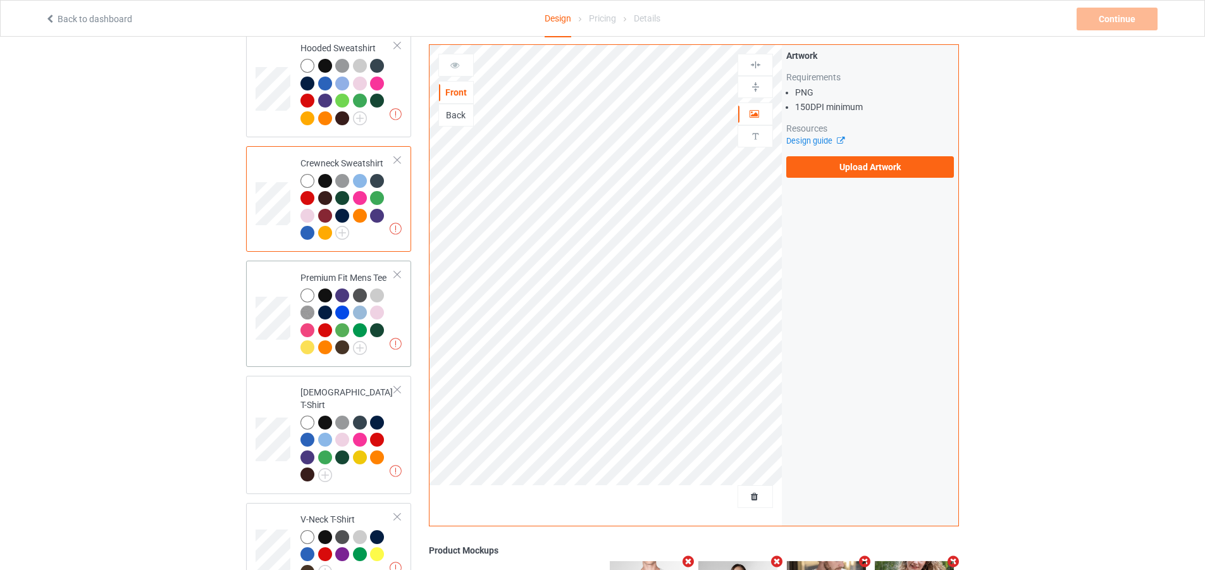
click at [397, 317] on td "Missing artworks Premium Fit Mens Tee" at bounding box center [348, 314] width 108 height 96
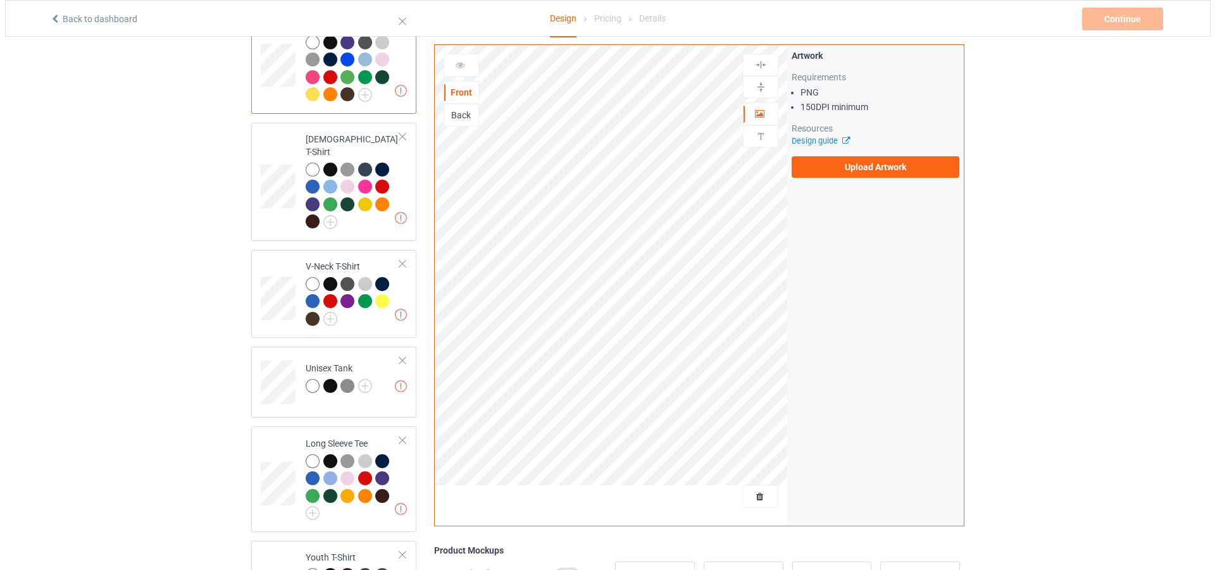
scroll to position [735, 0]
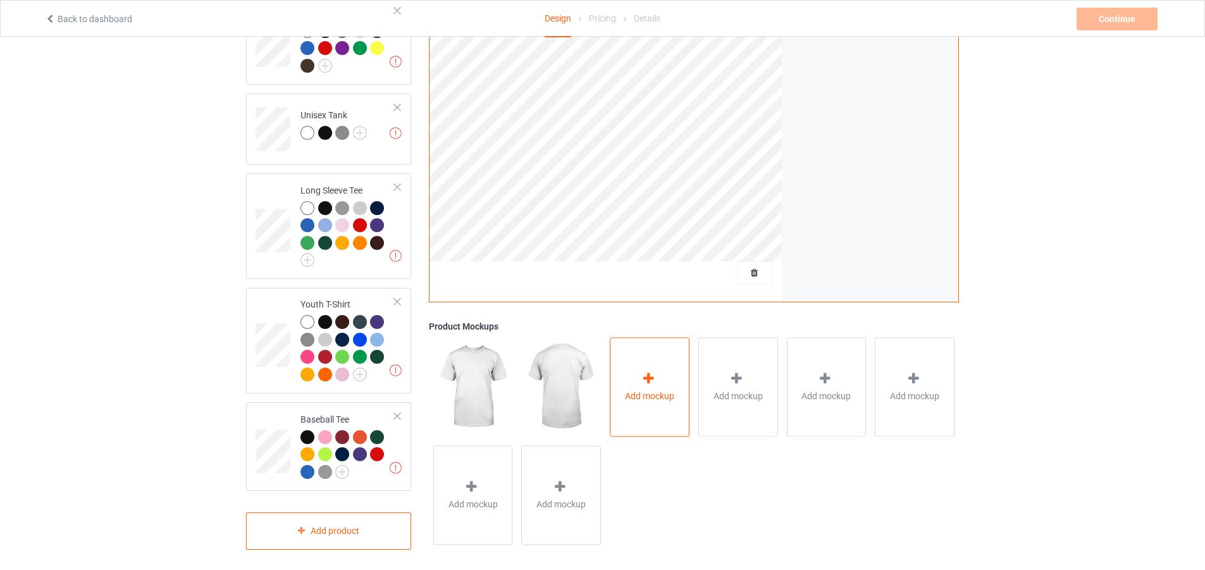
click at [653, 363] on div "Add mockup" at bounding box center [650, 387] width 80 height 99
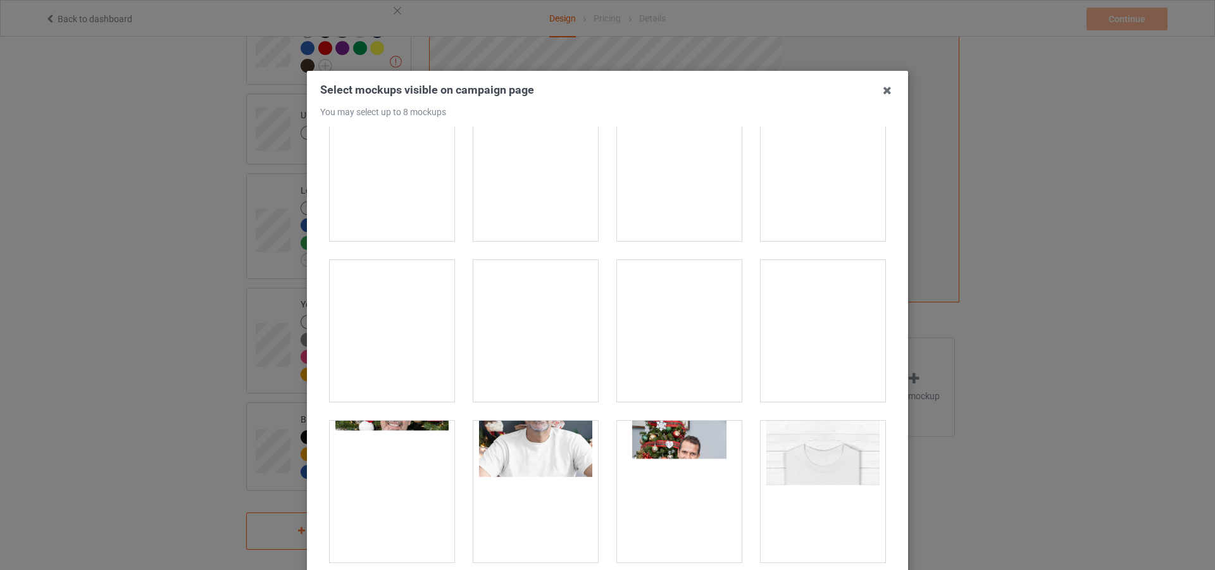
scroll to position [3860, 0]
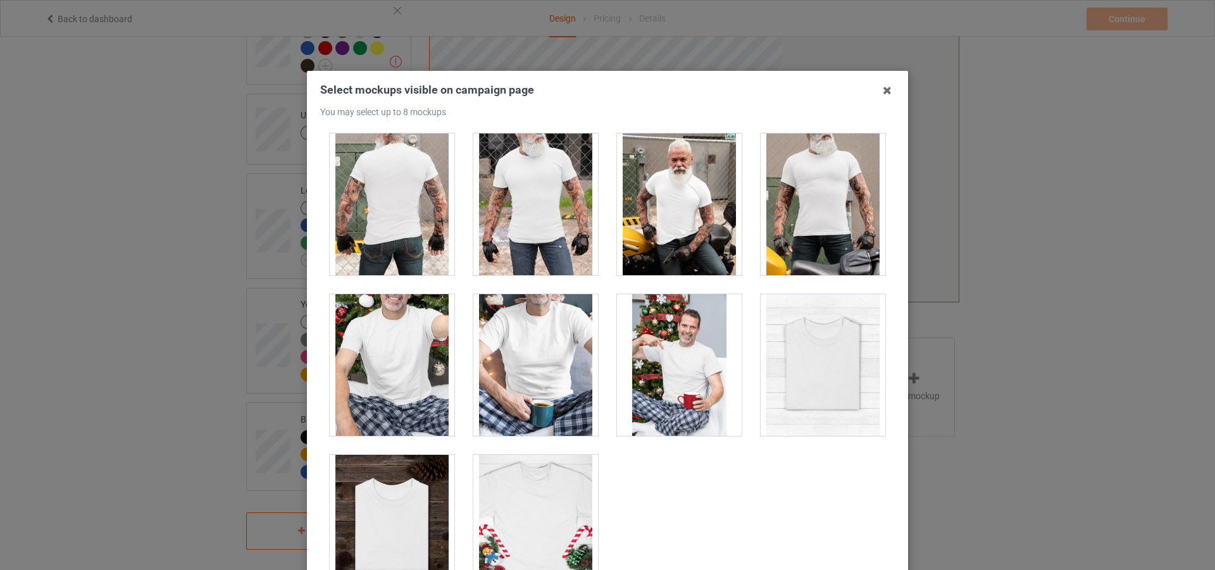
click at [423, 359] on div at bounding box center [392, 365] width 125 height 142
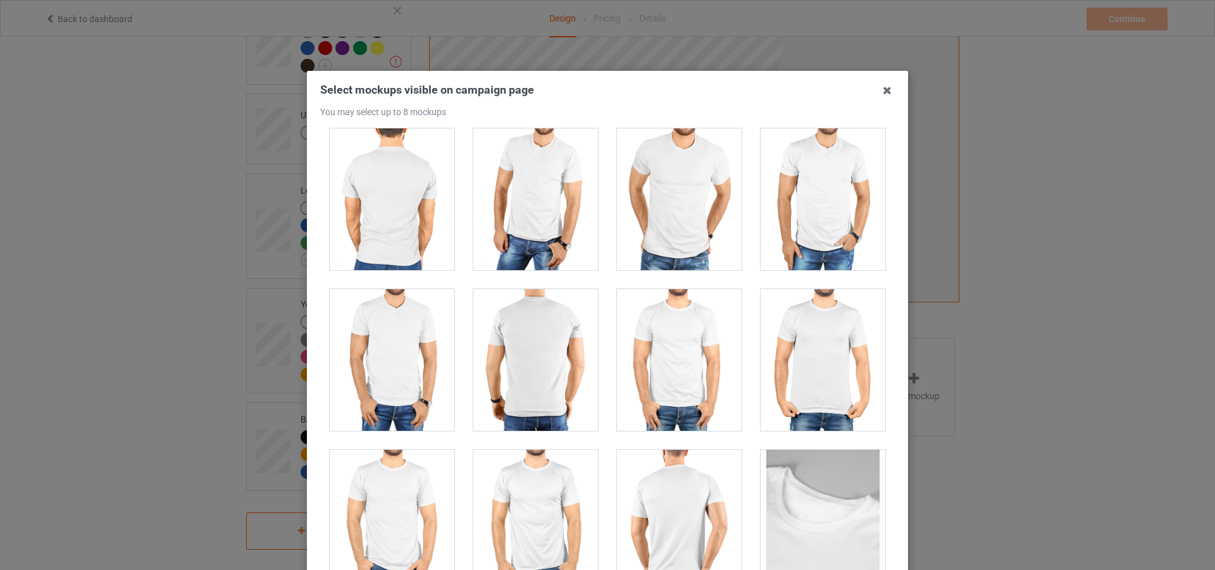
scroll to position [2935, 0]
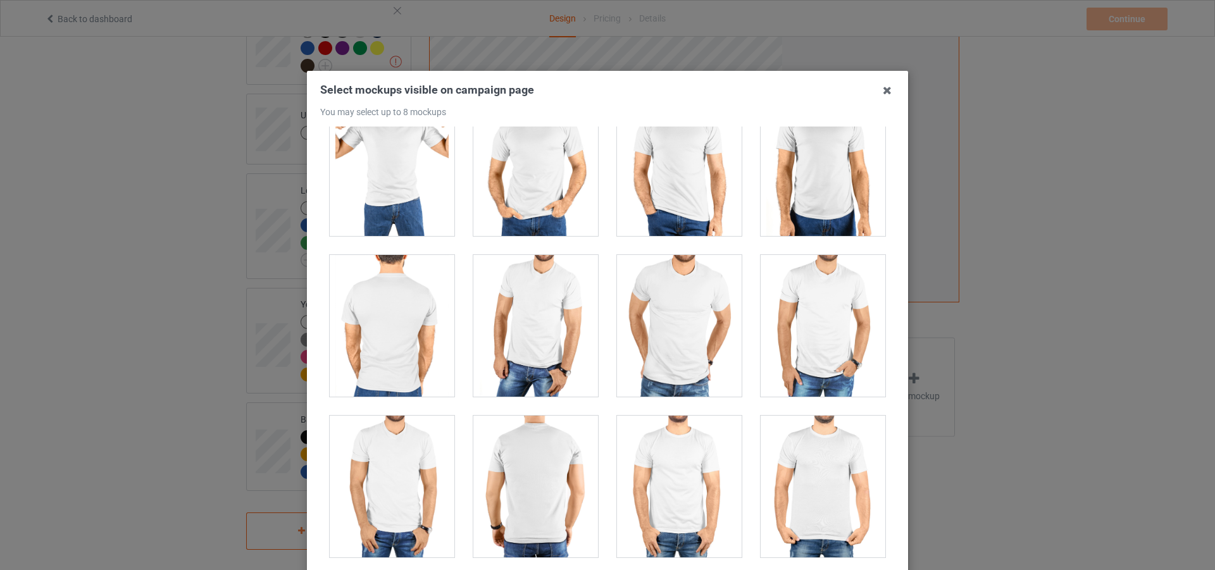
click at [810, 308] on div at bounding box center [823, 326] width 125 height 142
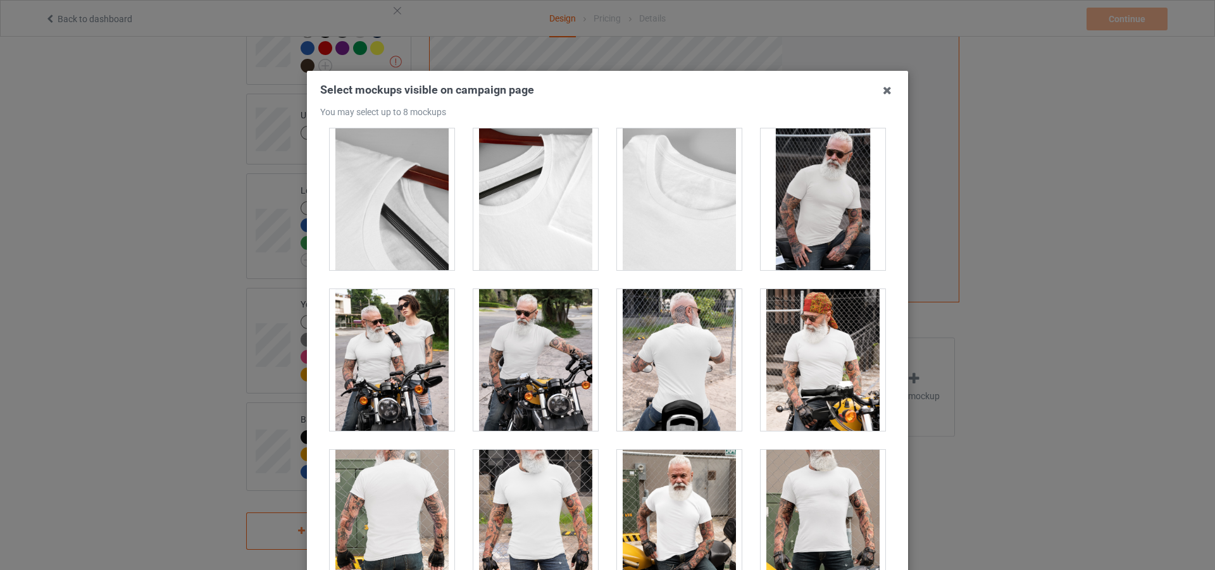
scroll to position [3670, 0]
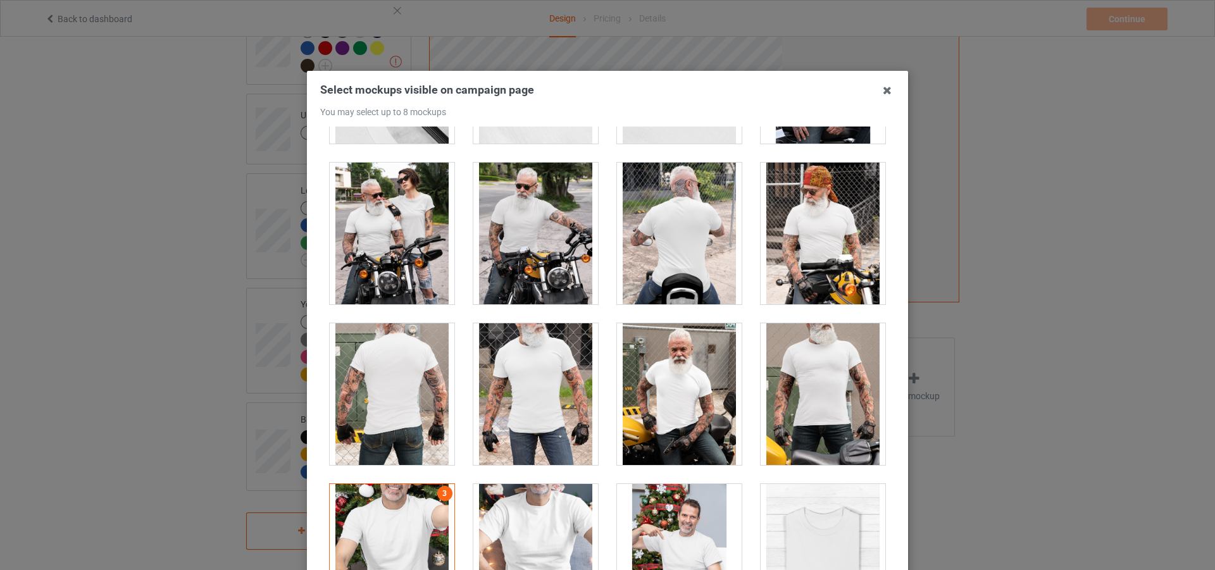
click at [551, 371] on div at bounding box center [535, 394] width 125 height 142
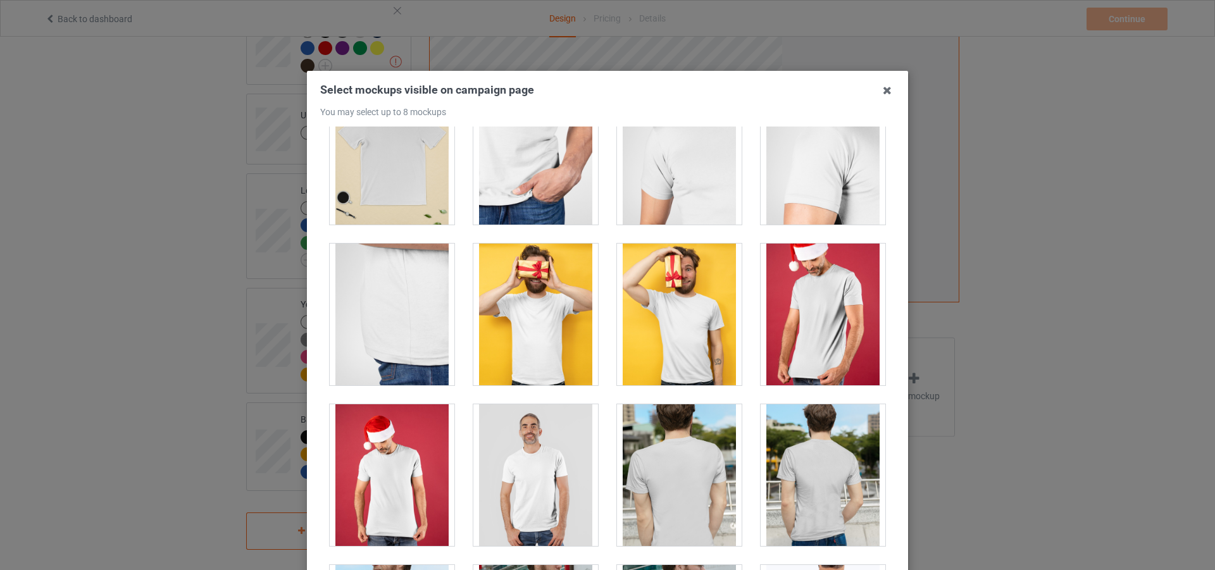
scroll to position [0, 0]
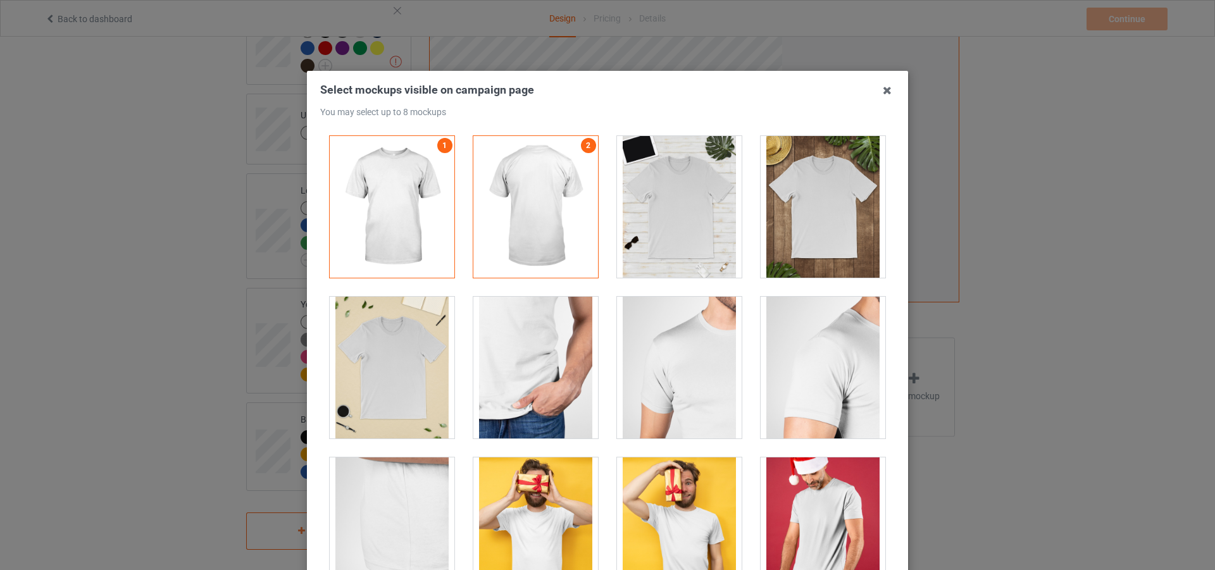
click at [668, 243] on div at bounding box center [679, 207] width 125 height 142
click at [414, 379] on div at bounding box center [392, 368] width 125 height 142
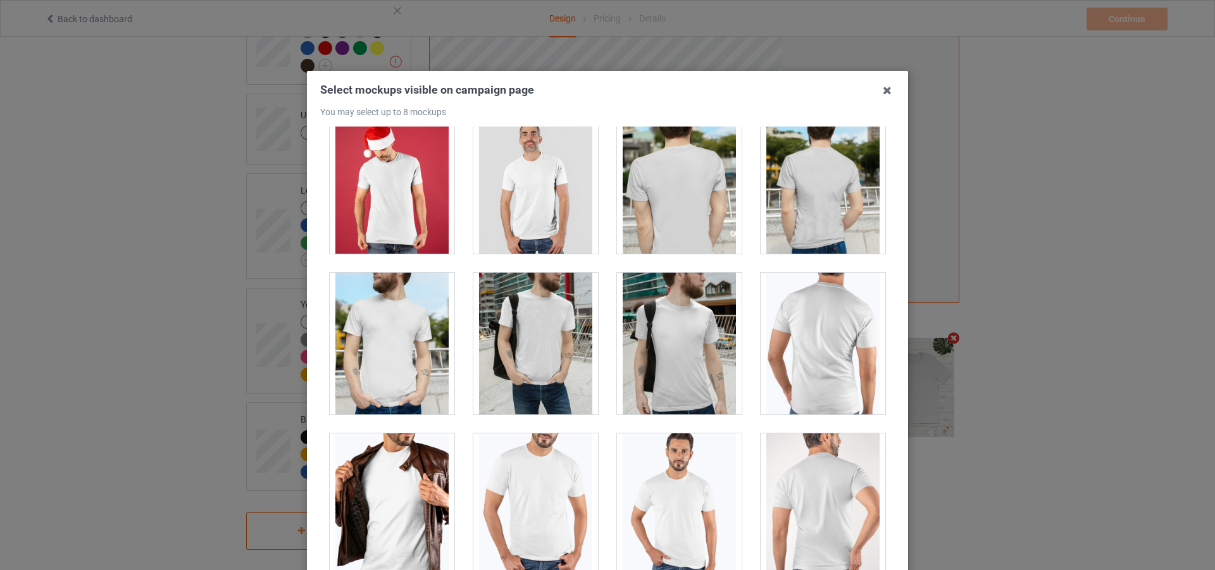
scroll to position [823, 0]
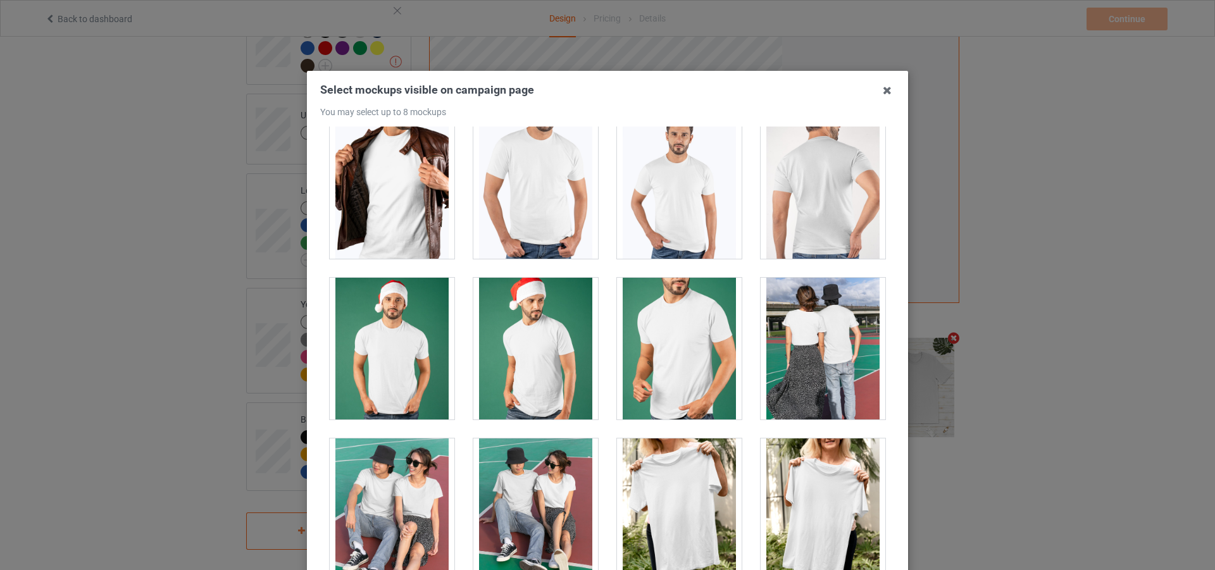
click at [684, 247] on div at bounding box center [679, 188] width 125 height 142
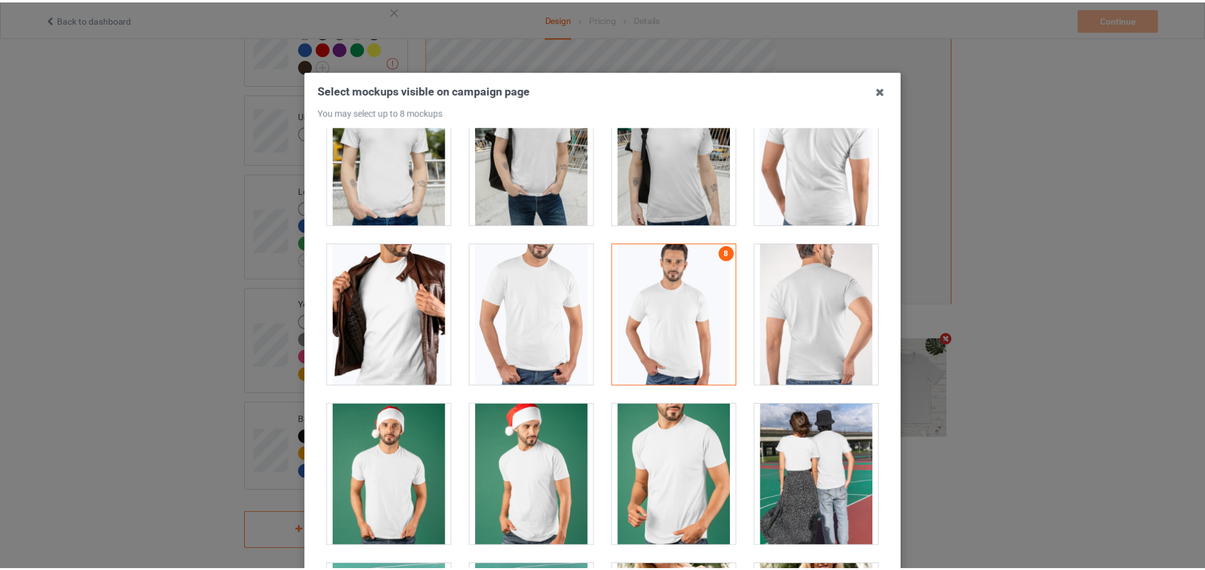
scroll to position [141, 0]
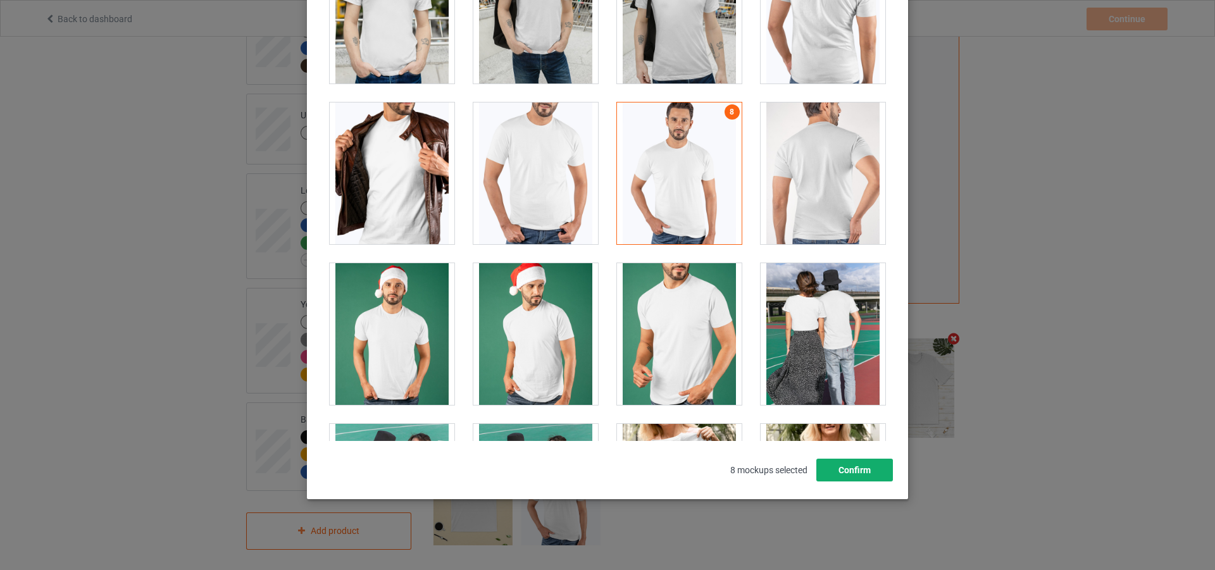
click at [873, 476] on button "Confirm" at bounding box center [854, 470] width 77 height 23
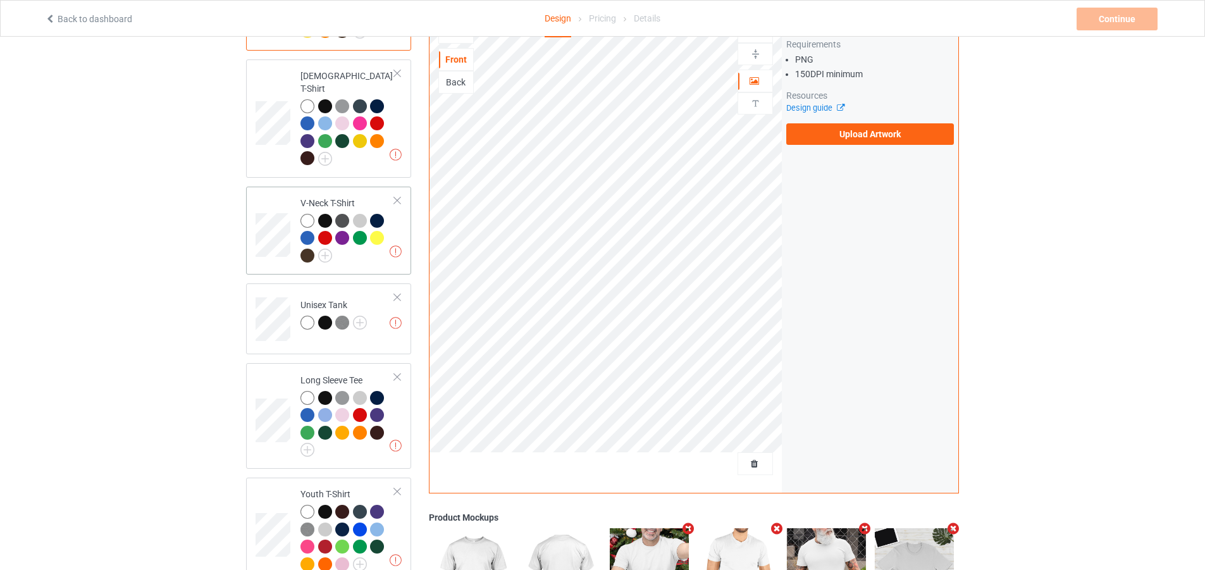
scroll to position [292, 0]
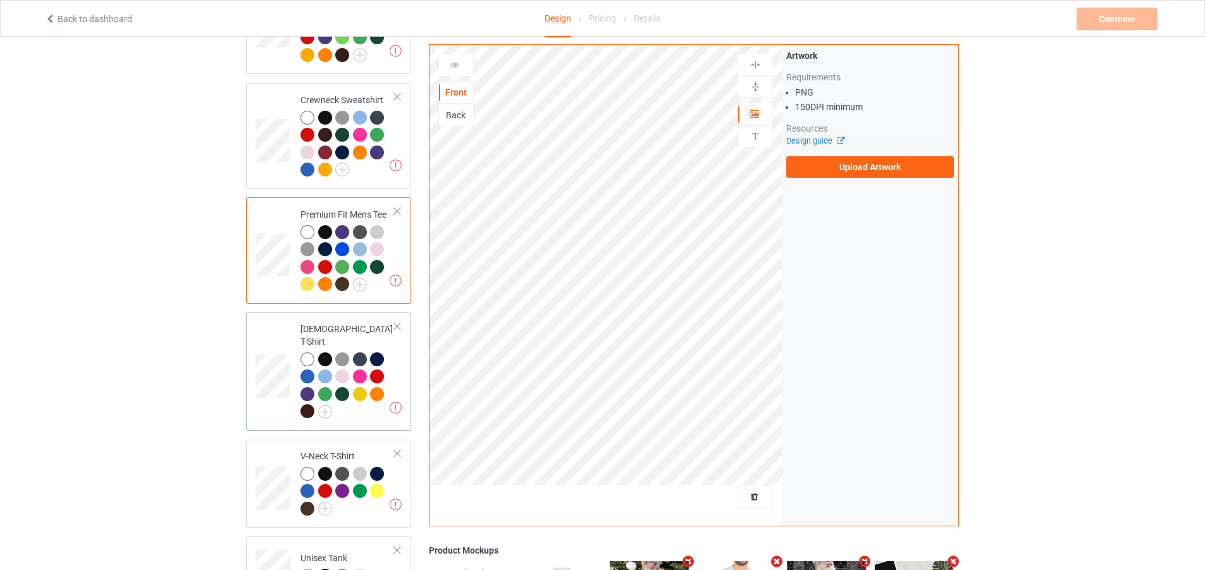
drag, startPoint x: 419, startPoint y: 369, endPoint x: 406, endPoint y: 376, distance: 15.3
click at [419, 370] on div "Design Select colors for each of the products and upload an artwork file to des…" at bounding box center [328, 382] width 183 height 1240
click at [406, 376] on div "Missing artworks [DEMOGRAPHIC_DATA] T-Shirt" at bounding box center [328, 372] width 165 height 118
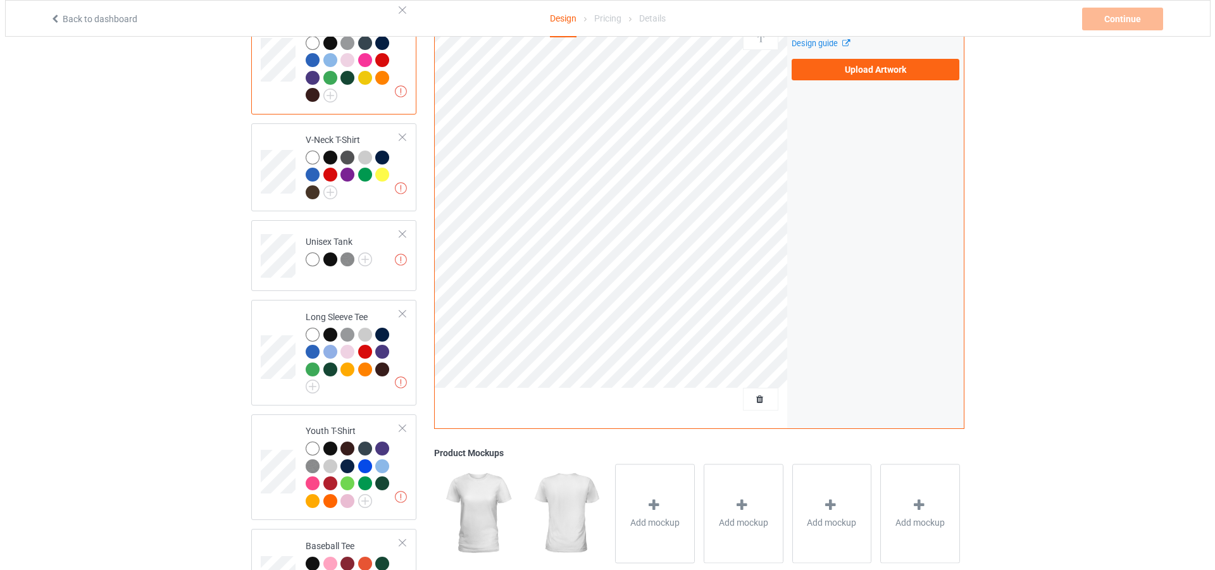
scroll to position [735, 0]
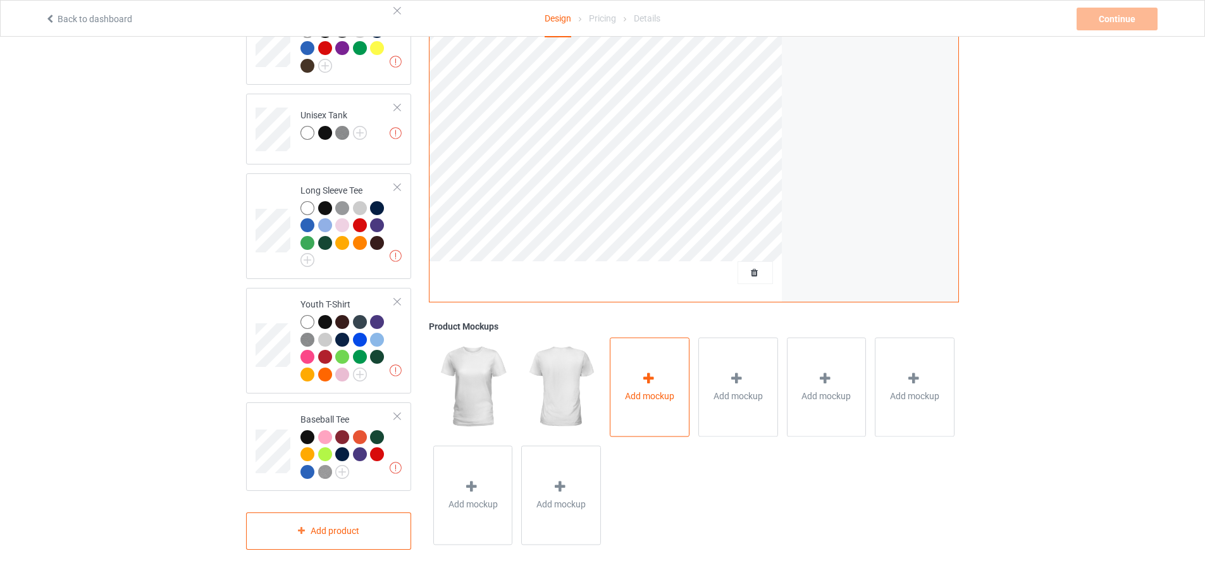
click at [649, 390] on span "Add mockup" at bounding box center [649, 396] width 49 height 13
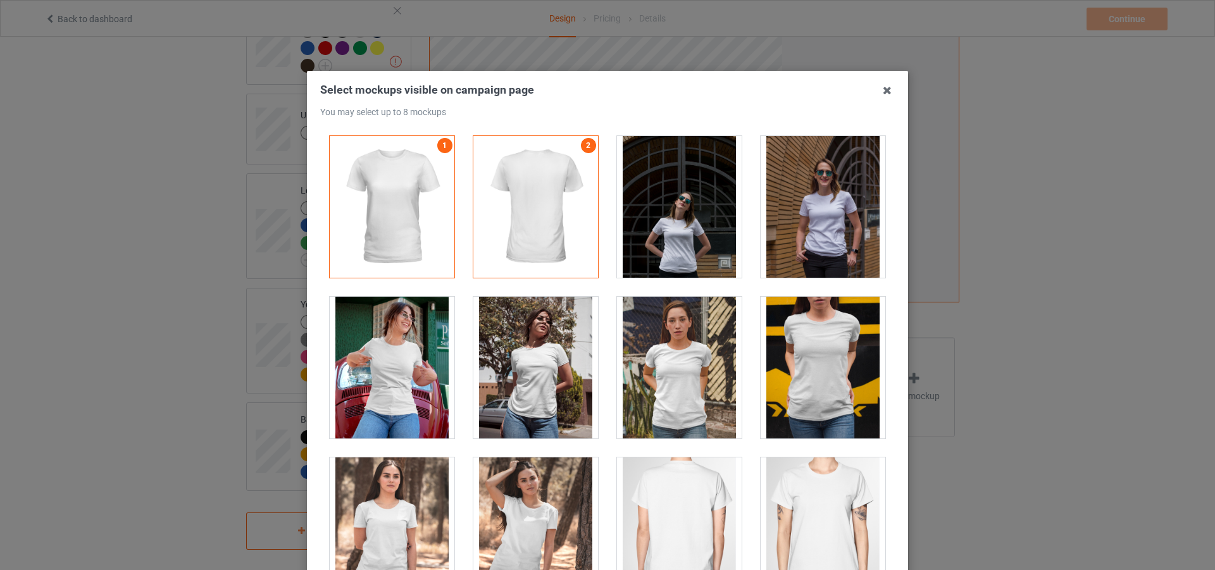
click at [394, 367] on div at bounding box center [392, 368] width 125 height 142
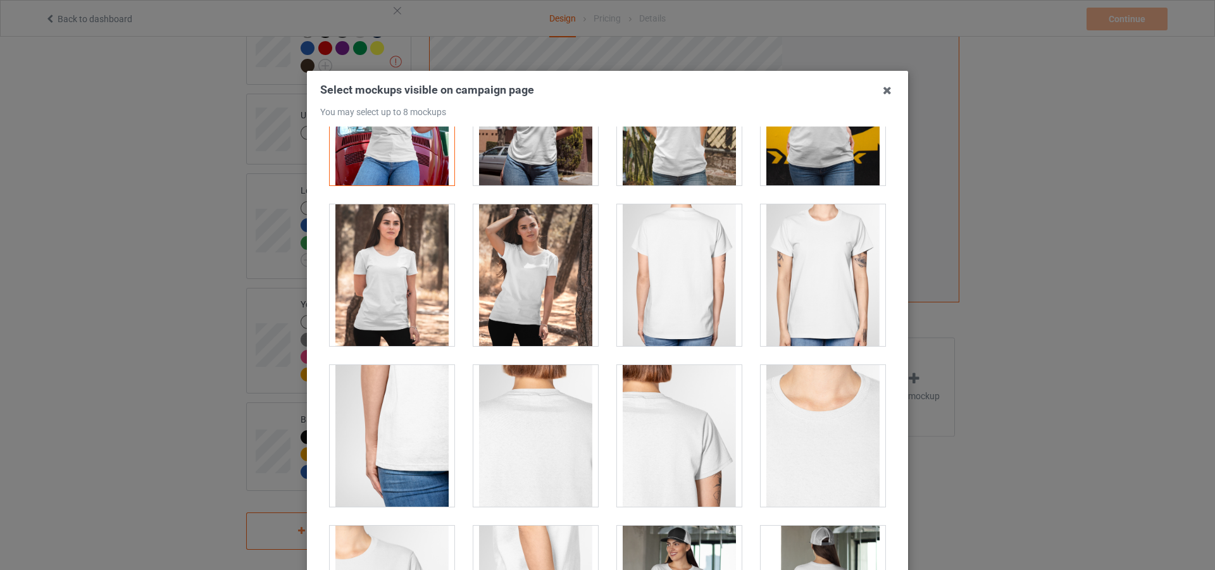
click at [540, 302] on div at bounding box center [535, 275] width 125 height 142
click at [414, 307] on div at bounding box center [392, 275] width 125 height 142
click at [539, 292] on div at bounding box center [535, 275] width 125 height 142
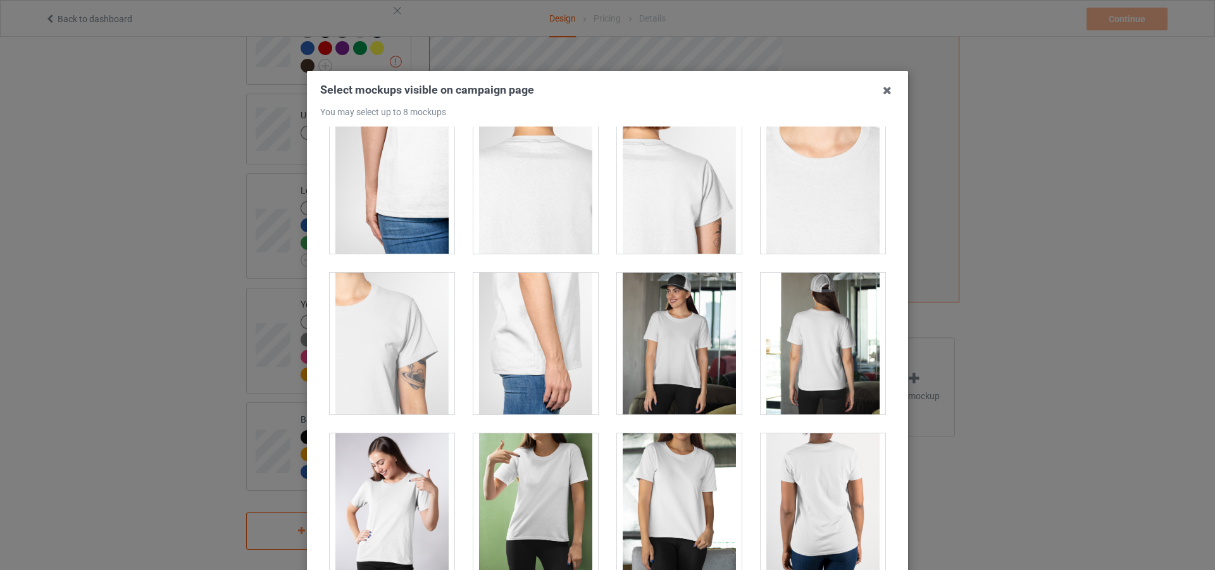
scroll to position [633, 0]
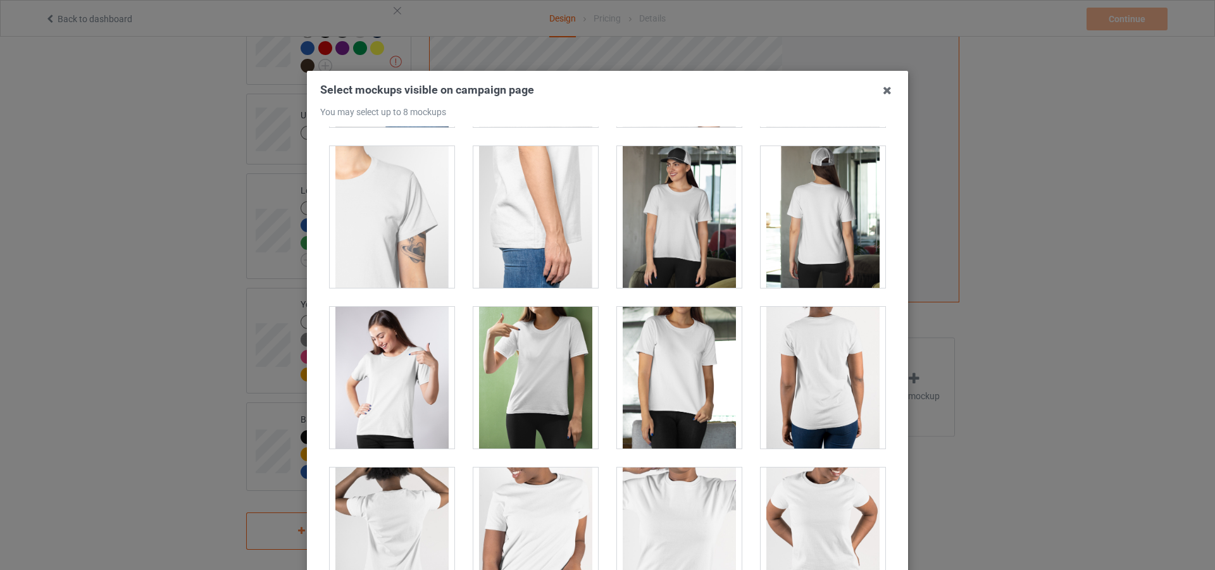
click at [693, 256] on div at bounding box center [679, 217] width 125 height 142
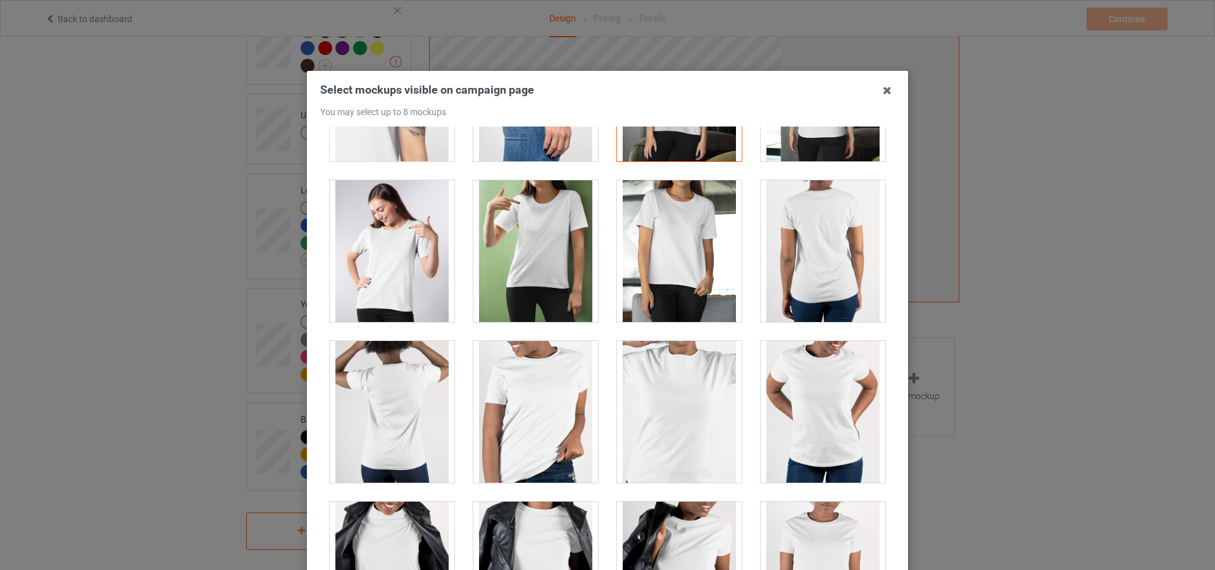
click at [548, 263] on div at bounding box center [535, 251] width 125 height 142
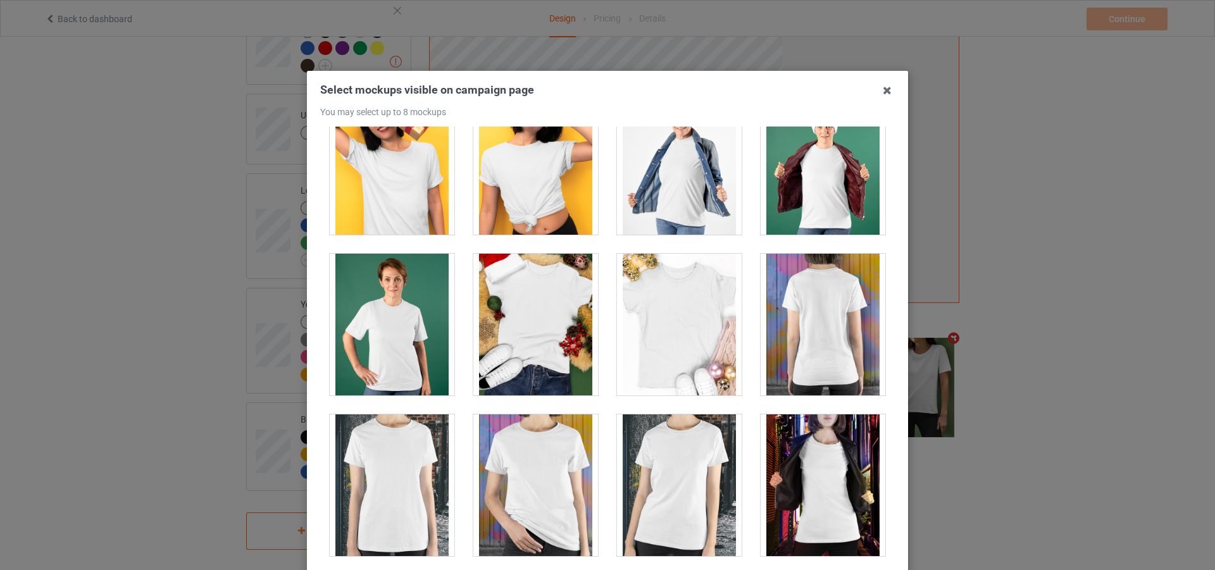
scroll to position [1392, 0]
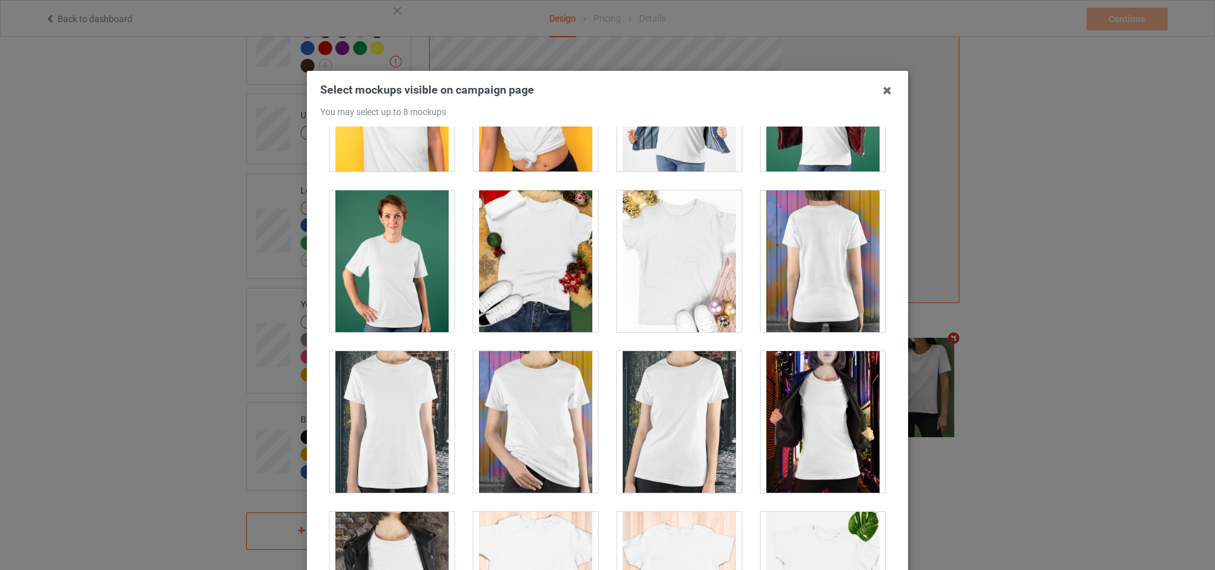
click at [805, 425] on div at bounding box center [823, 422] width 125 height 142
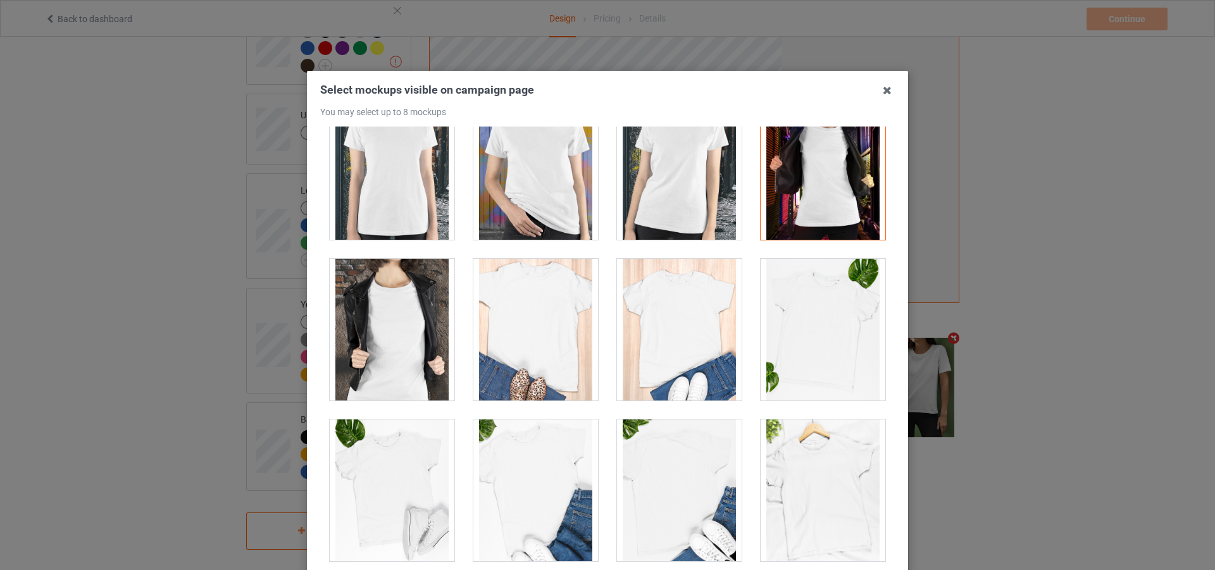
click at [378, 320] on div at bounding box center [392, 330] width 125 height 142
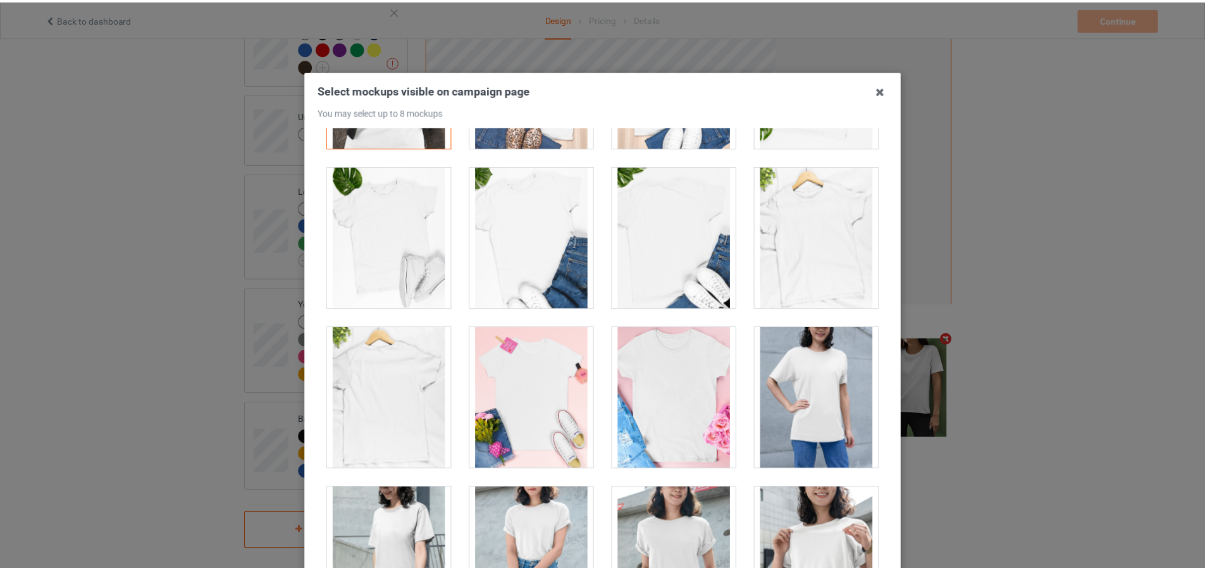
scroll to position [141, 0]
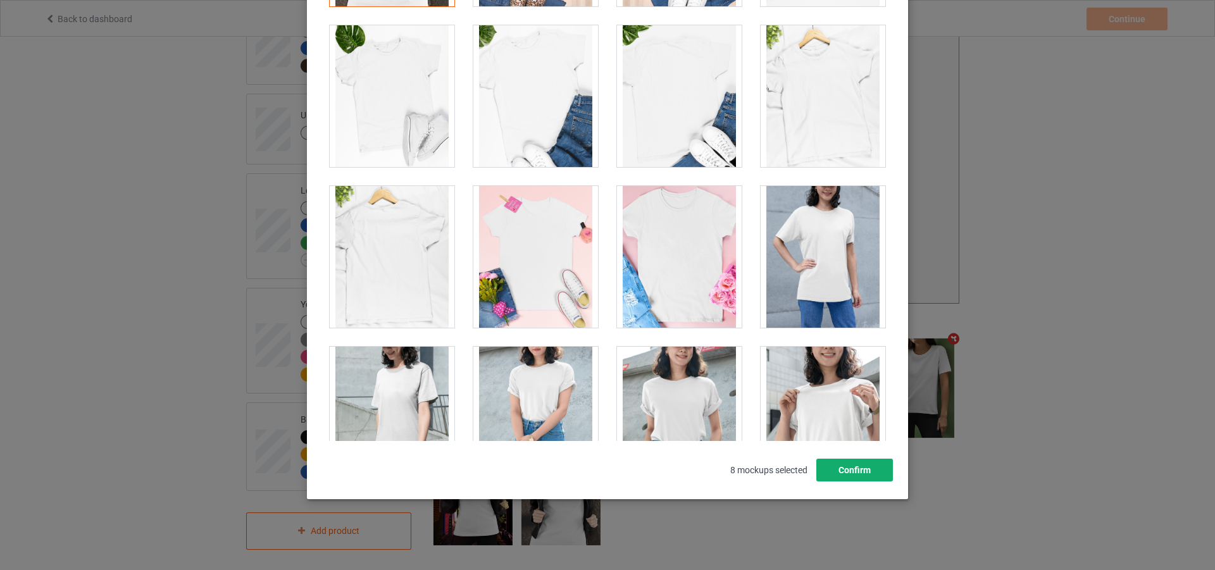
click at [852, 463] on button "Confirm" at bounding box center [854, 470] width 77 height 23
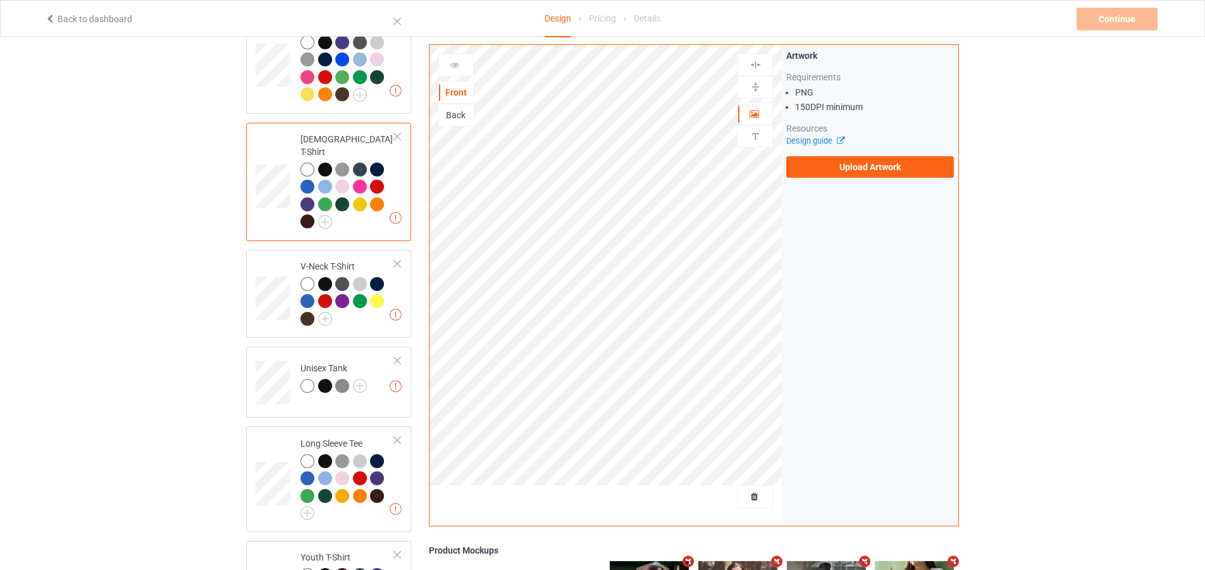
scroll to position [419, 0]
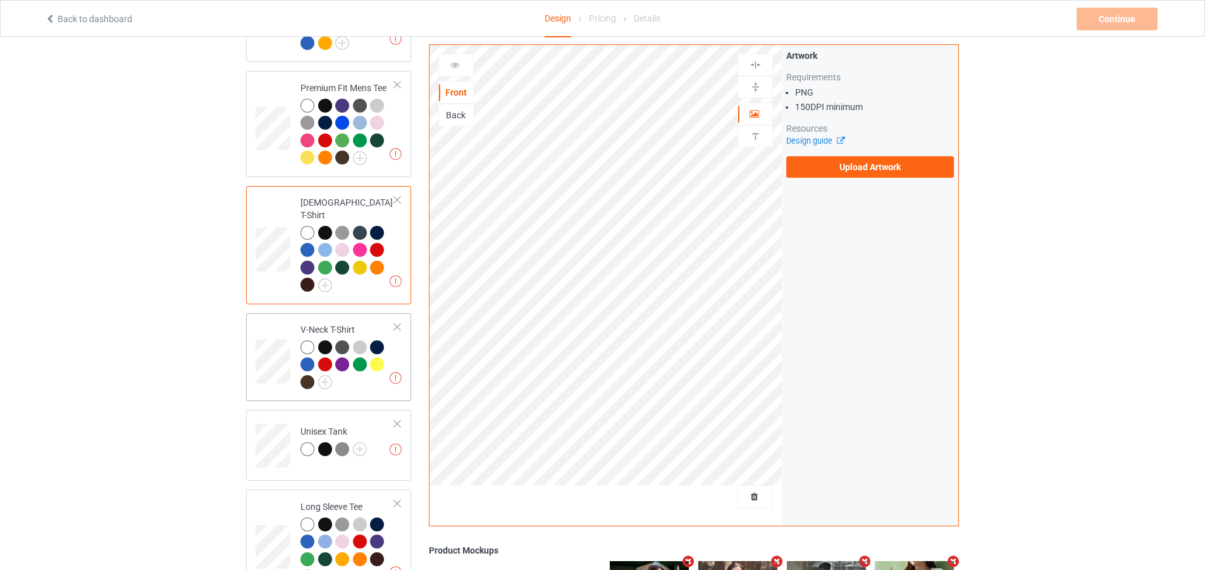
click at [399, 348] on td "Missing artworks V-Neck T-Shirt" at bounding box center [348, 357] width 108 height 78
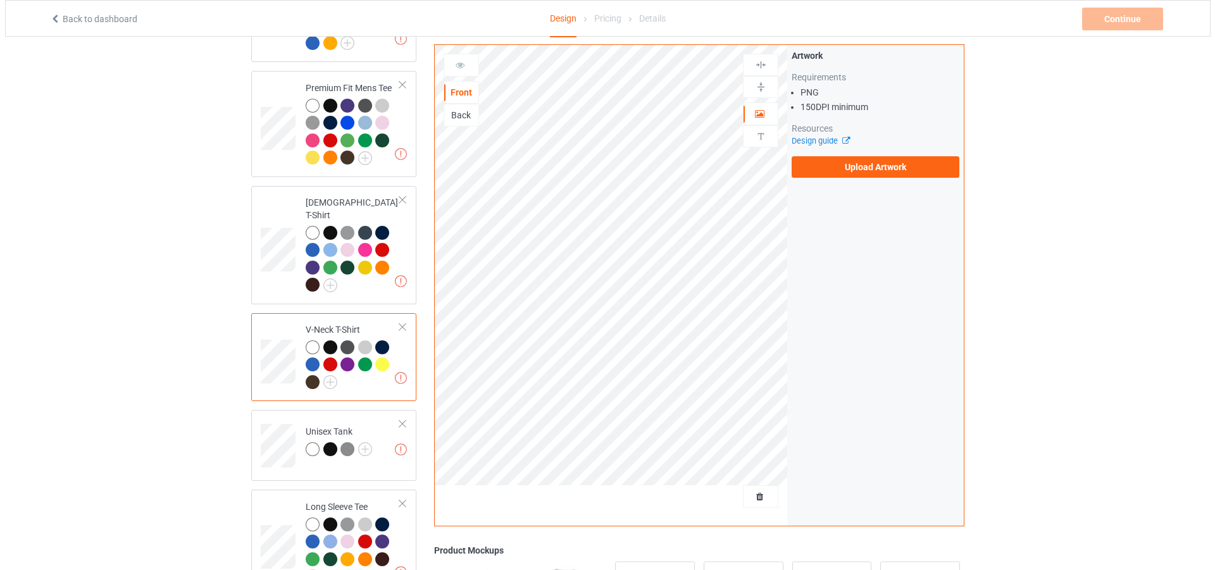
scroll to position [735, 0]
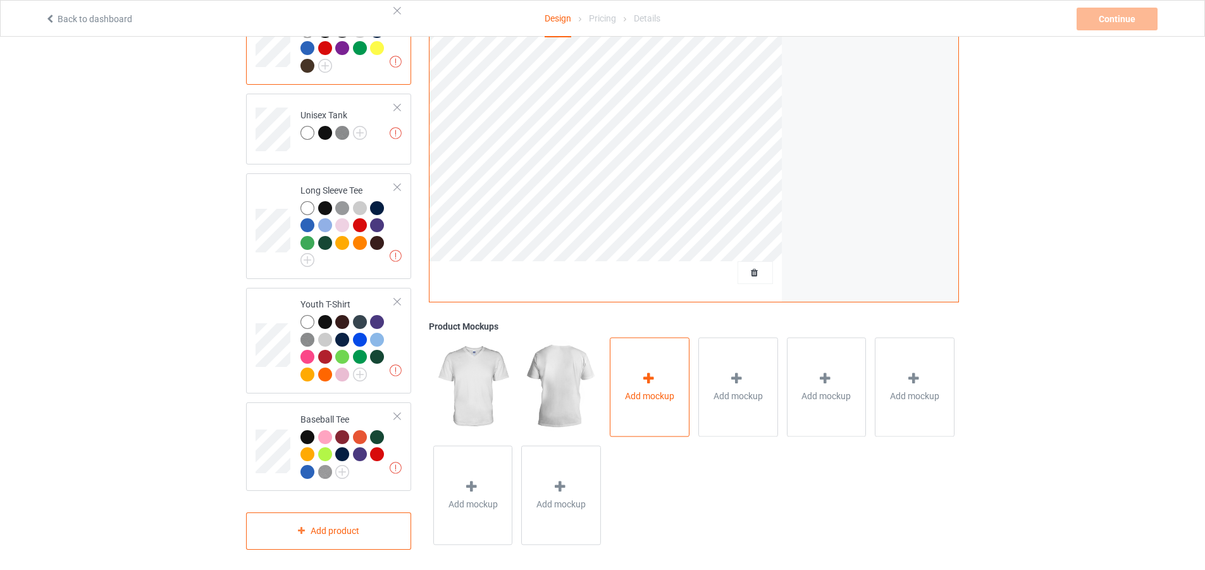
click at [673, 356] on div "Add mockup" at bounding box center [650, 387] width 80 height 99
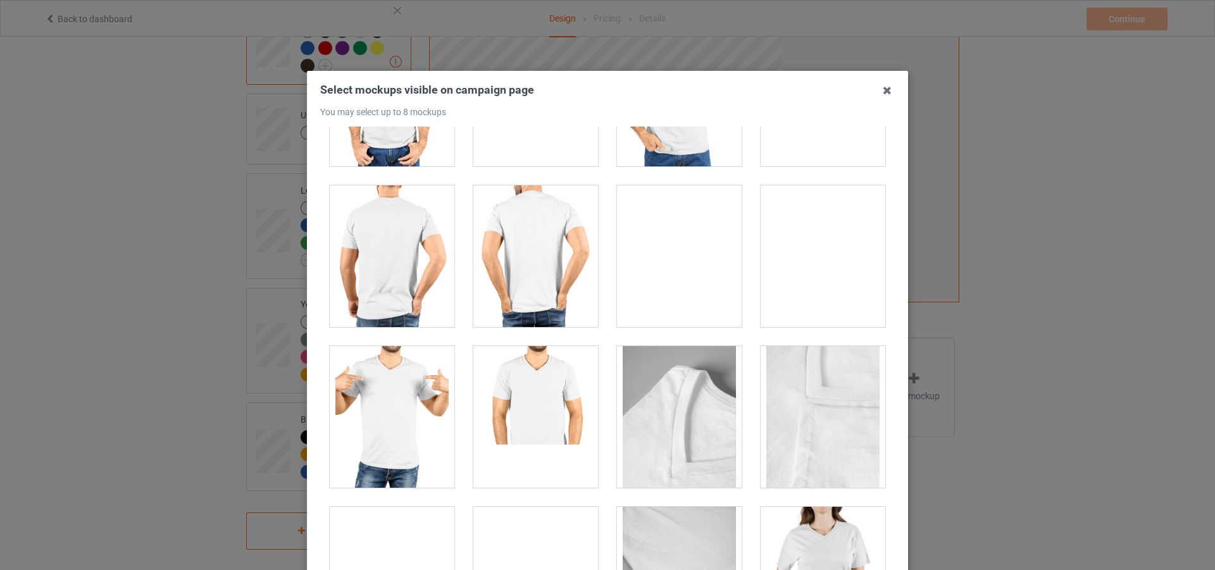
scroll to position [1392, 0]
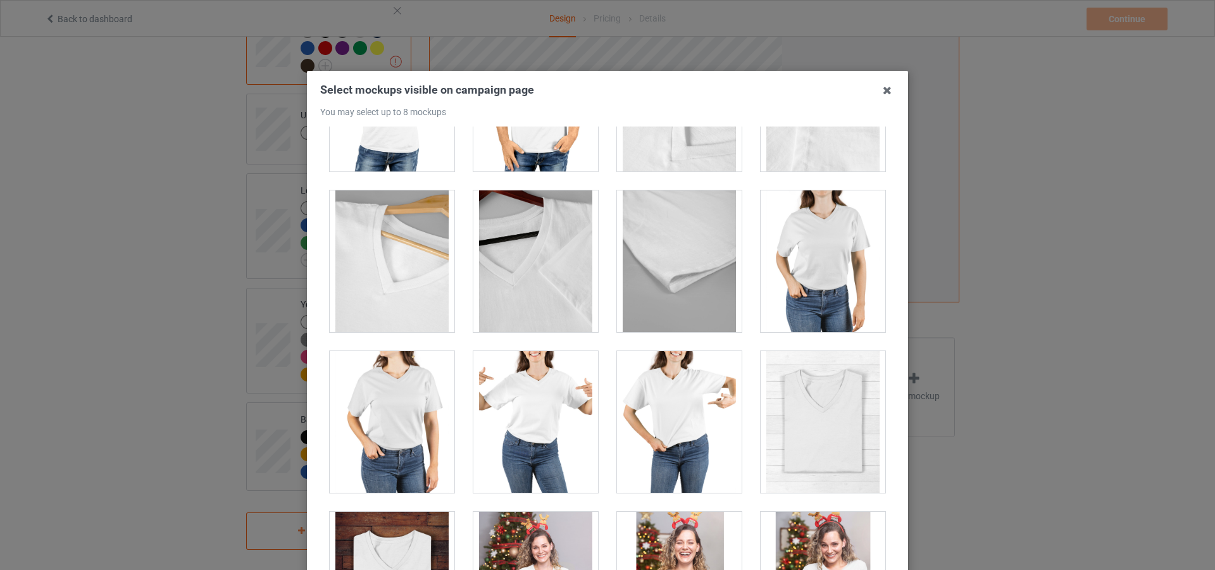
click at [555, 418] on div at bounding box center [535, 422] width 125 height 142
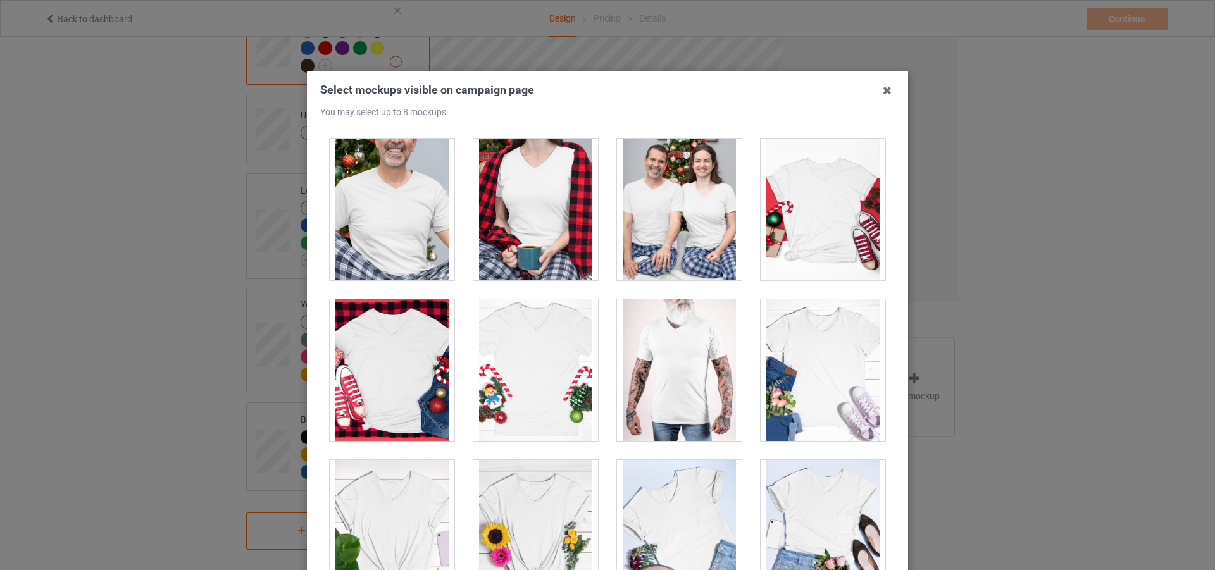
scroll to position [2024, 0]
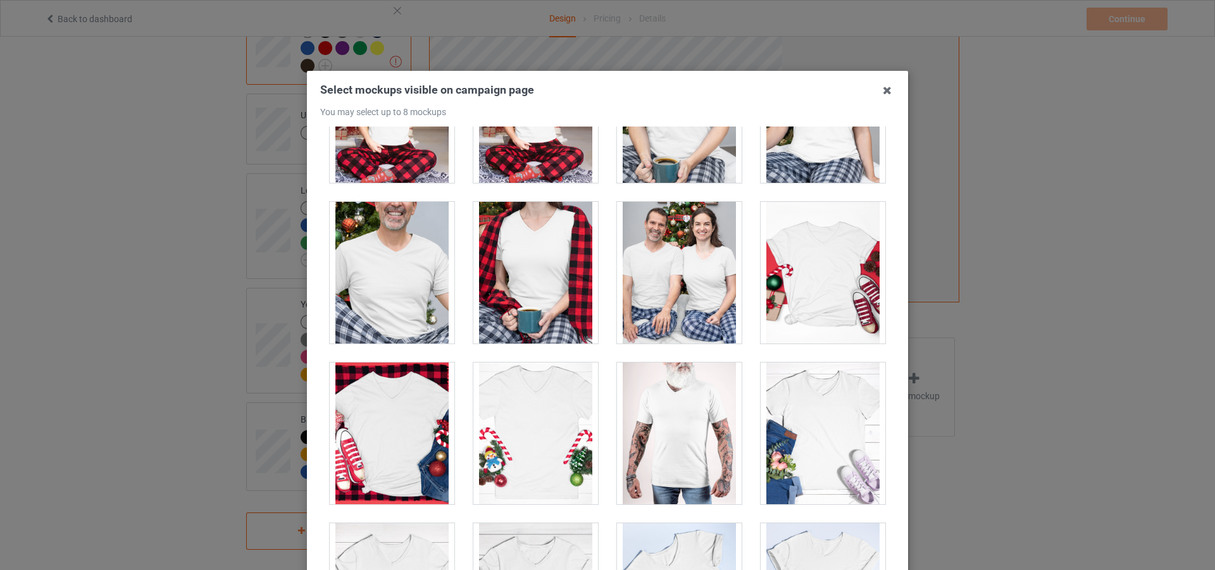
click at [683, 303] on div at bounding box center [679, 273] width 125 height 142
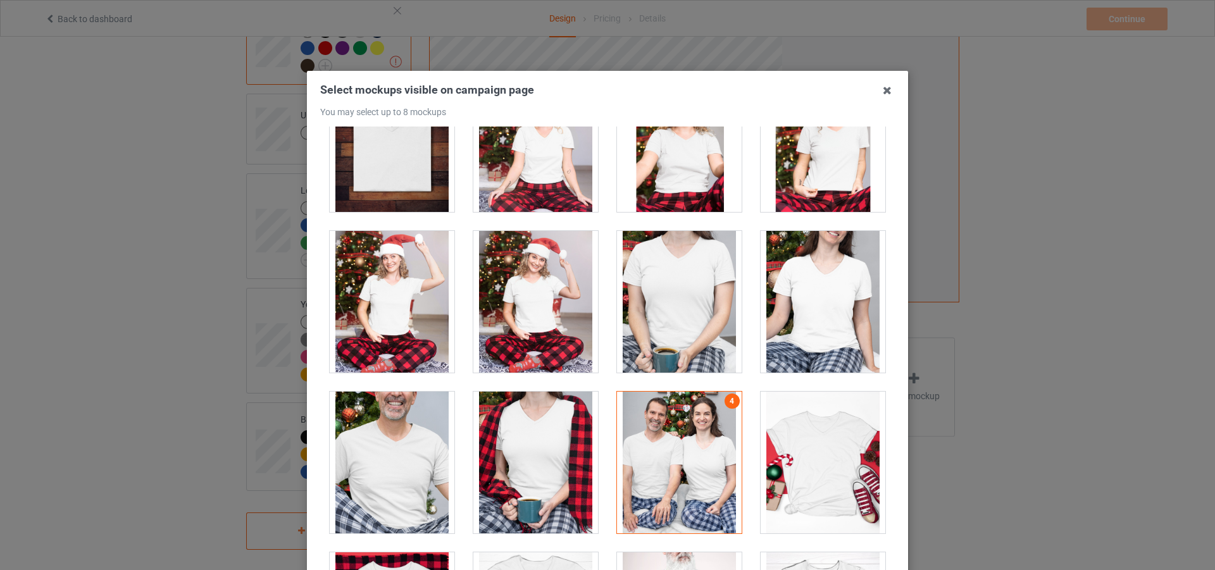
click at [783, 308] on div at bounding box center [823, 302] width 125 height 142
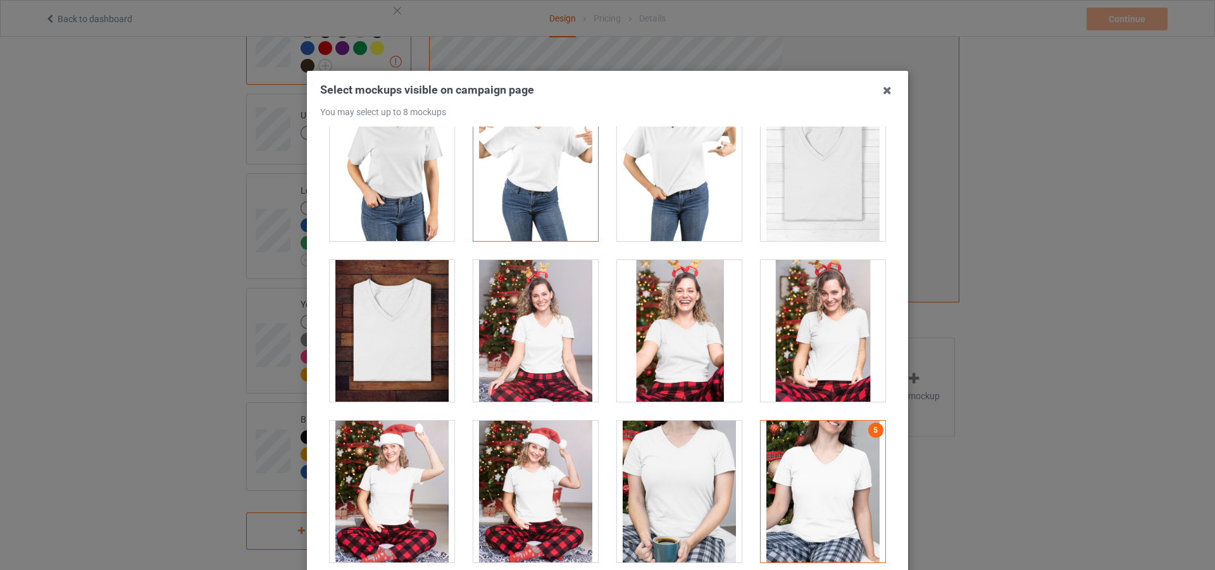
click at [795, 347] on div at bounding box center [823, 331] width 125 height 142
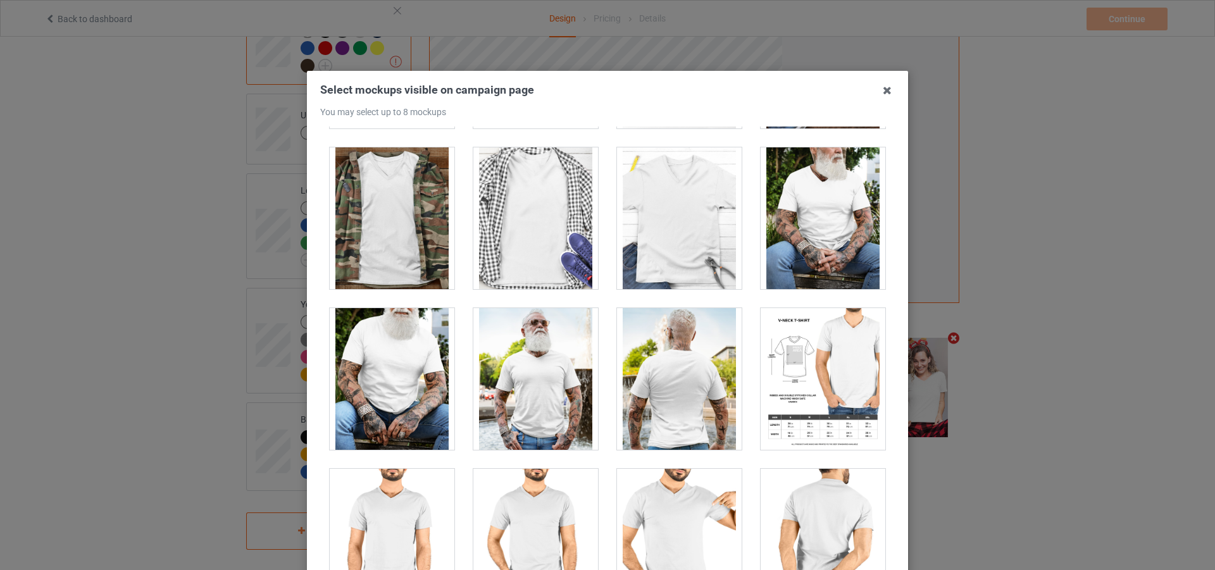
scroll to position [695, 0]
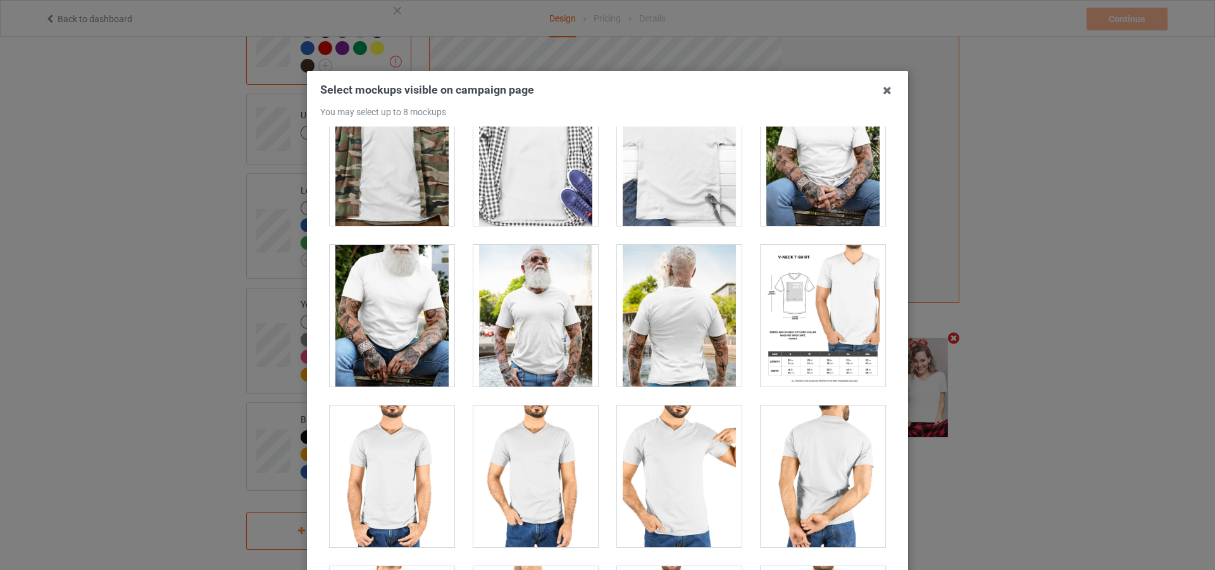
click at [531, 329] on div at bounding box center [535, 316] width 125 height 142
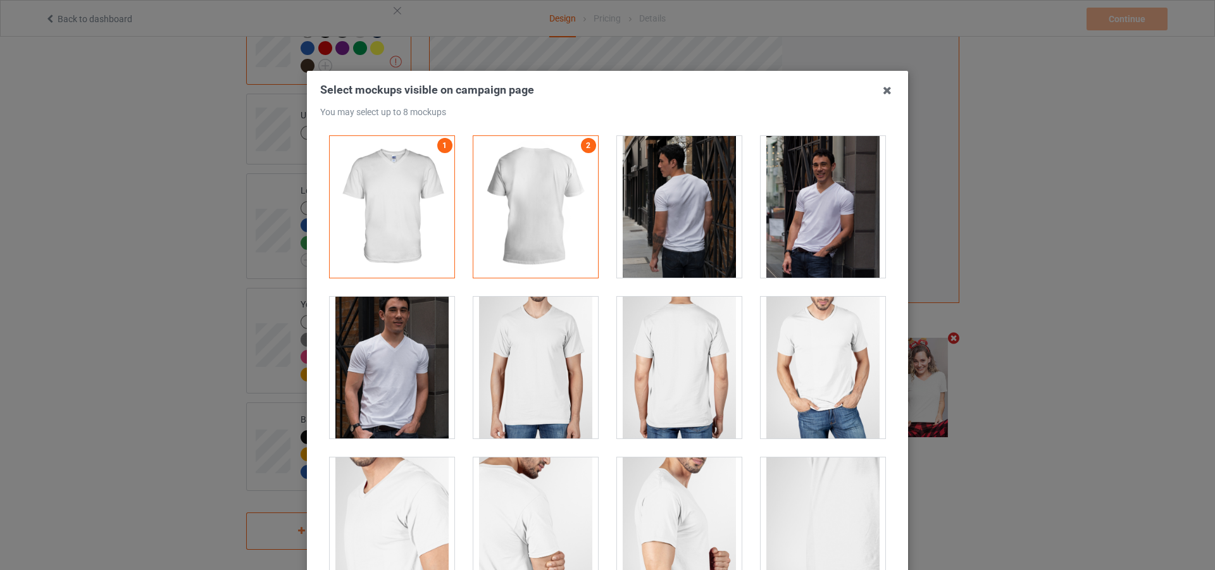
scroll to position [63, 0]
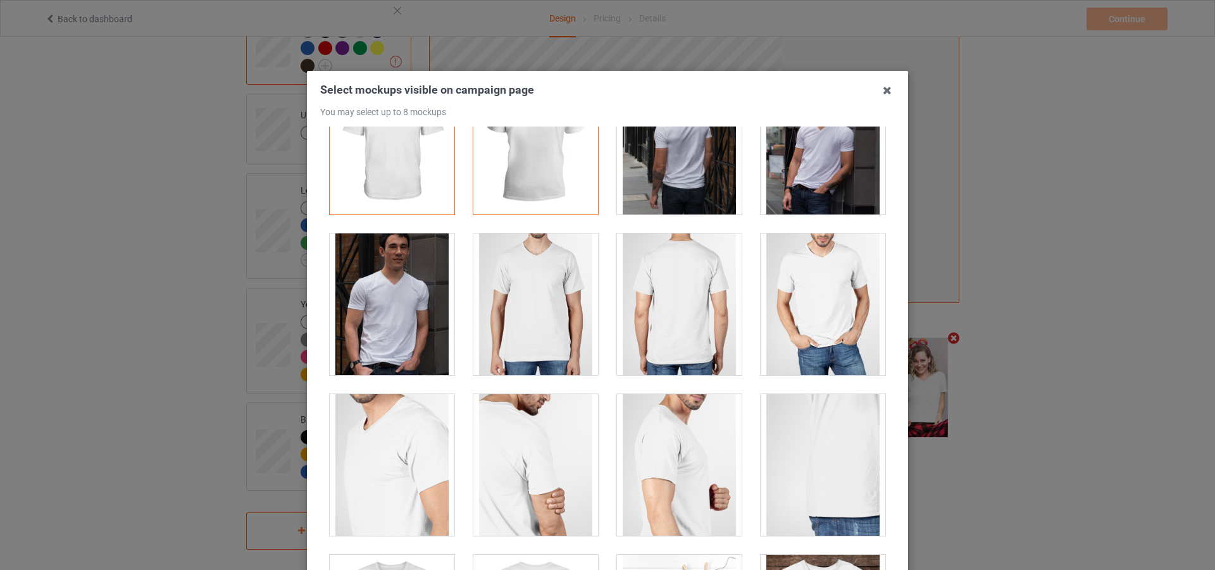
click at [404, 330] on div at bounding box center [392, 304] width 125 height 142
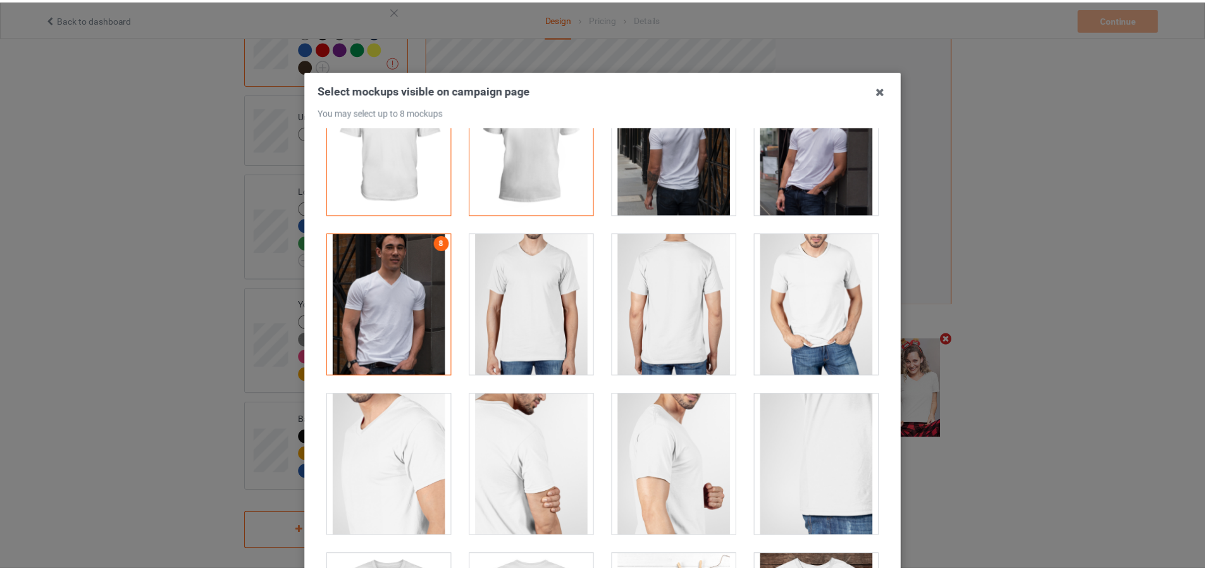
scroll to position [141, 0]
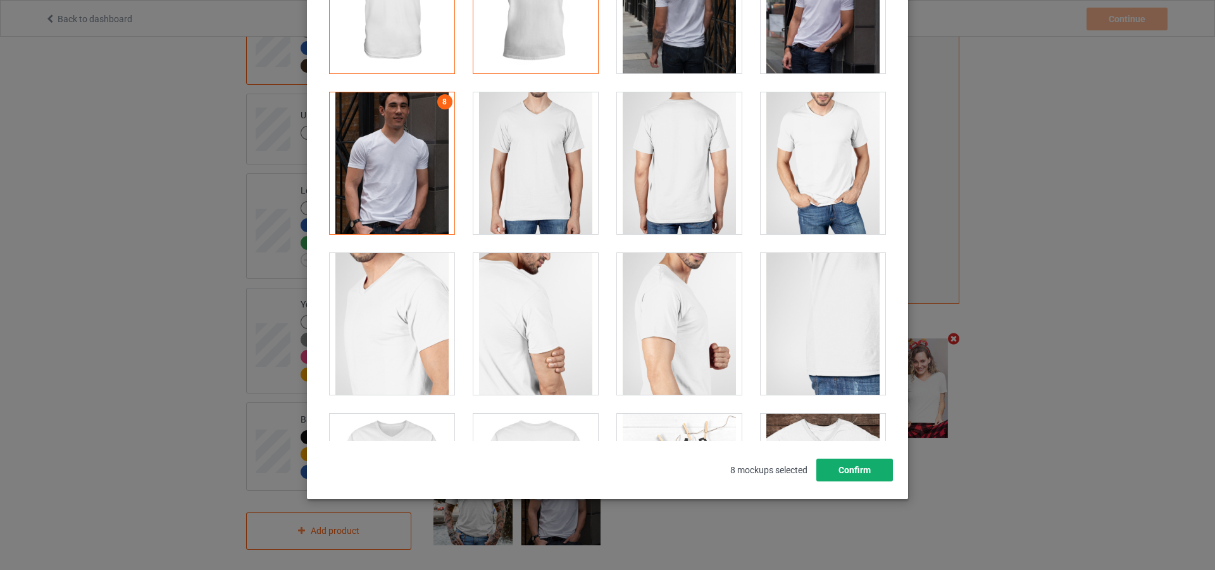
click at [852, 471] on button "Confirm" at bounding box center [854, 470] width 77 height 23
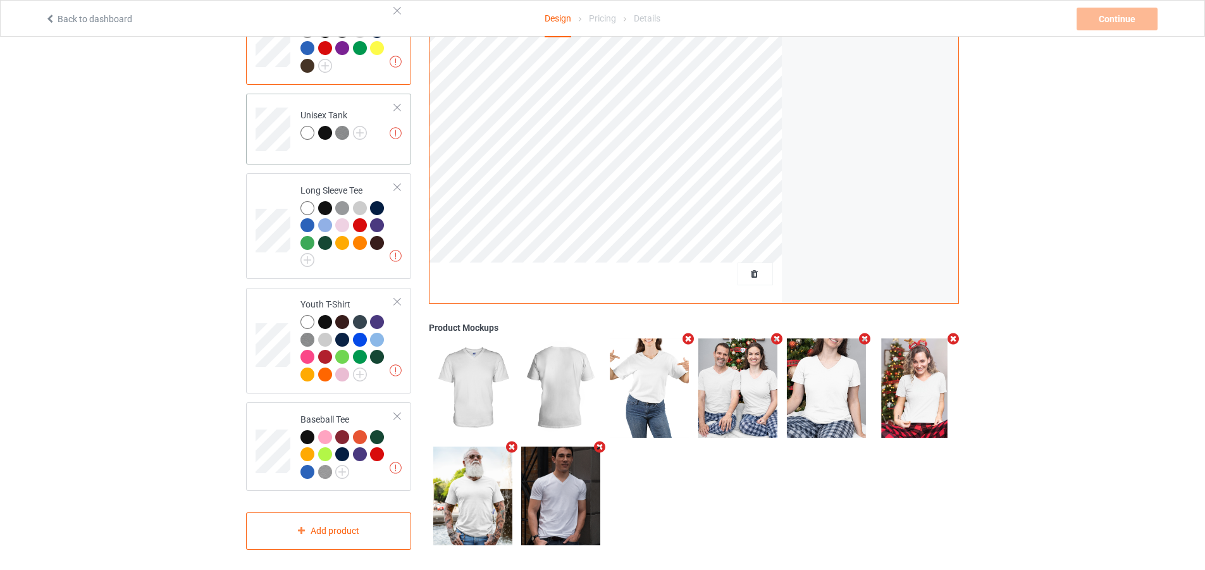
scroll to position [545, 0]
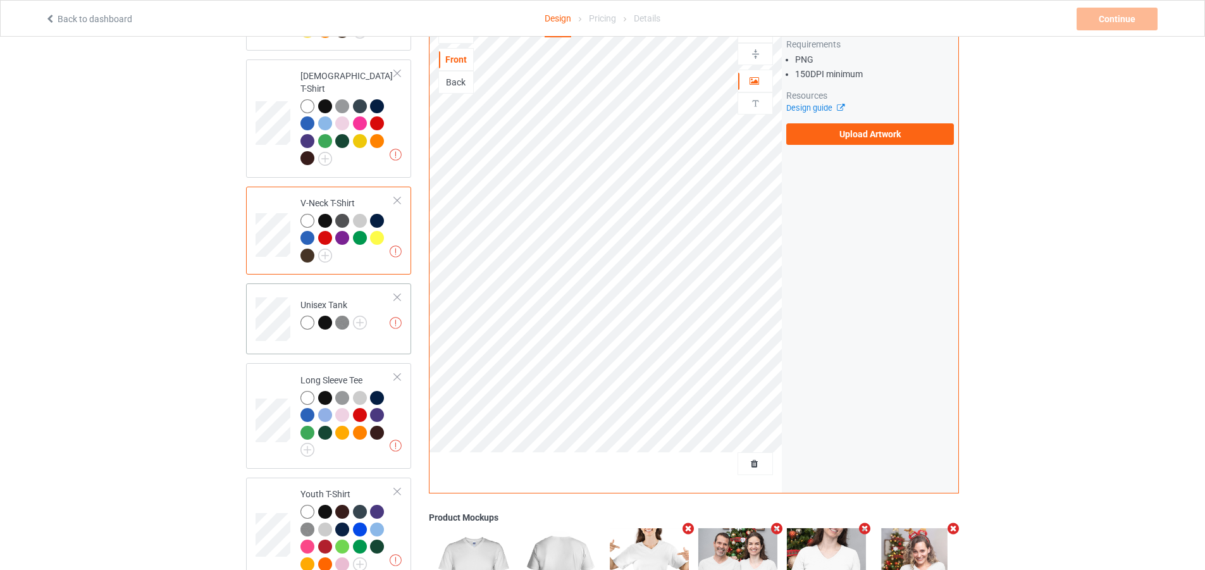
click at [387, 312] on td "Missing artworks Unisex Tank" at bounding box center [348, 315] width 108 height 53
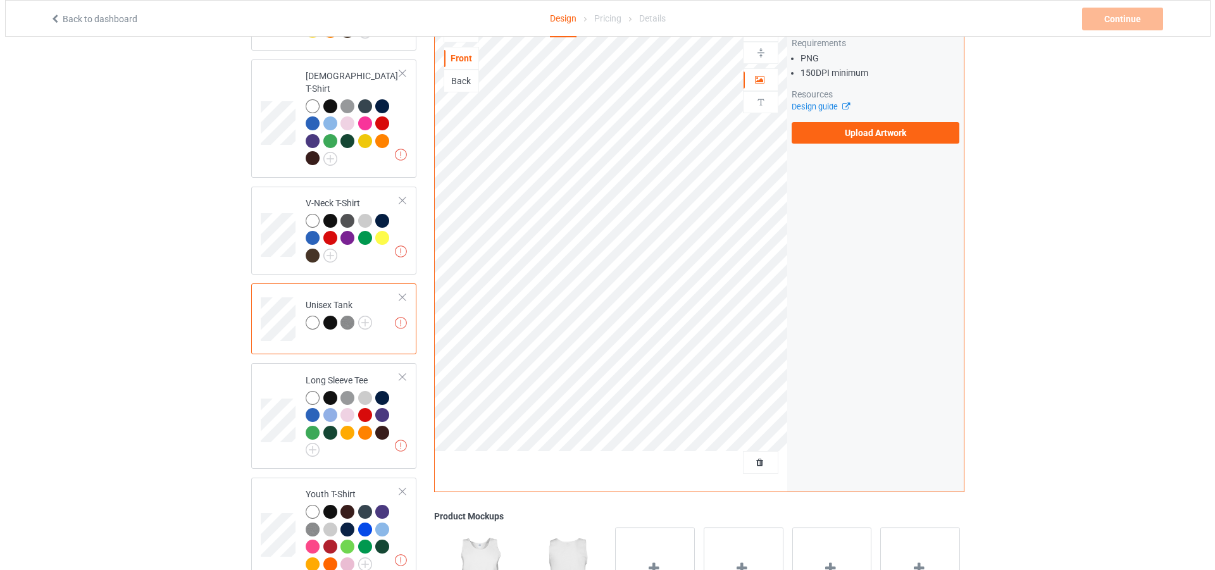
scroll to position [735, 0]
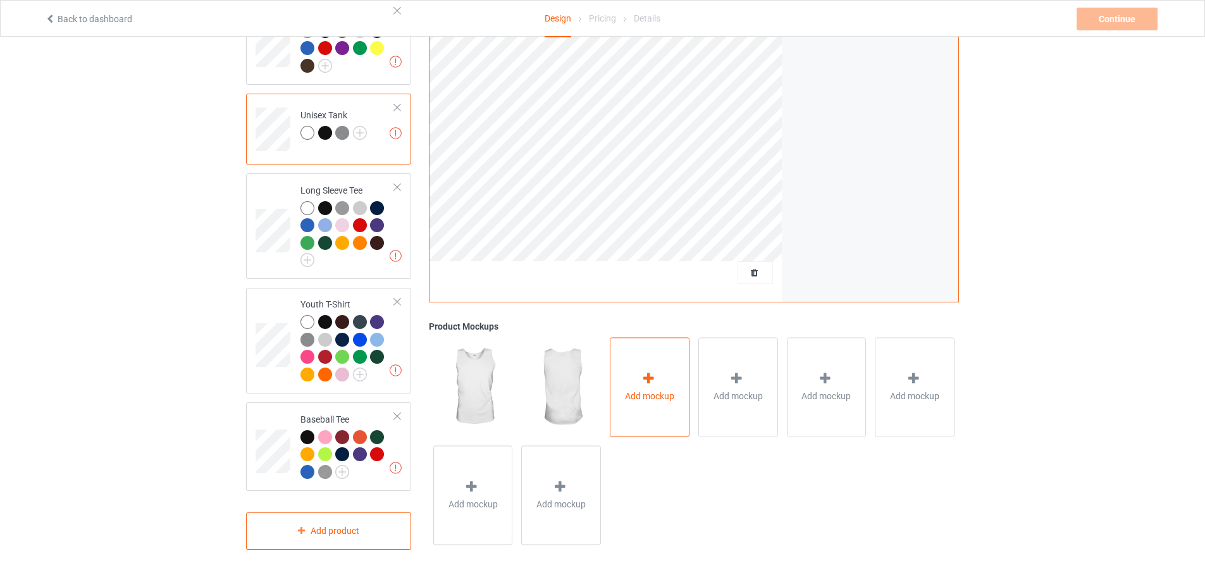
click at [629, 403] on div "Add mockup" at bounding box center [650, 387] width 80 height 99
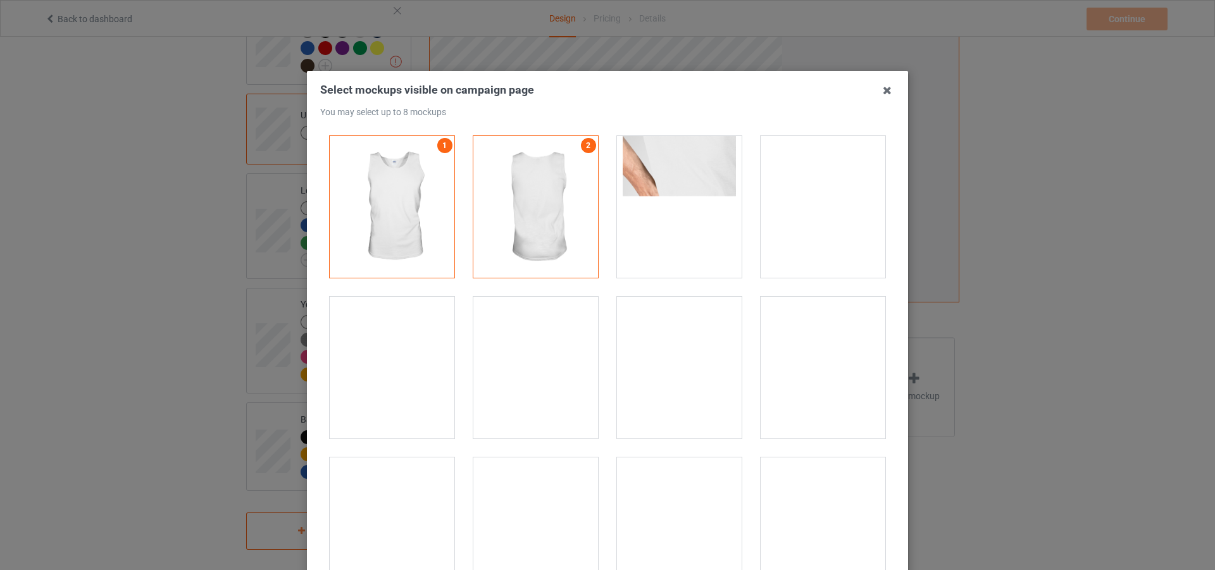
click at [778, 351] on div at bounding box center [823, 368] width 125 height 142
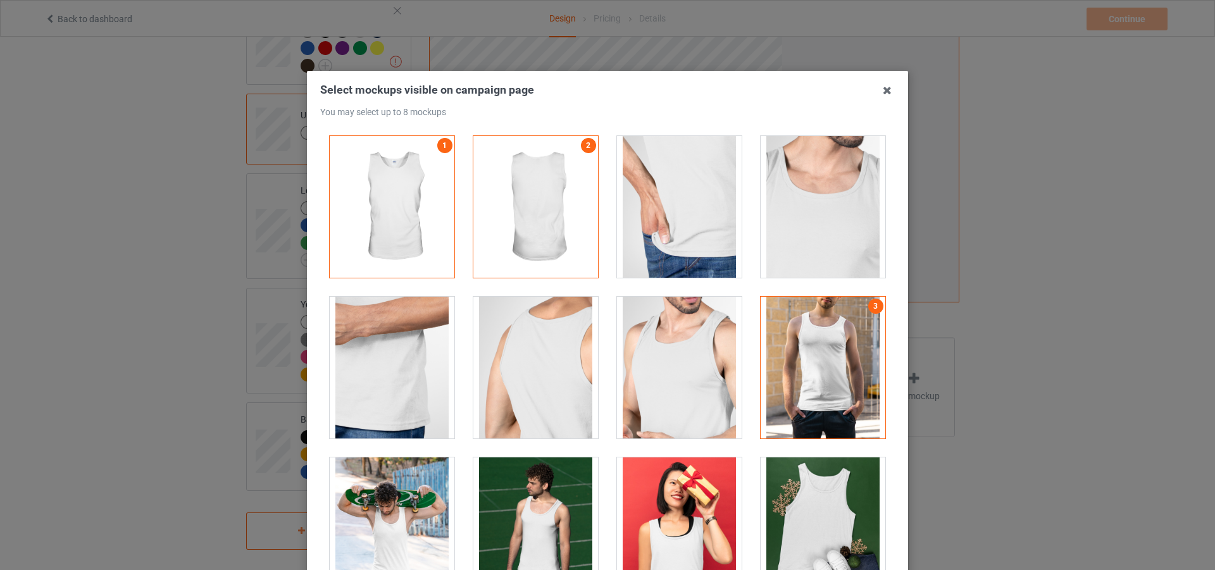
drag, startPoint x: 554, startPoint y: 494, endPoint x: 486, endPoint y: 490, distance: 67.8
click at [553, 494] on div at bounding box center [535, 528] width 125 height 142
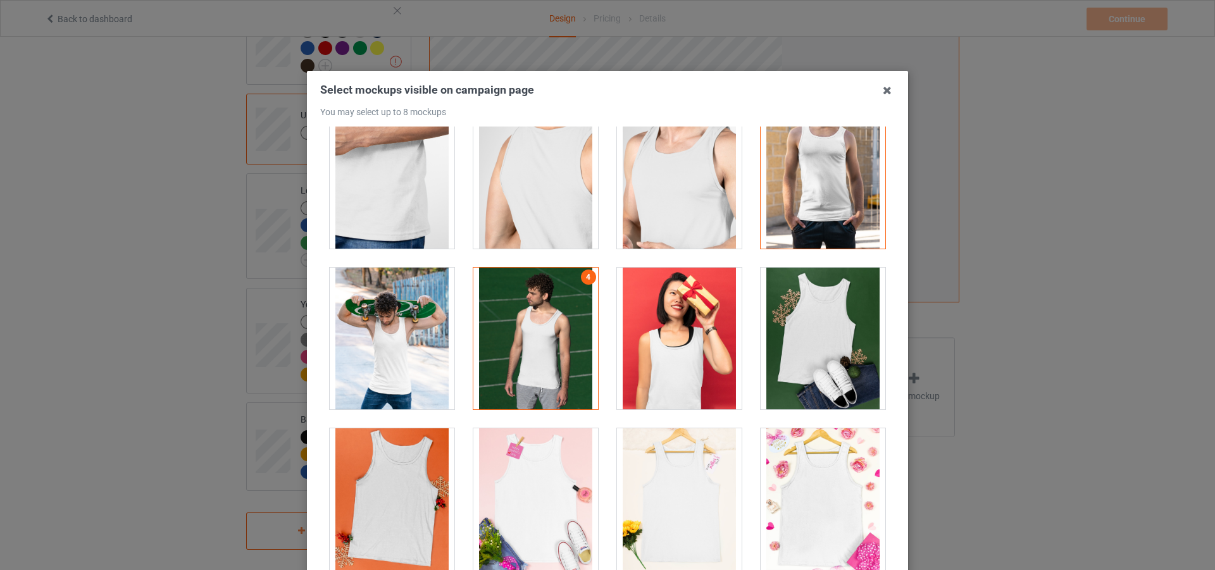
click at [381, 345] on div at bounding box center [392, 339] width 125 height 142
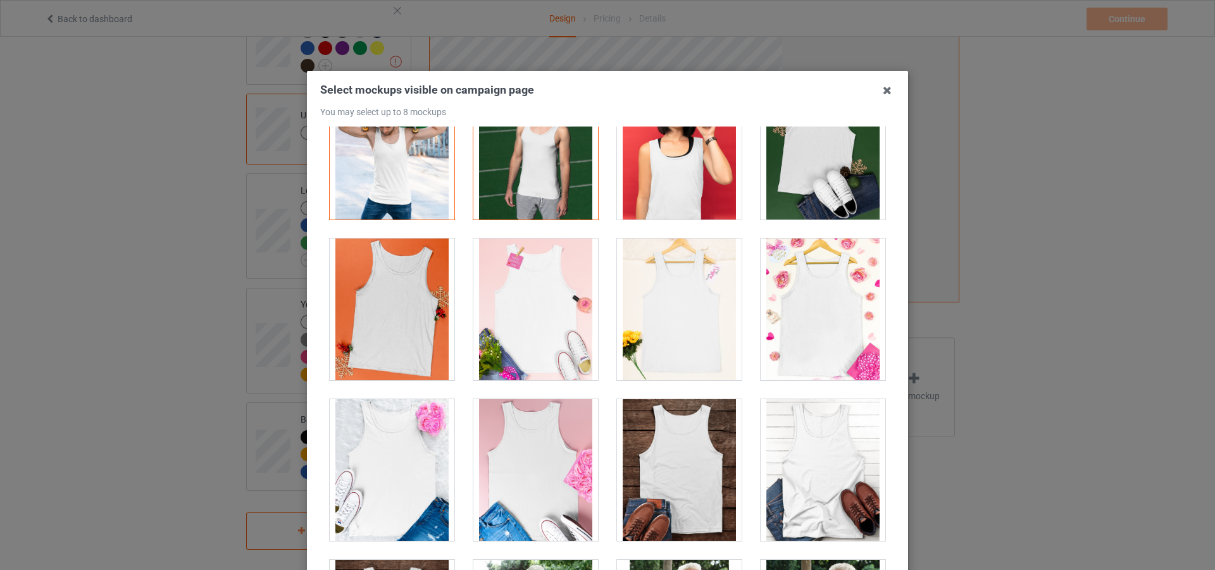
scroll to position [443, 0]
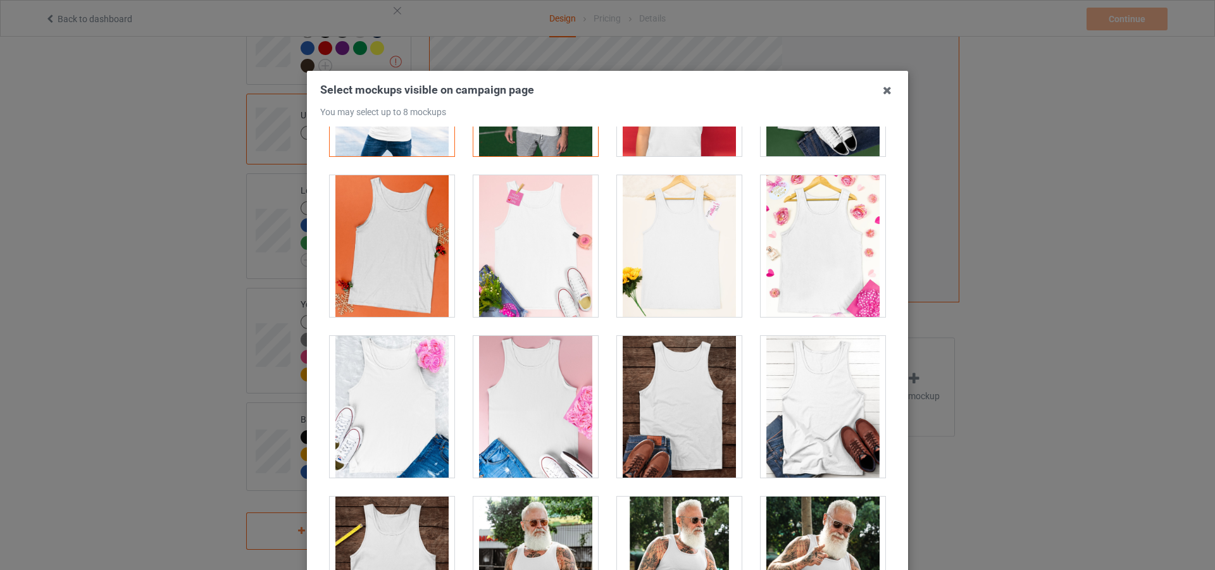
click at [673, 414] on div at bounding box center [679, 407] width 125 height 142
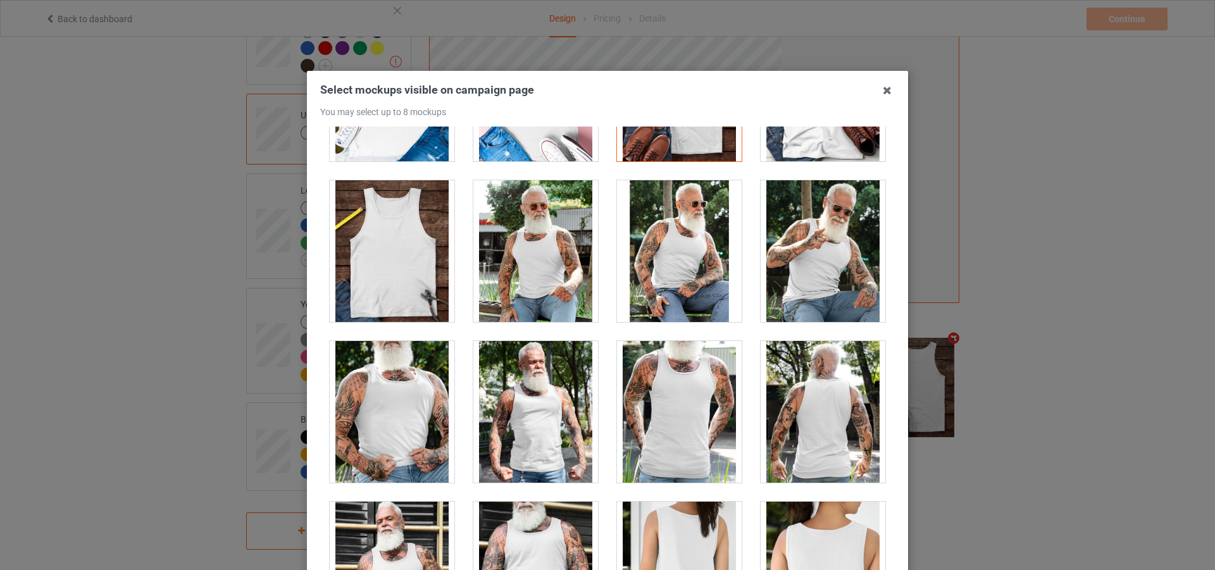
drag, startPoint x: 522, startPoint y: 432, endPoint x: 535, endPoint y: 433, distance: 13.3
click at [523, 431] on div at bounding box center [535, 412] width 125 height 142
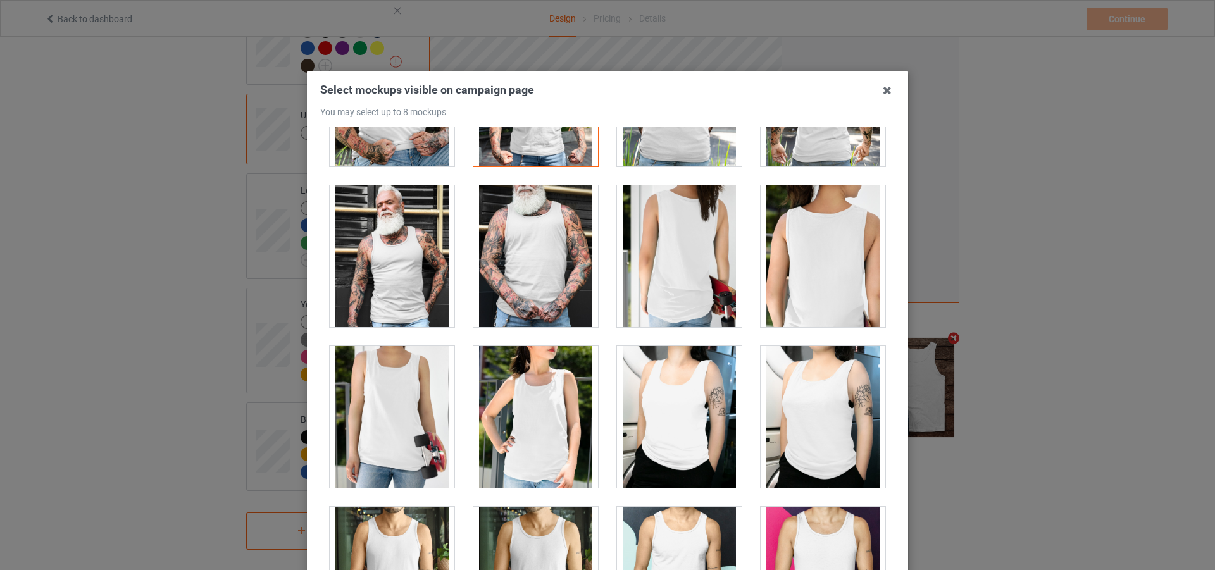
click at [668, 416] on div at bounding box center [679, 417] width 125 height 142
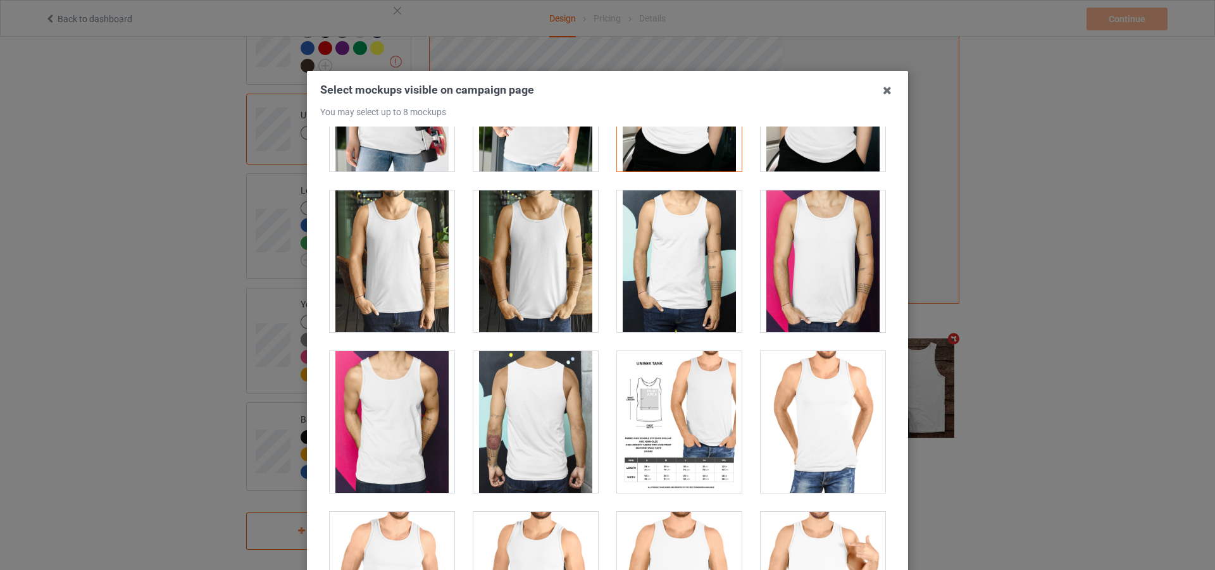
click at [417, 302] on div at bounding box center [392, 261] width 125 height 142
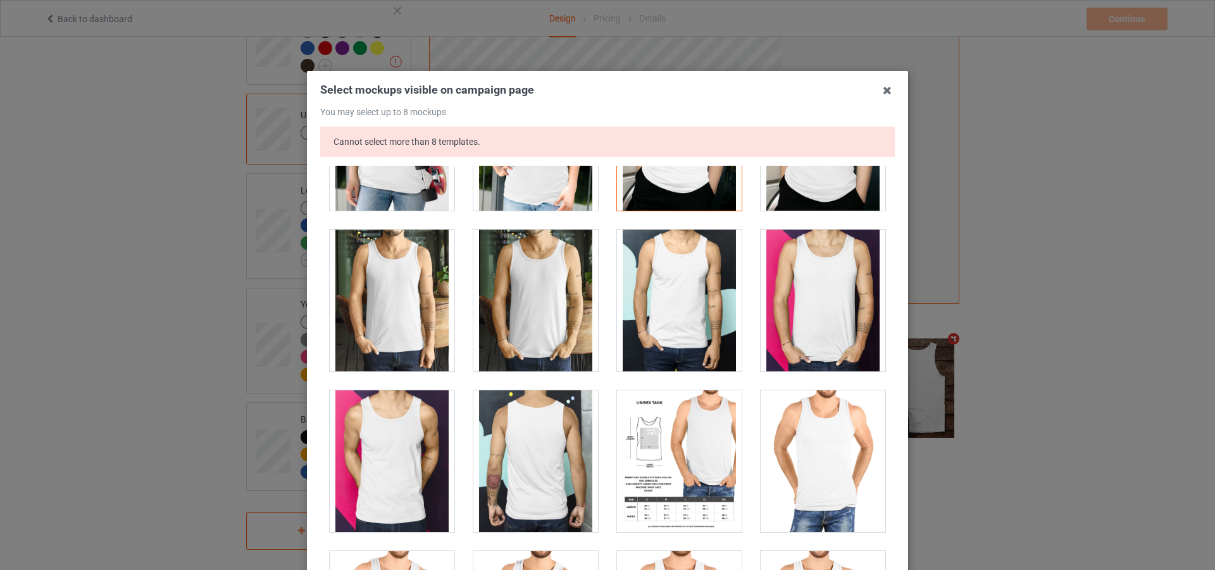
scroll to position [180, 0]
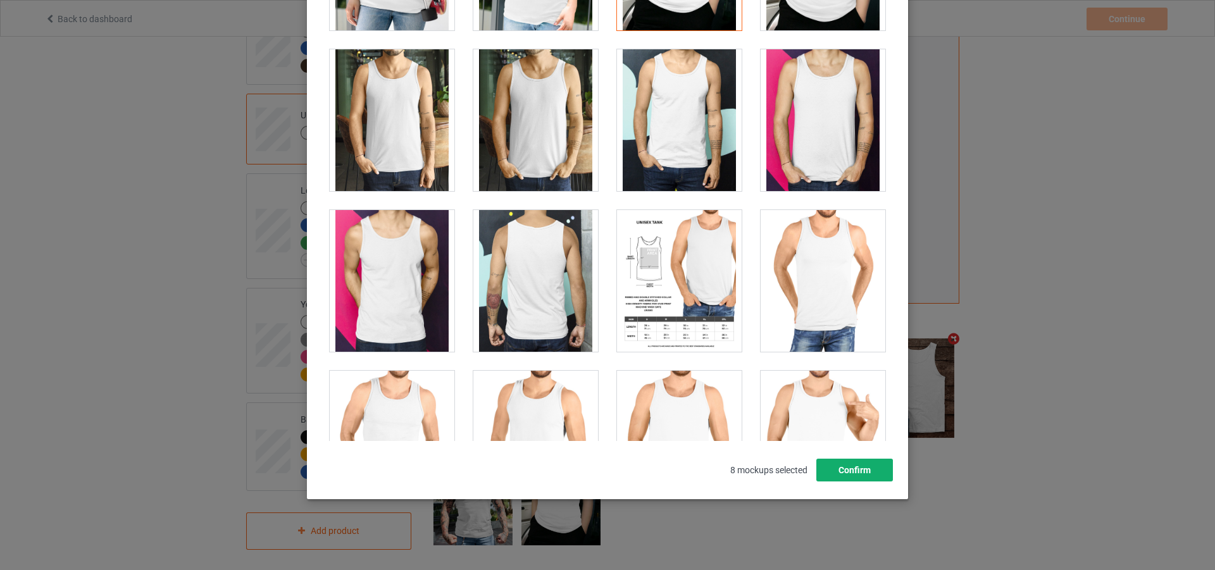
click at [858, 471] on button "Confirm" at bounding box center [854, 470] width 77 height 23
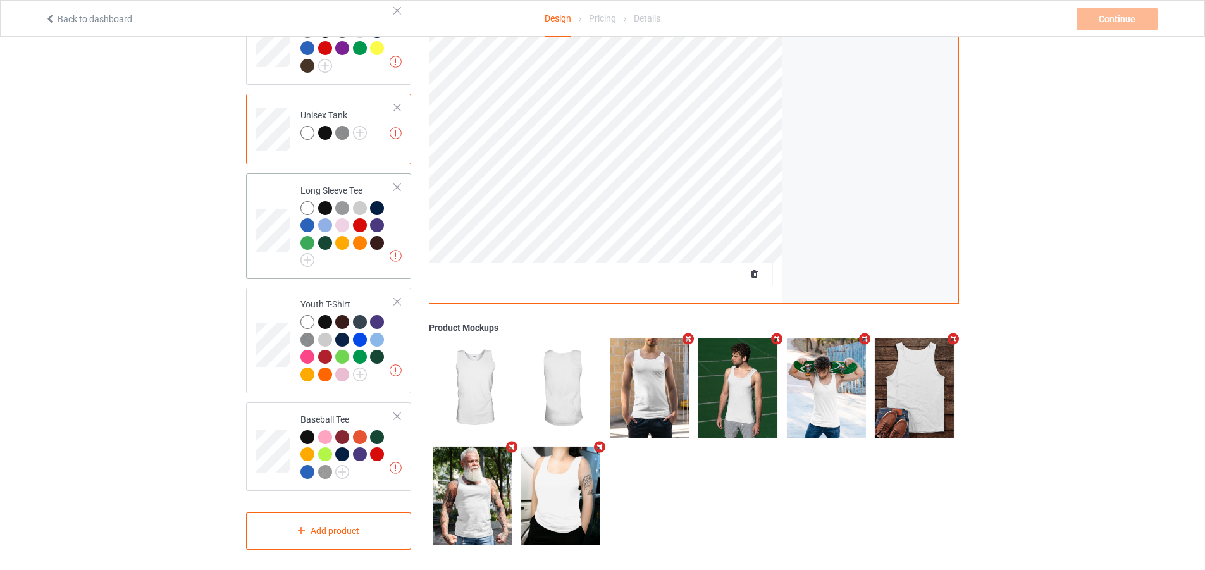
click at [375, 246] on div at bounding box center [348, 234] width 94 height 66
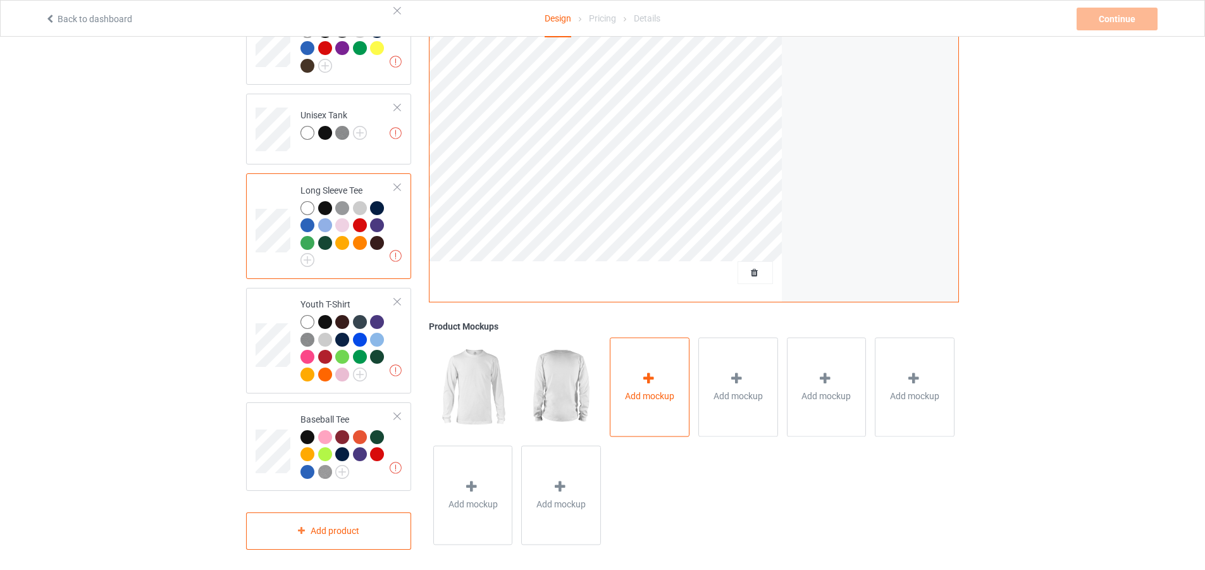
click at [611, 363] on div "Add mockup" at bounding box center [650, 387] width 80 height 99
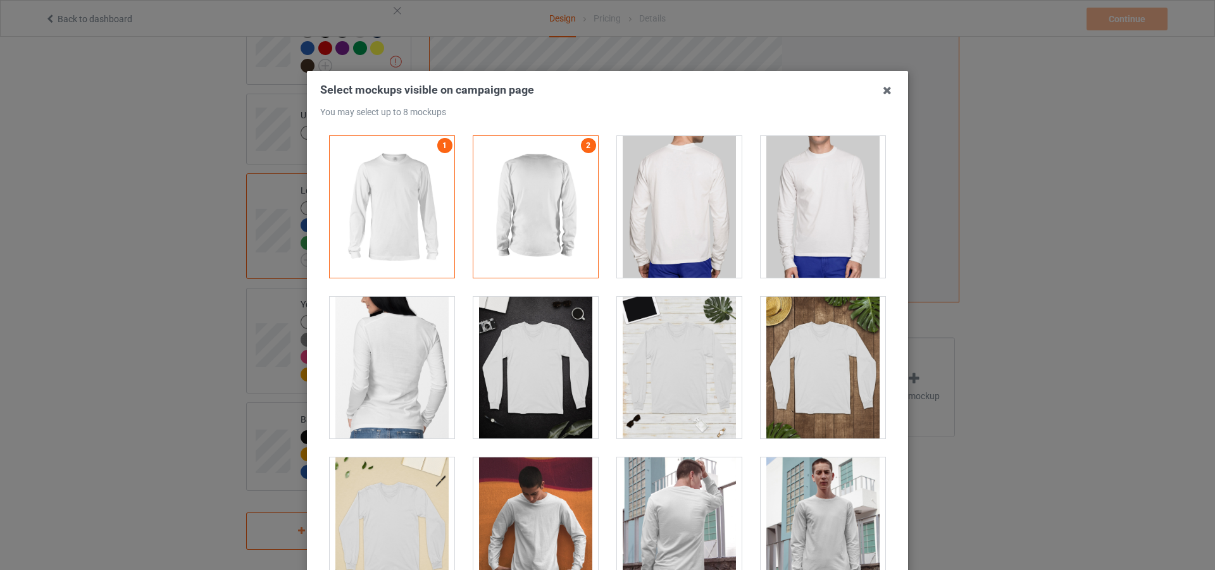
click at [821, 247] on div at bounding box center [823, 207] width 125 height 142
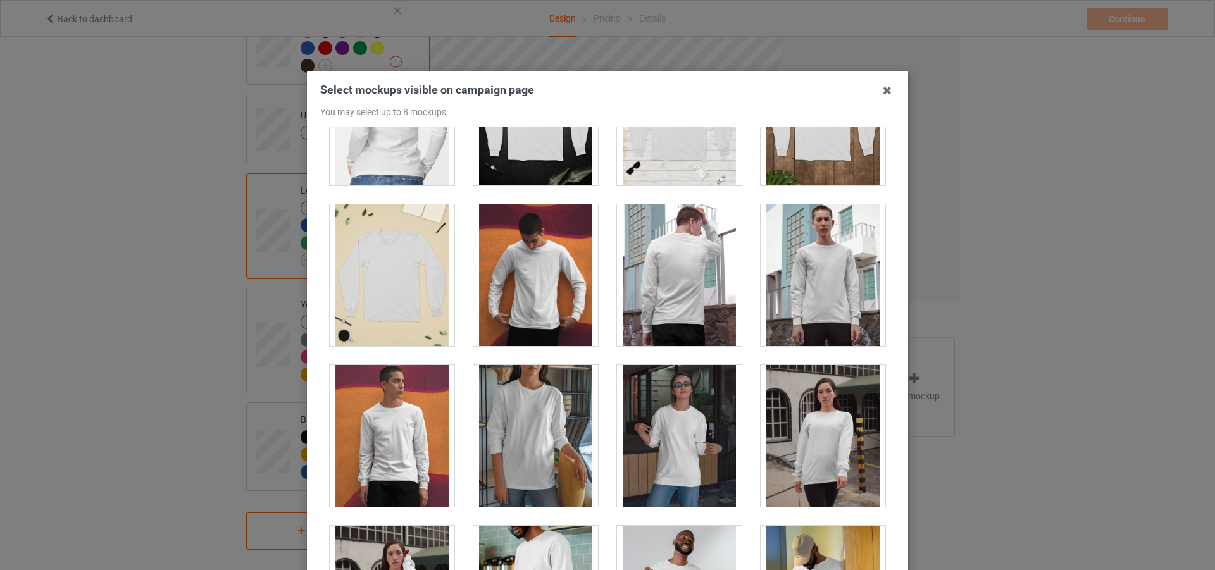
click at [540, 426] on div at bounding box center [535, 436] width 125 height 142
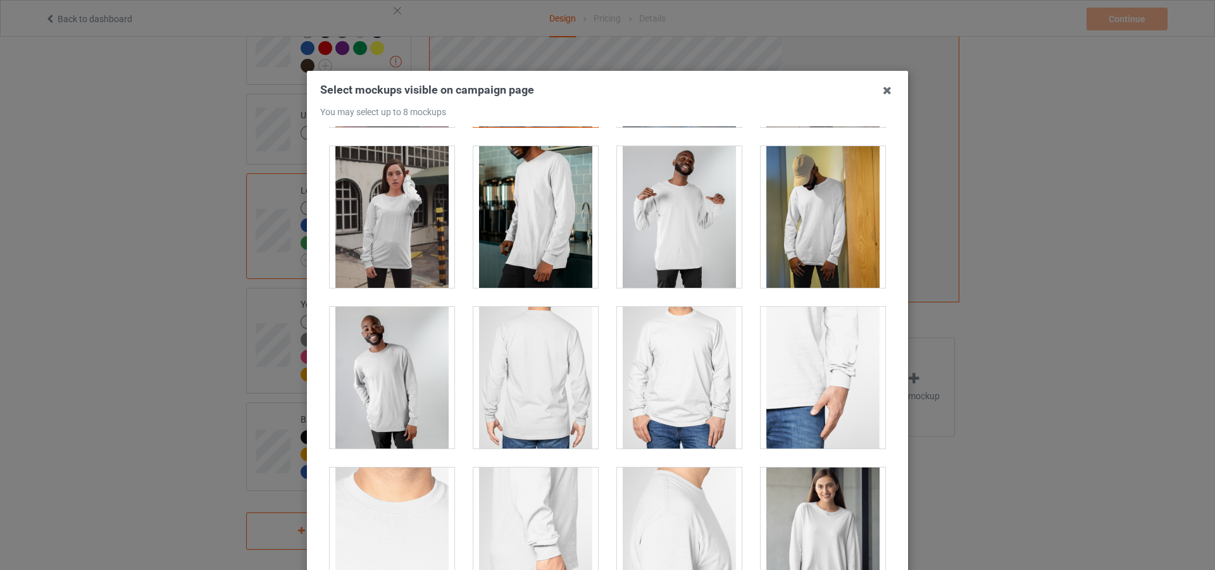
scroll to position [823, 0]
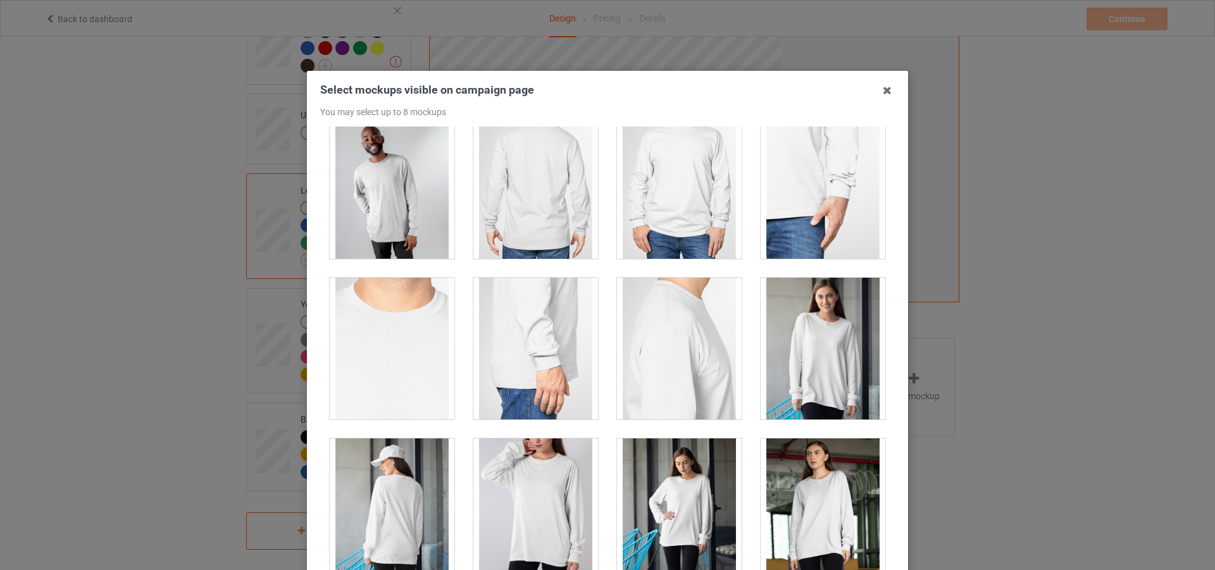
click at [822, 399] on div at bounding box center [823, 349] width 125 height 142
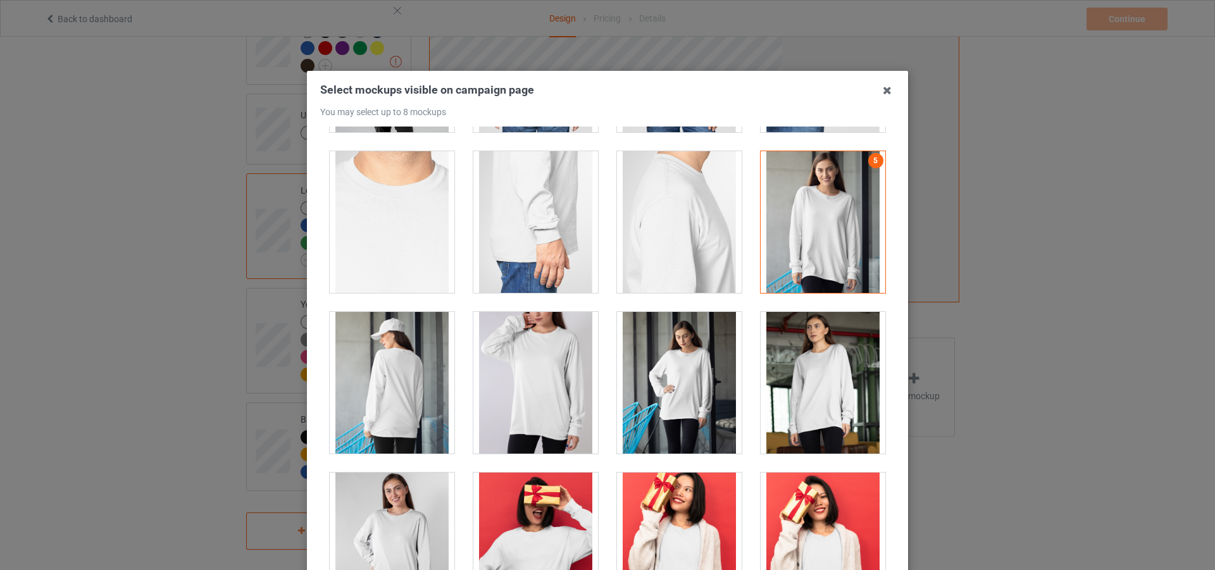
scroll to position [1076, 0]
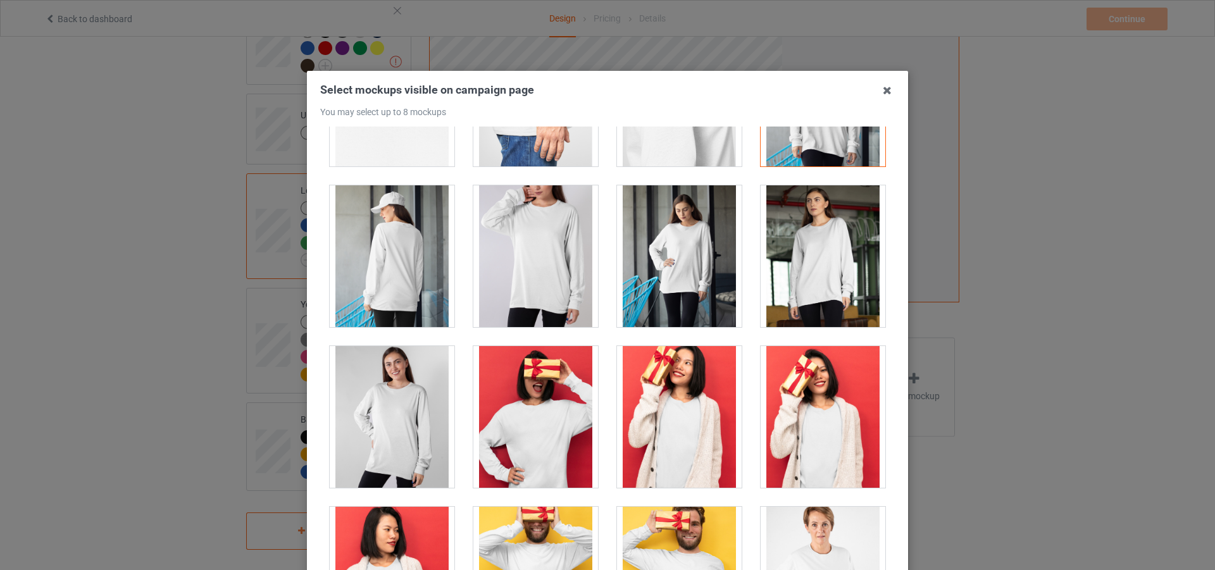
click at [528, 288] on div at bounding box center [535, 256] width 125 height 142
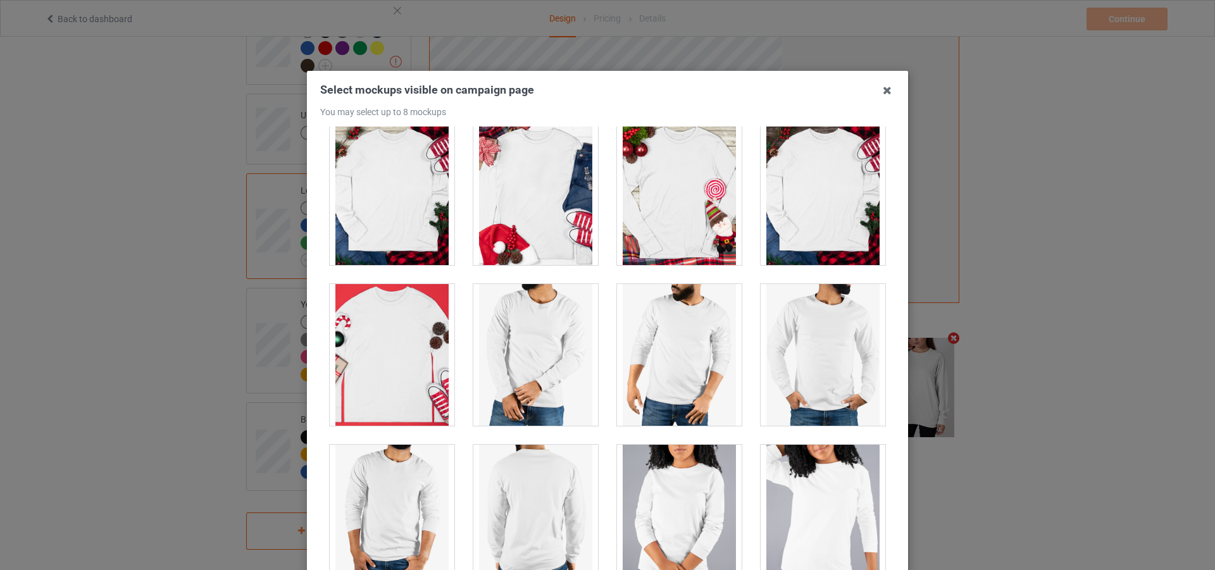
scroll to position [3401, 0]
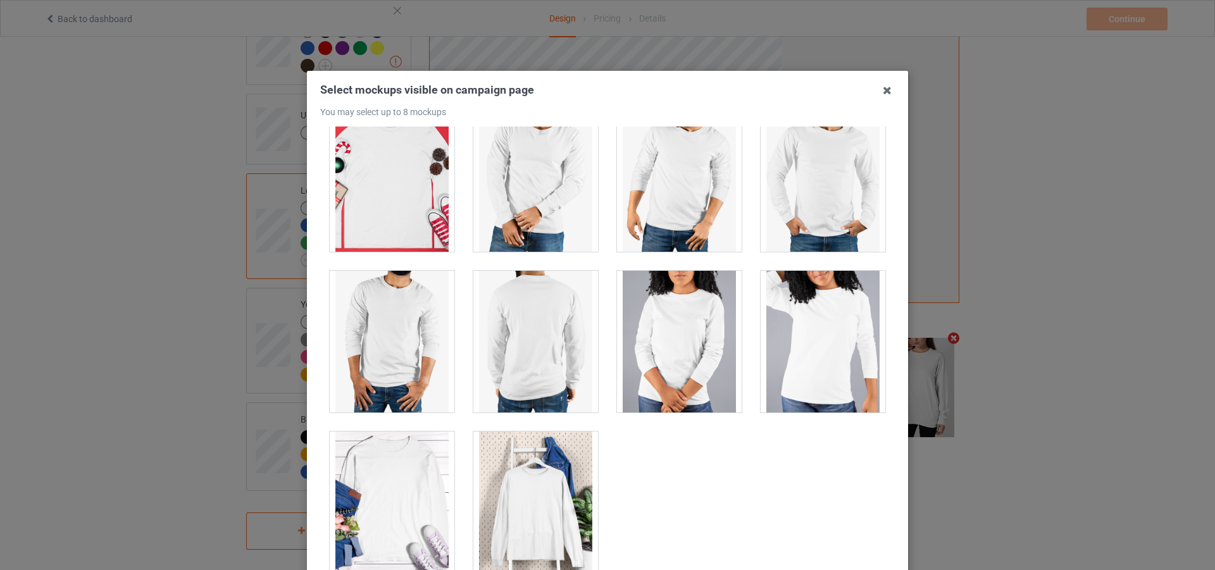
click at [534, 478] on div at bounding box center [535, 503] width 125 height 142
click at [391, 451] on div at bounding box center [392, 503] width 125 height 142
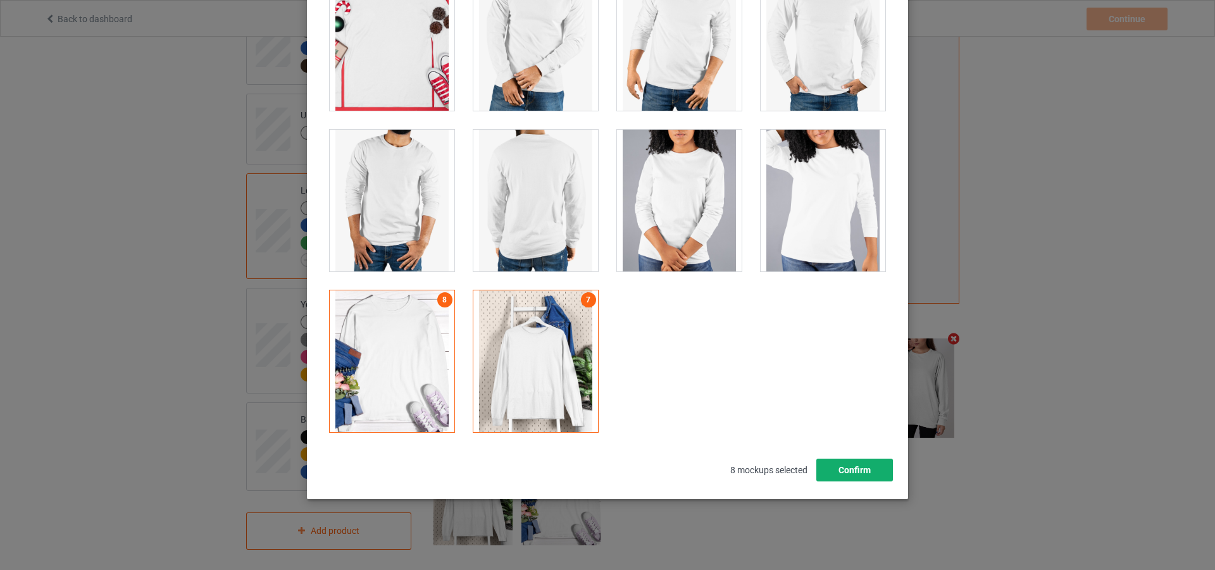
drag, startPoint x: 870, startPoint y: 478, endPoint x: 730, endPoint y: 425, distance: 149.8
click at [869, 478] on button "Confirm" at bounding box center [854, 470] width 77 height 23
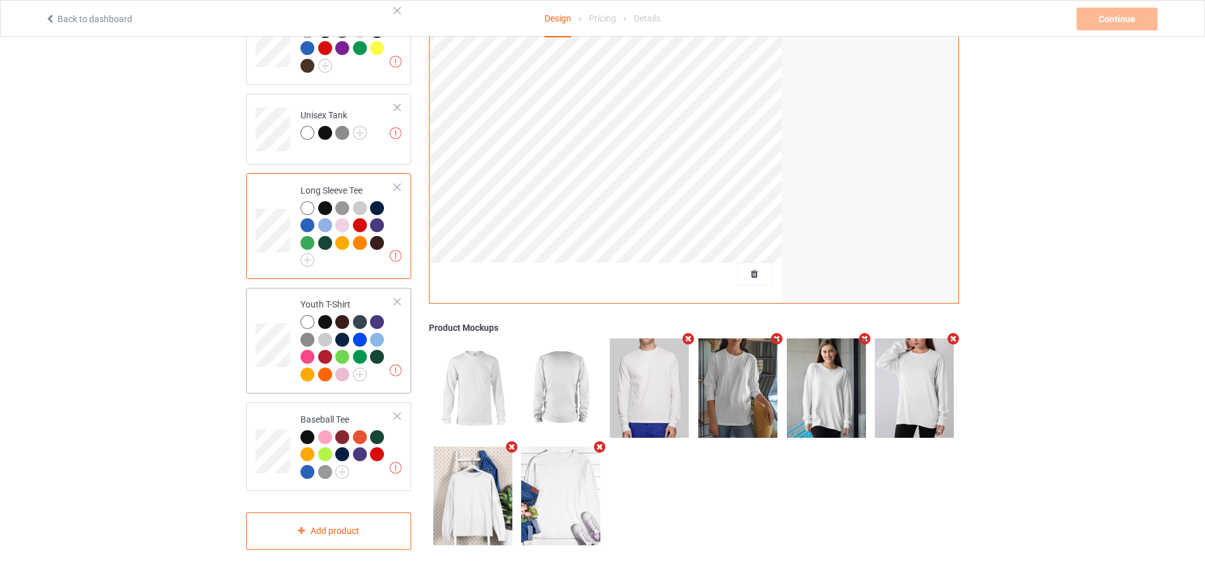
click at [378, 333] on div at bounding box center [377, 340] width 14 height 14
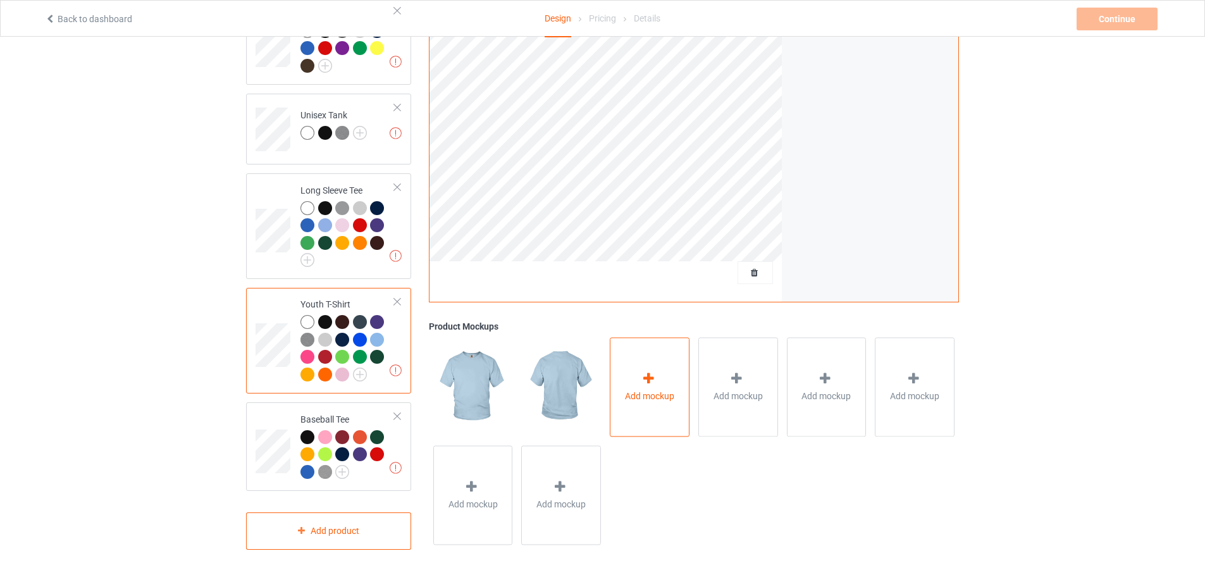
click at [680, 392] on div "Add mockup" at bounding box center [650, 387] width 80 height 99
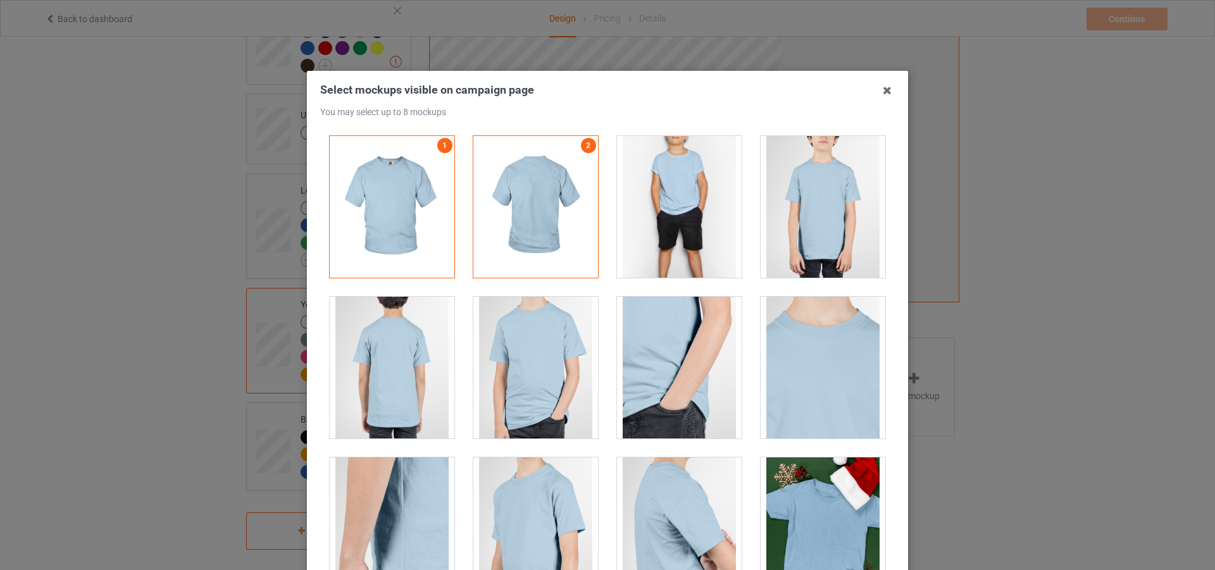
click at [702, 235] on div at bounding box center [679, 207] width 125 height 142
click at [794, 244] on div at bounding box center [823, 207] width 125 height 142
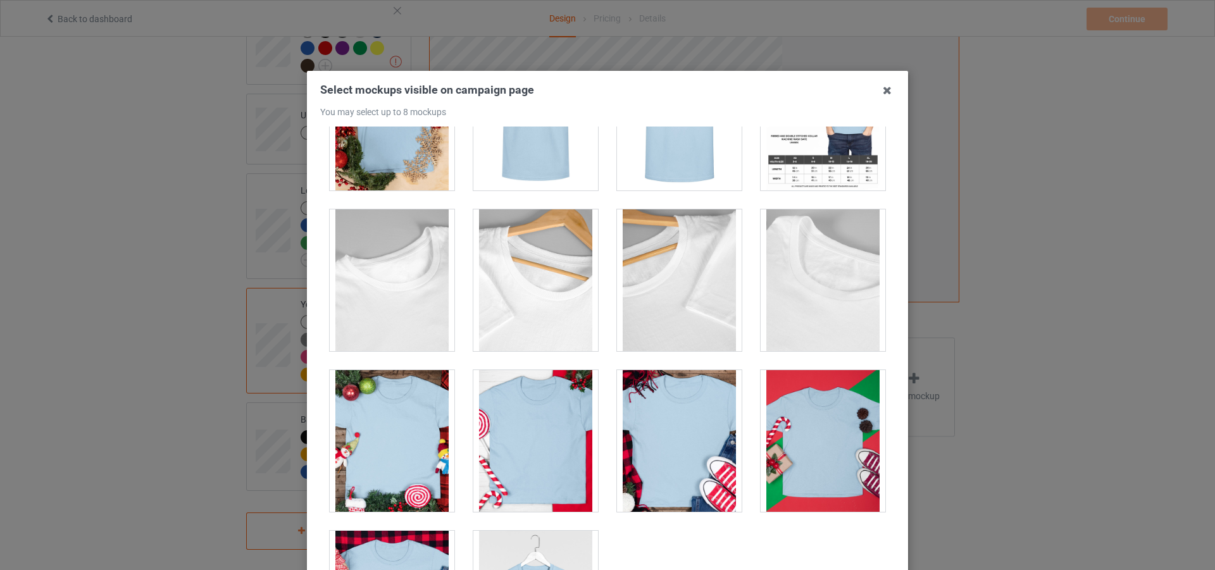
scroll to position [669, 0]
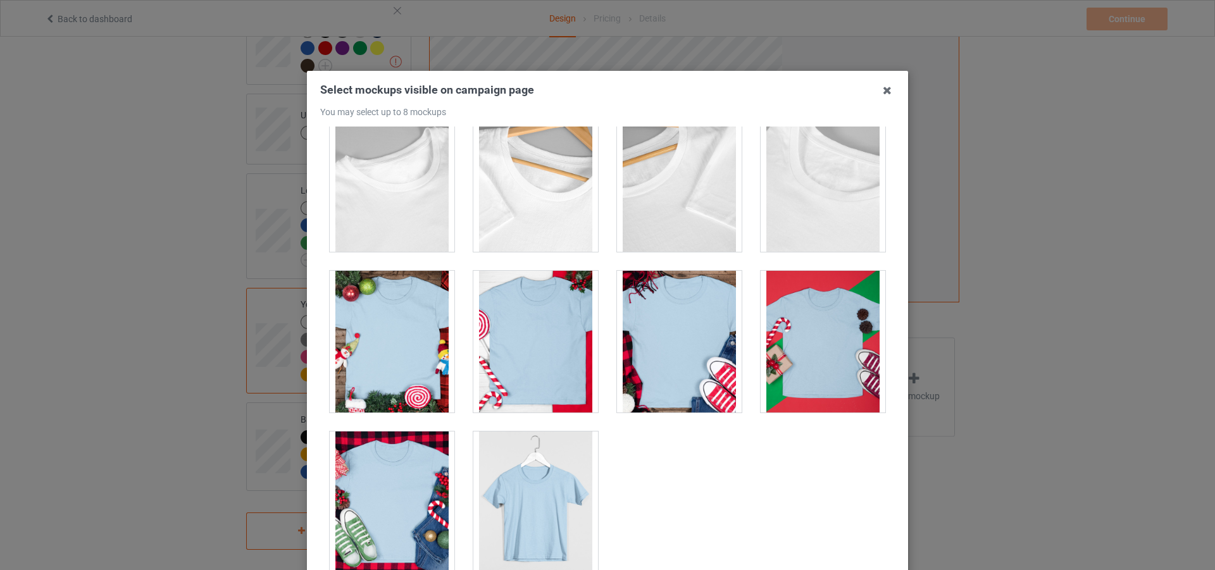
click at [491, 464] on div at bounding box center [535, 503] width 125 height 142
click at [361, 375] on div at bounding box center [392, 342] width 125 height 142
click at [381, 448] on div at bounding box center [392, 503] width 125 height 142
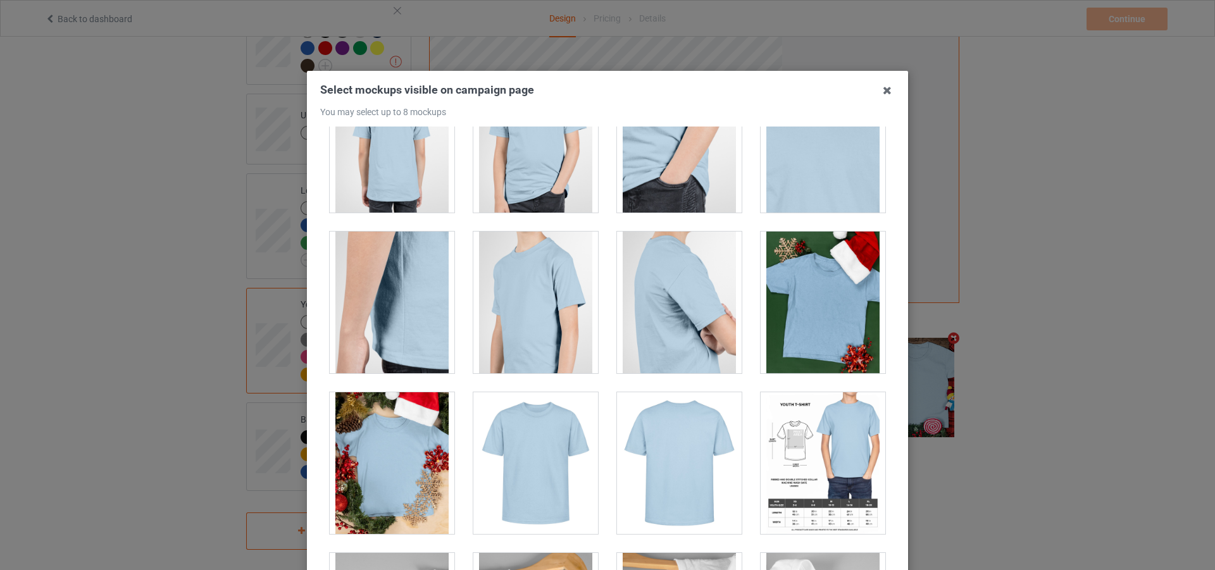
scroll to position [36, 0]
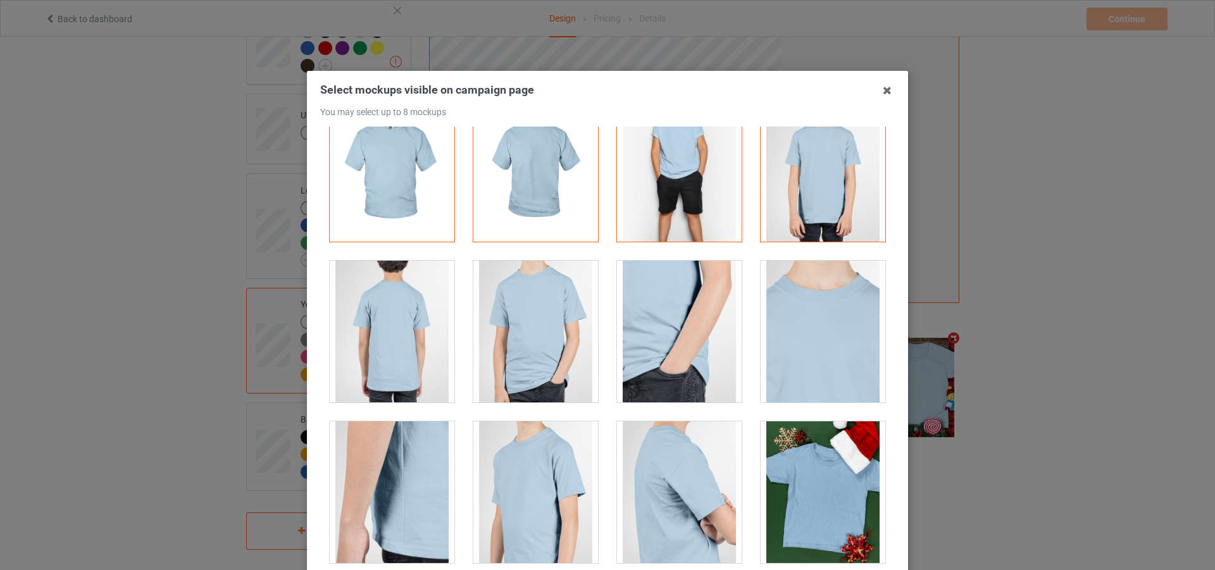
click at [544, 346] on div at bounding box center [535, 332] width 125 height 142
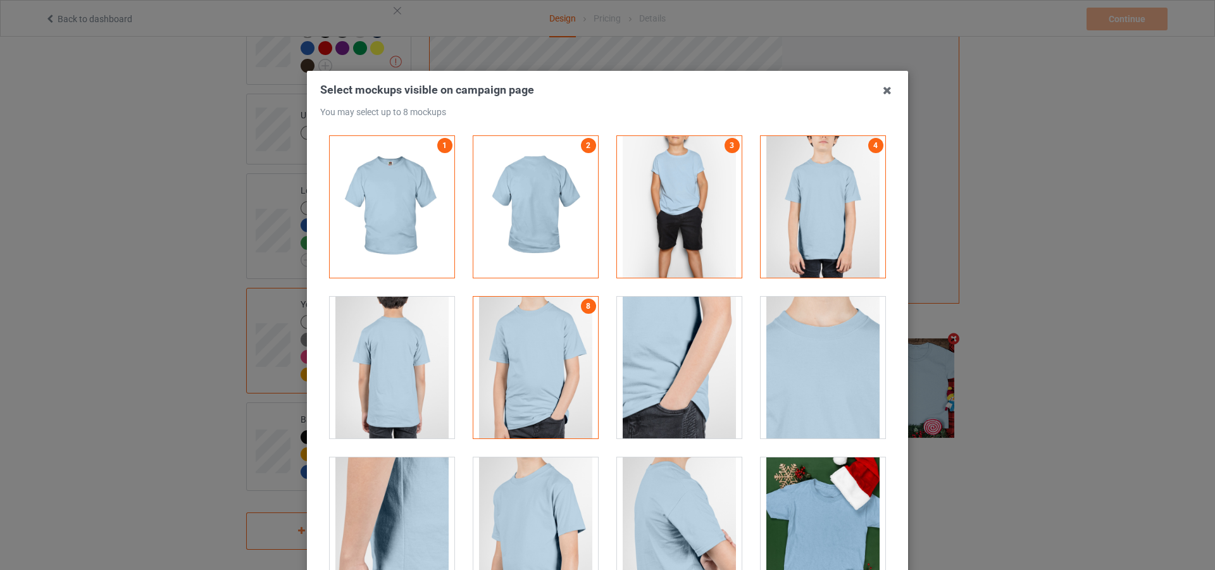
scroll to position [141, 0]
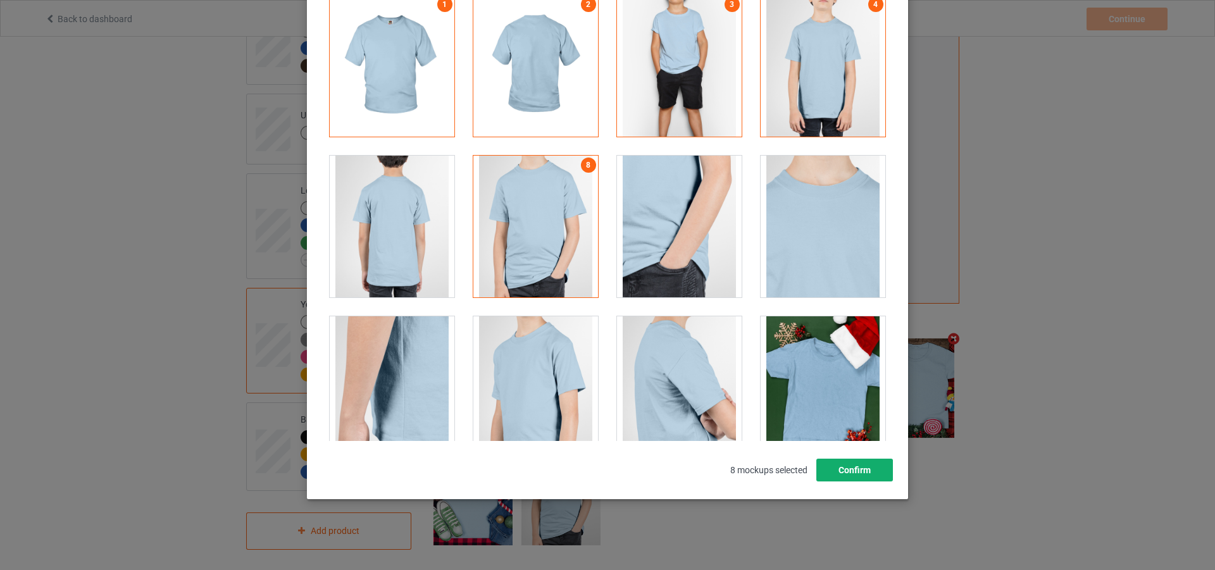
click at [836, 482] on button "Confirm" at bounding box center [854, 470] width 77 height 23
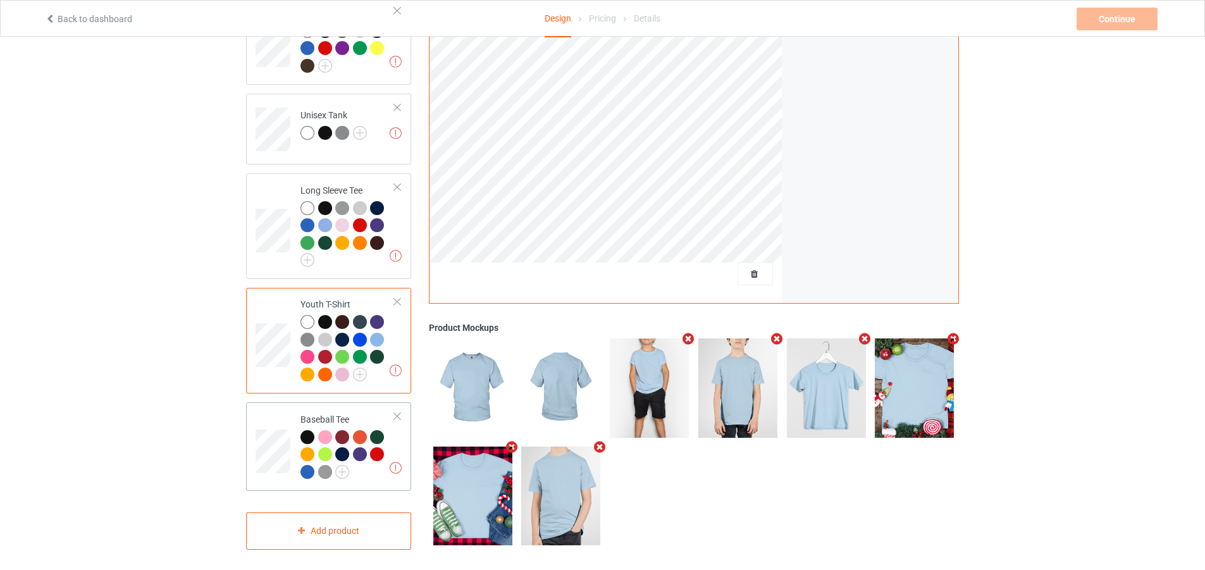
click at [387, 456] on div at bounding box center [379, 456] width 18 height 18
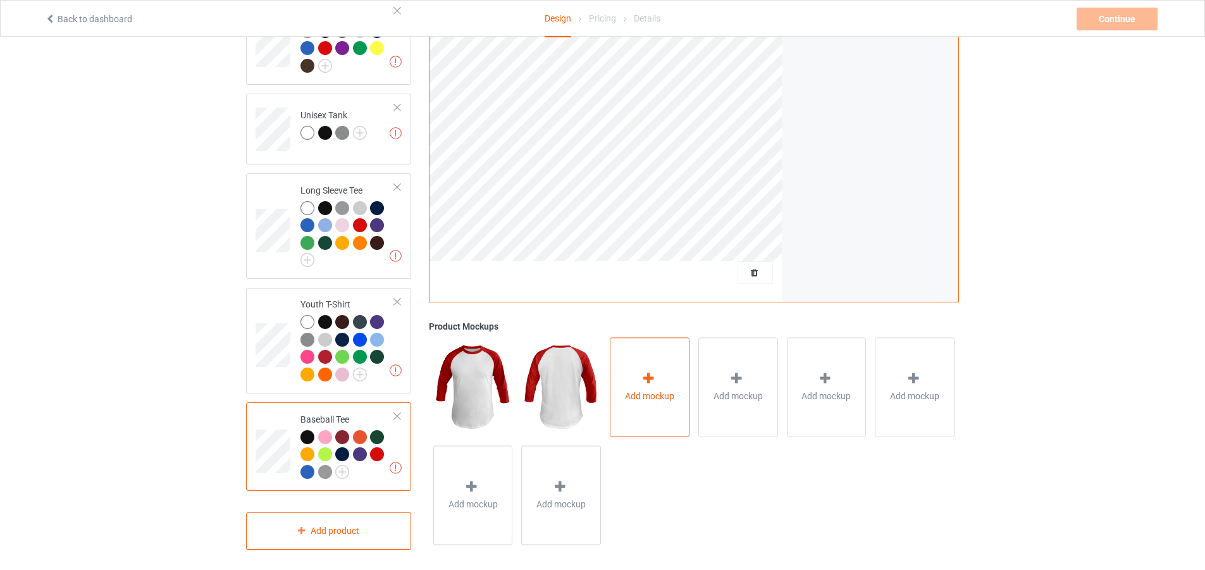
click at [638, 392] on span "Add mockup" at bounding box center [649, 396] width 49 height 13
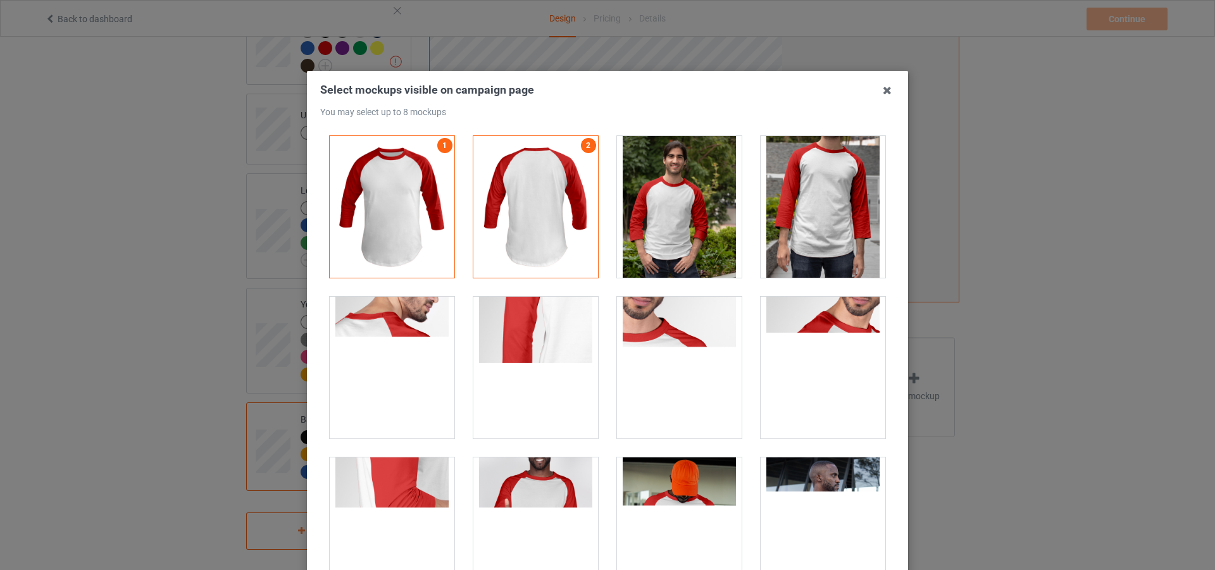
click at [678, 218] on div at bounding box center [679, 207] width 125 height 142
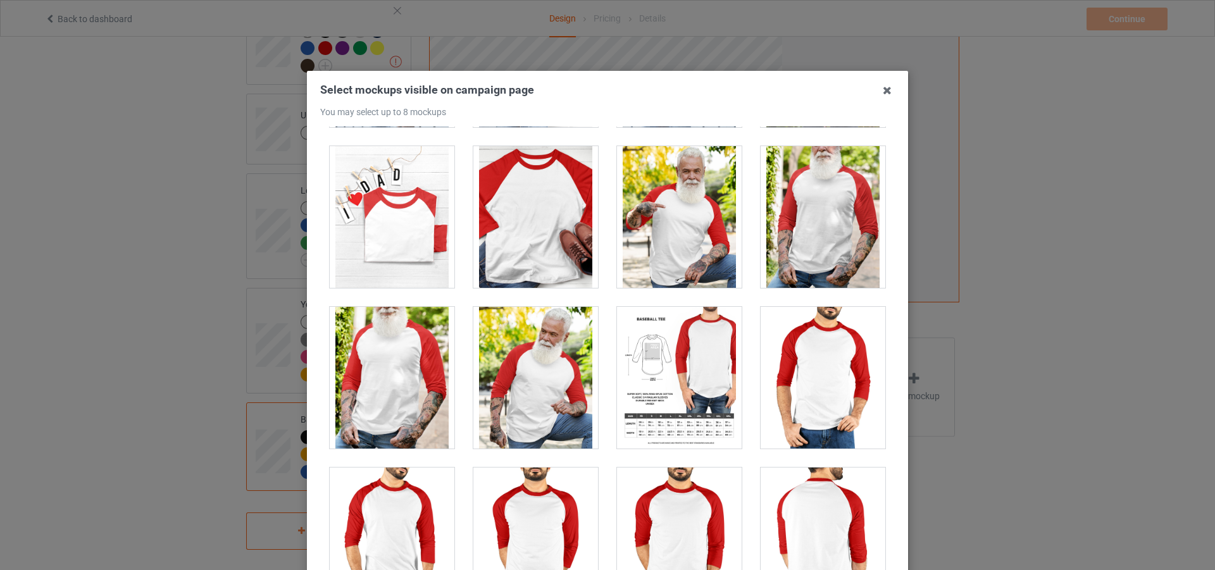
scroll to position [569, 0]
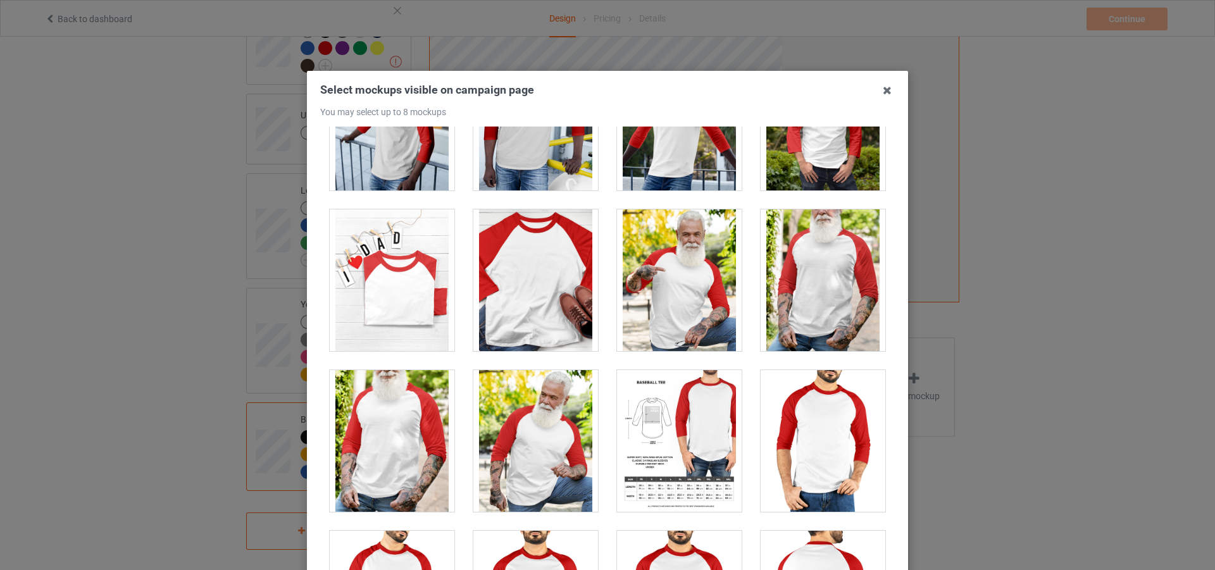
click at [819, 301] on div at bounding box center [823, 280] width 125 height 142
click at [855, 296] on div at bounding box center [823, 280] width 125 height 142
click at [698, 284] on div at bounding box center [679, 280] width 125 height 142
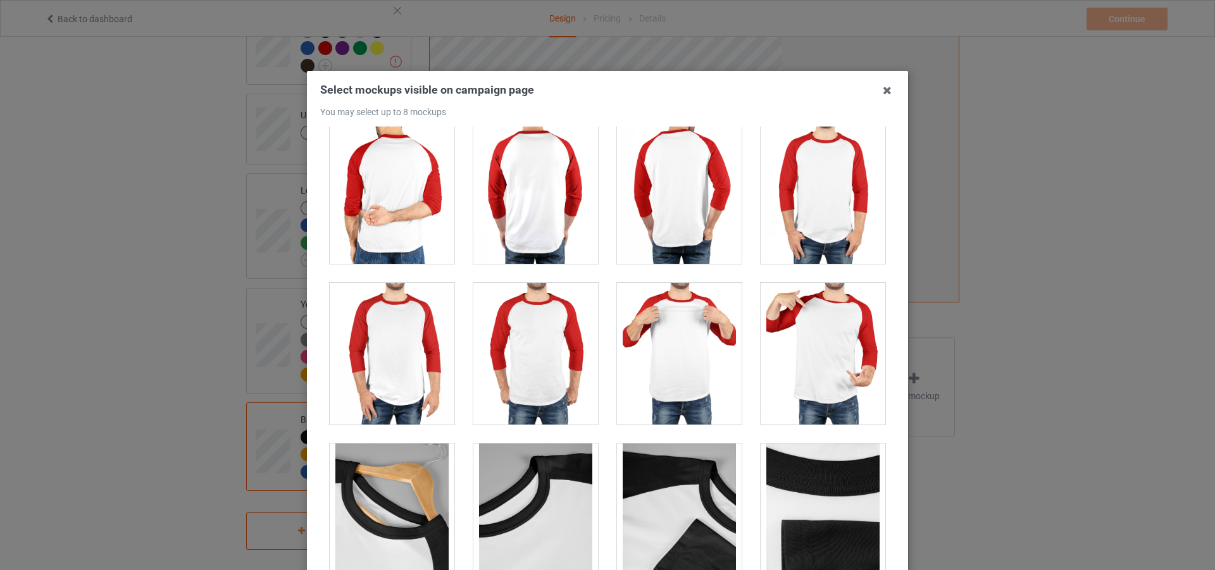
scroll to position [1151, 0]
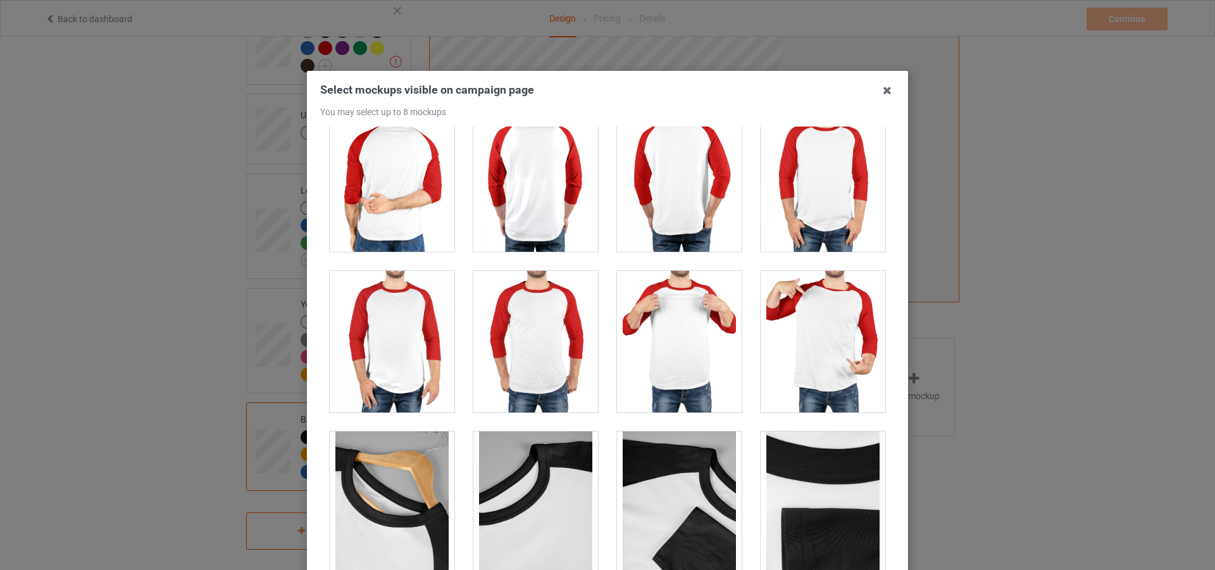
click at [412, 335] on div at bounding box center [392, 342] width 125 height 142
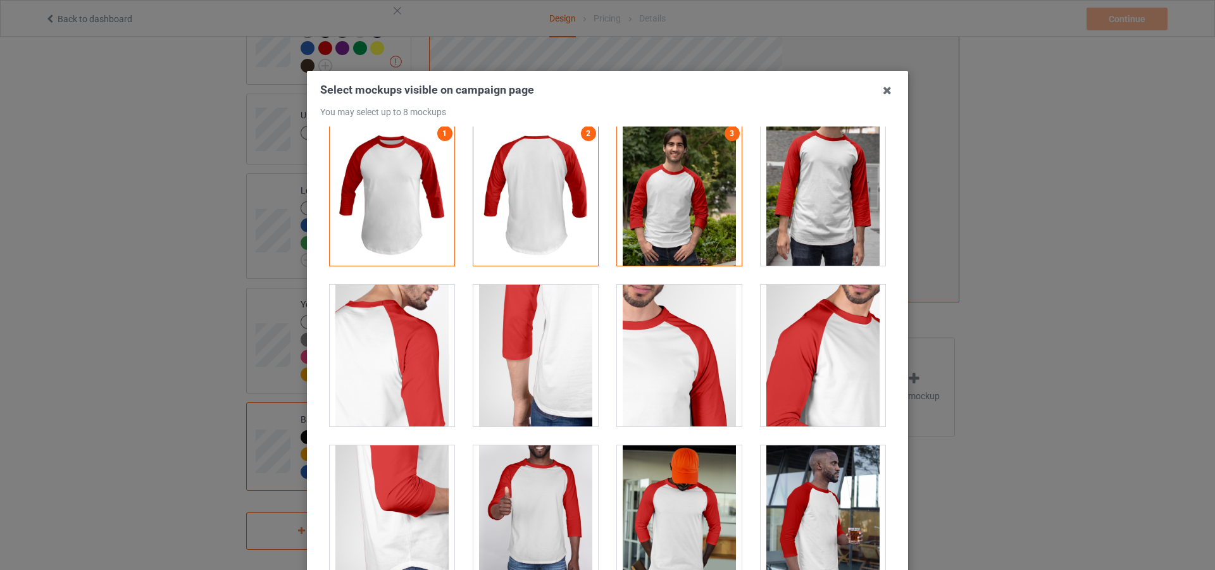
scroll to position [0, 0]
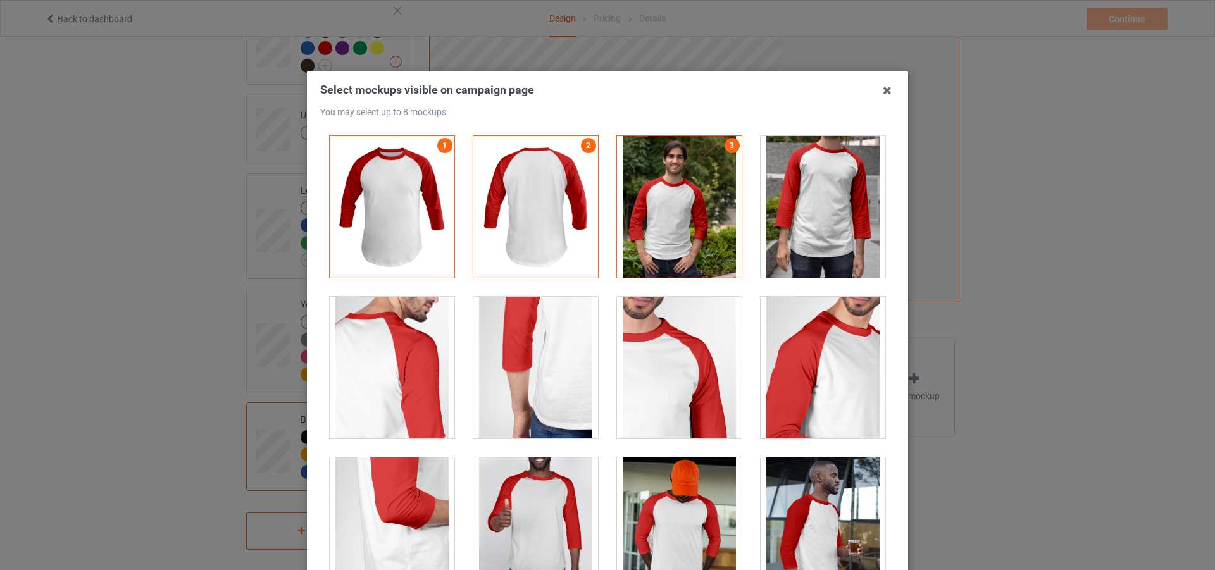
click at [780, 239] on div at bounding box center [823, 207] width 125 height 142
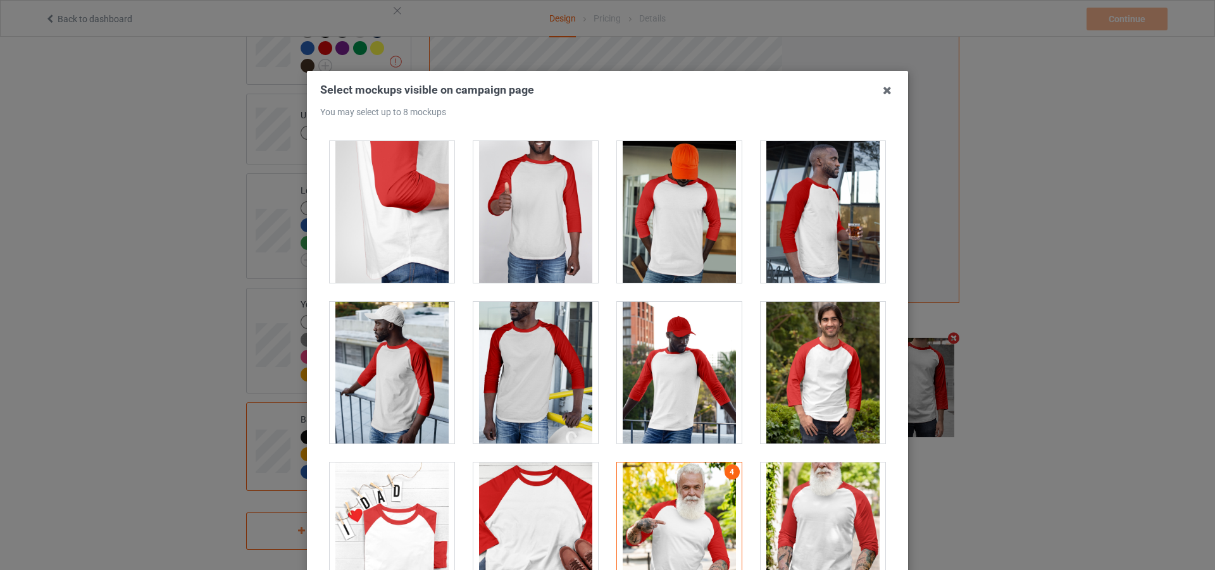
click at [802, 335] on div at bounding box center [823, 373] width 125 height 142
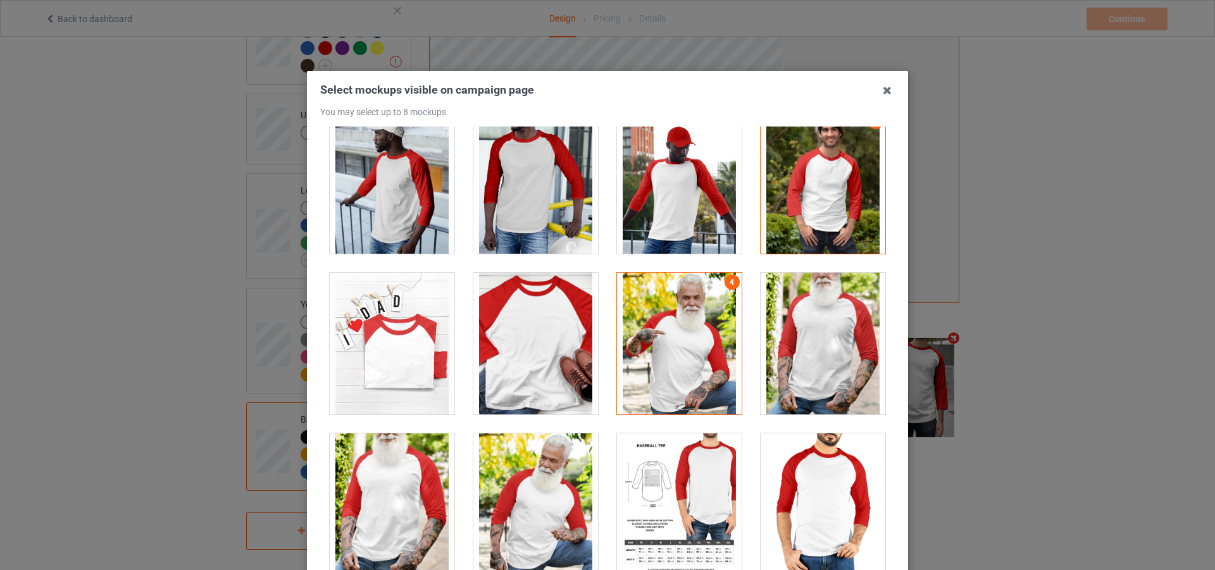
scroll to position [569, 0]
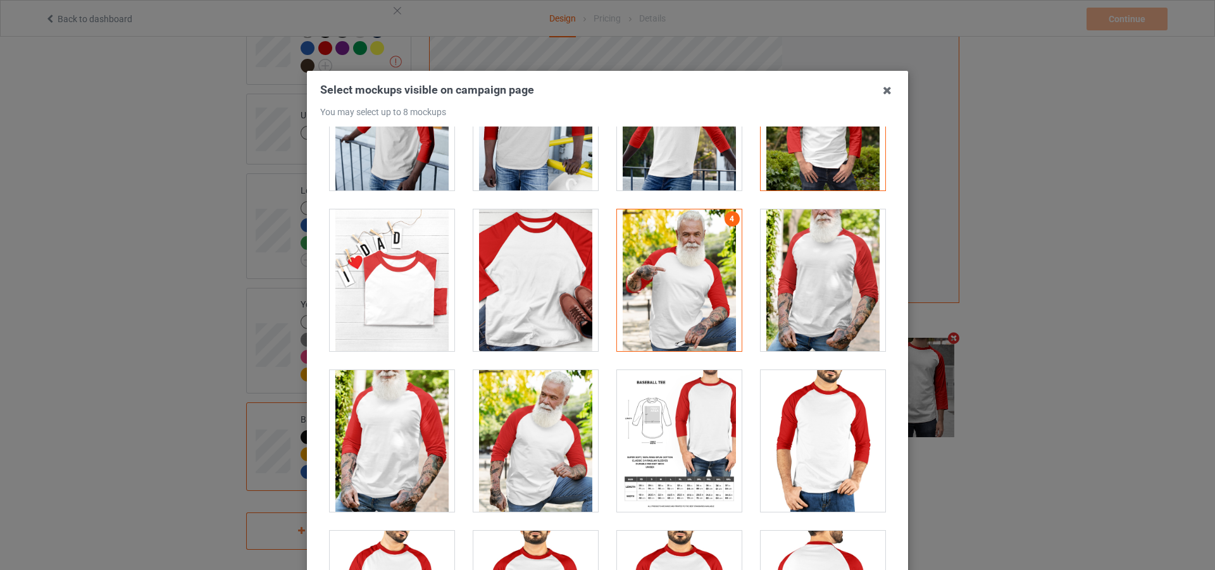
click at [818, 397] on div at bounding box center [823, 441] width 125 height 142
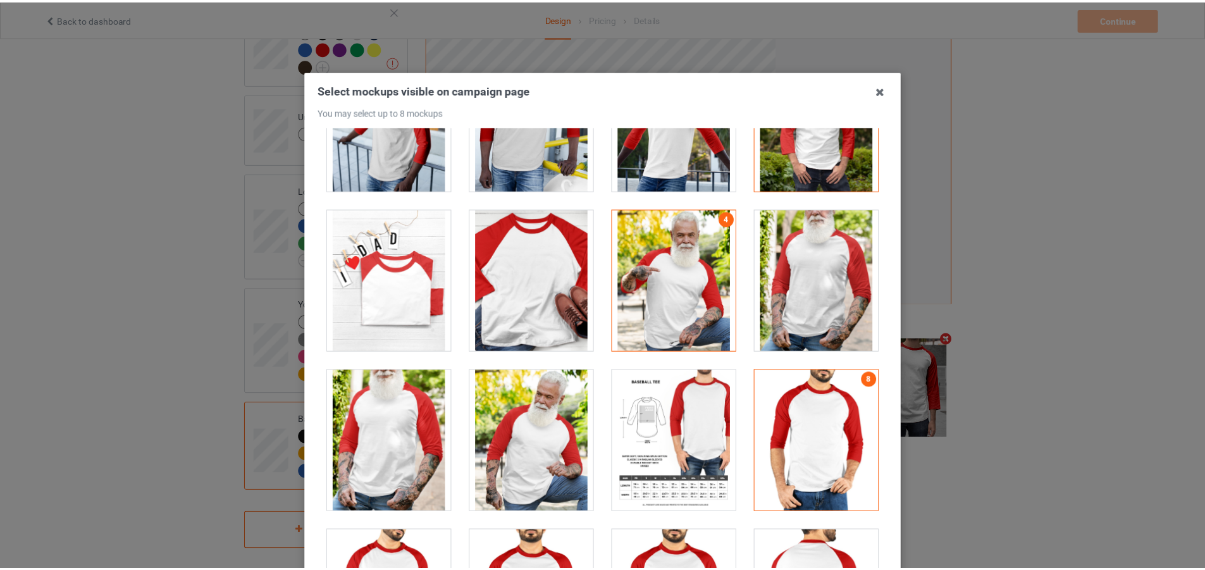
scroll to position [141, 0]
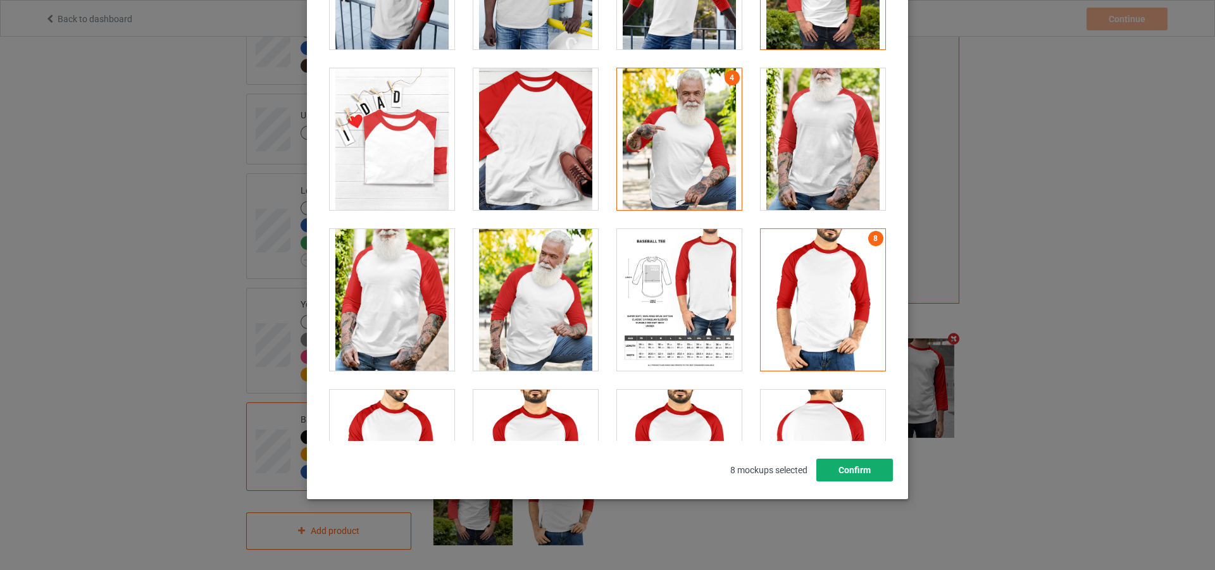
click at [864, 467] on button "Confirm" at bounding box center [854, 470] width 77 height 23
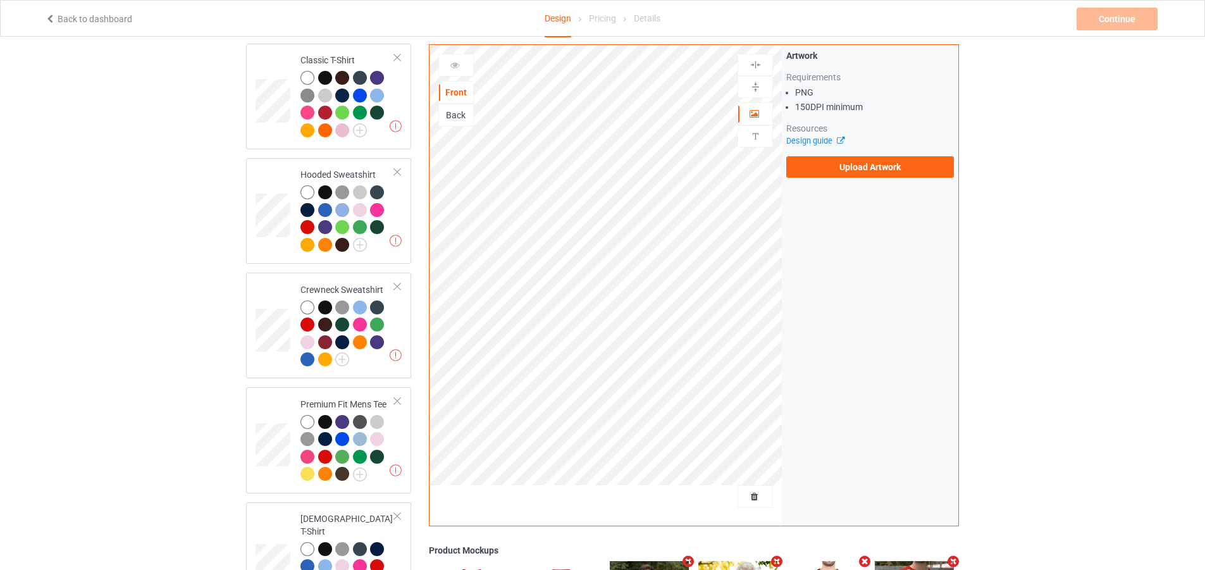
scroll to position [0, 0]
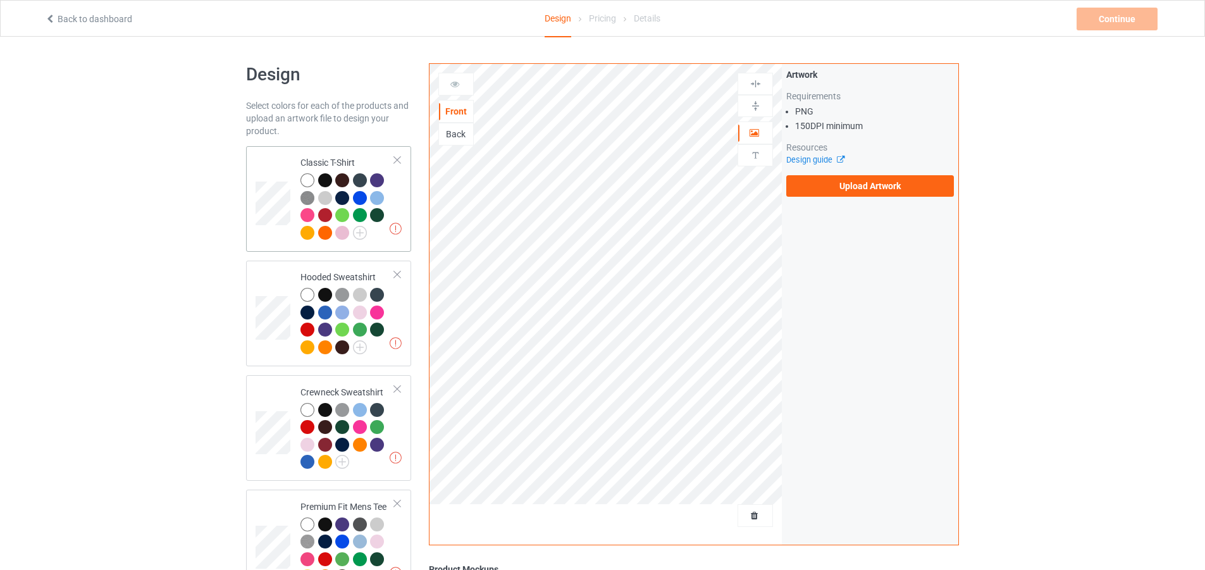
click at [367, 202] on div at bounding box center [362, 200] width 18 height 18
click at [882, 194] on label "Upload Artwork" at bounding box center [870, 186] width 168 height 22
click at [0, 0] on input "Upload Artwork" at bounding box center [0, 0] width 0 height 0
click at [864, 192] on label "Upload Artwork" at bounding box center [870, 186] width 168 height 22
click at [0, 0] on input "Upload Artwork" at bounding box center [0, 0] width 0 height 0
